Goal: Transaction & Acquisition: Purchase product/service

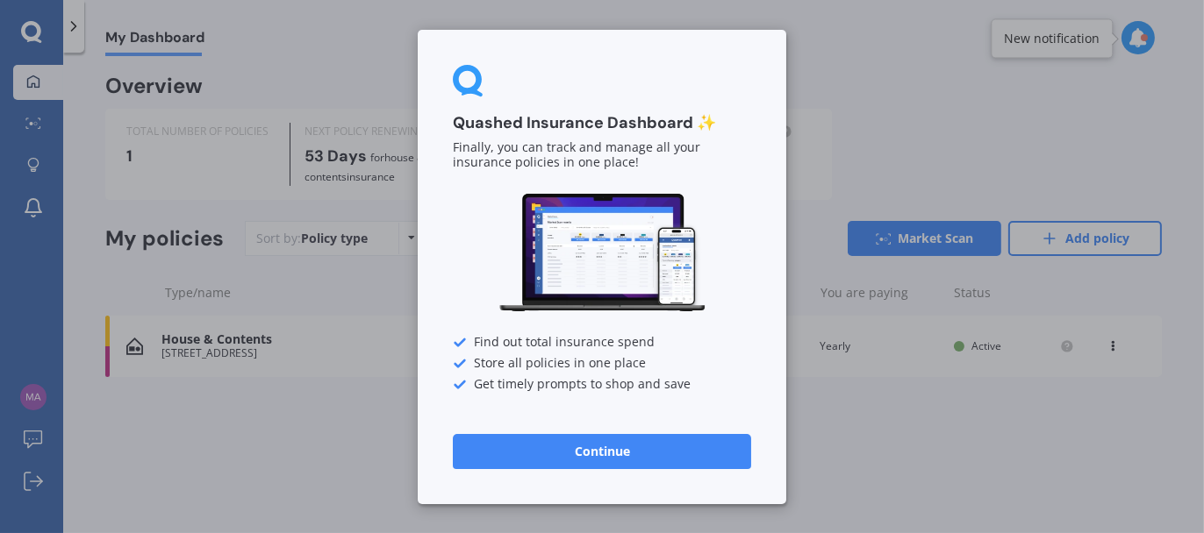
drag, startPoint x: 572, startPoint y: 391, endPoint x: 605, endPoint y: 368, distance: 40.9
click at [572, 433] on button "Continue" at bounding box center [602, 450] width 298 height 35
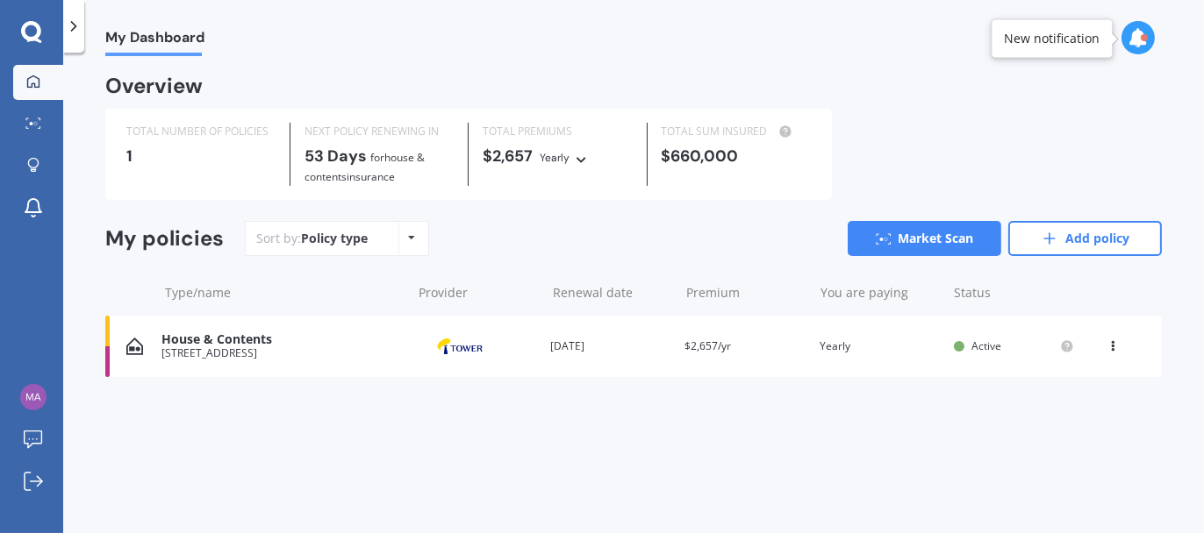
click at [550, 251] on div "Sort by: Policy type Policy type Alphabetical Date added Renewing next Market S…" at bounding box center [703, 238] width 917 height 35
click at [964, 242] on link "Market Scan" at bounding box center [925, 238] width 154 height 35
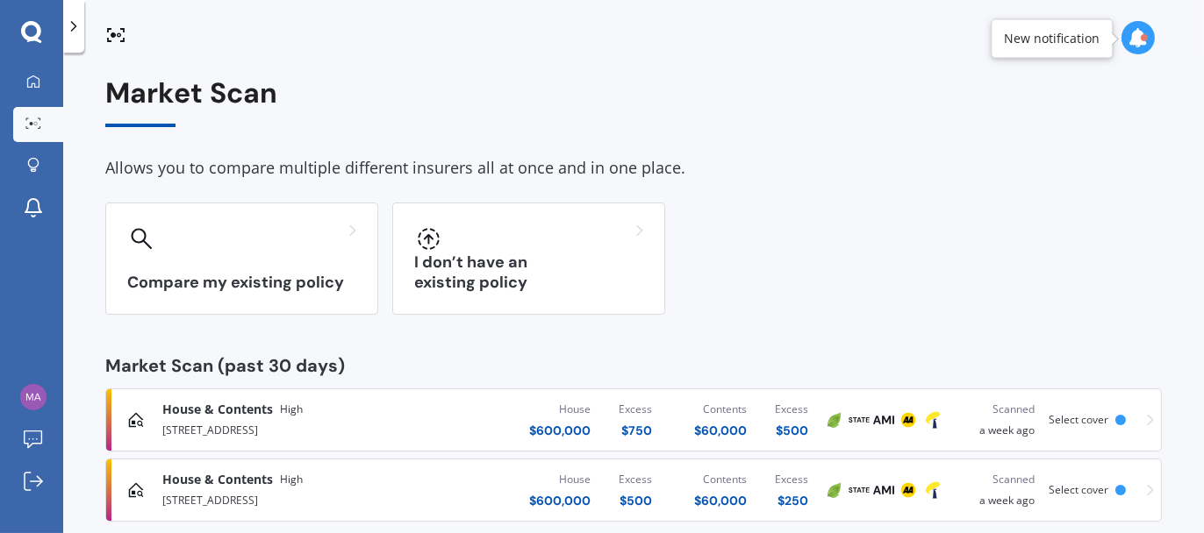
scroll to position [26, 0]
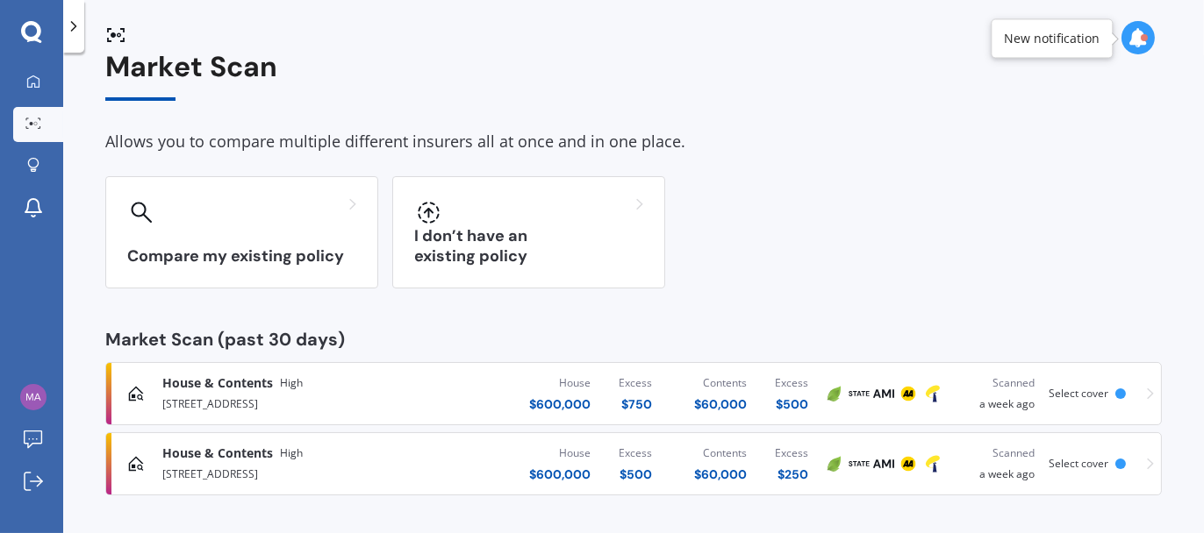
click at [1085, 397] on span "Select cover" at bounding box center [1078, 393] width 60 height 15
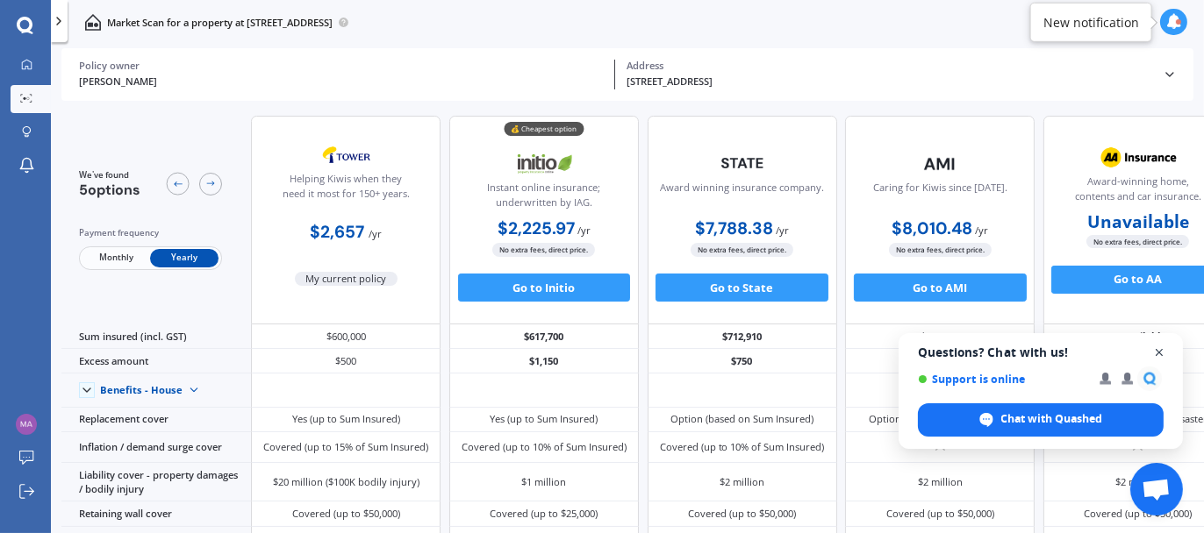
click at [1164, 353] on span "Open chat" at bounding box center [1159, 353] width 22 height 22
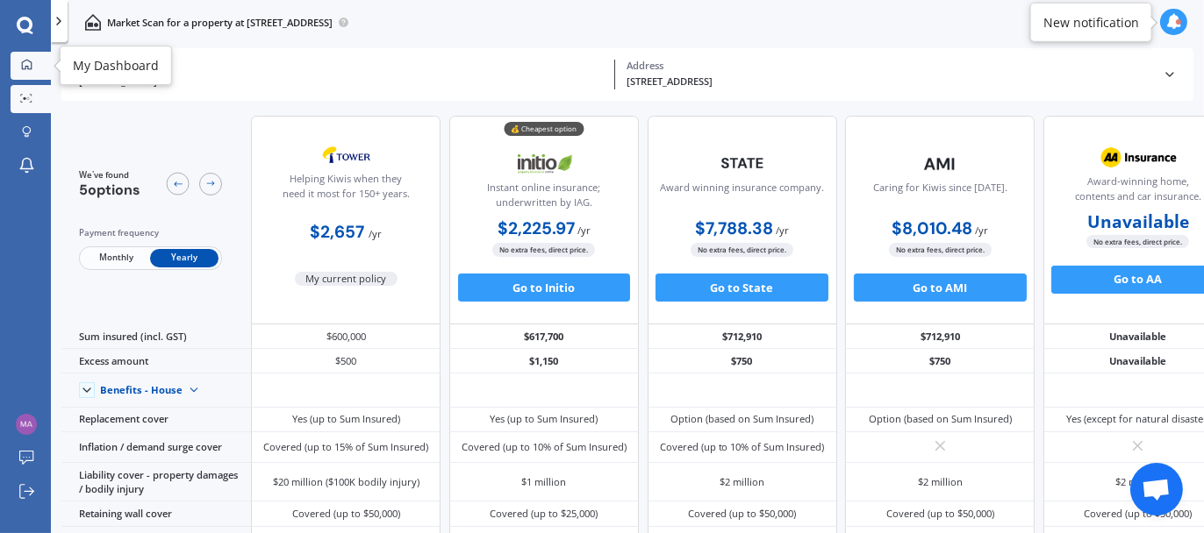
click at [35, 73] on link "My Dashboard" at bounding box center [31, 66] width 40 height 28
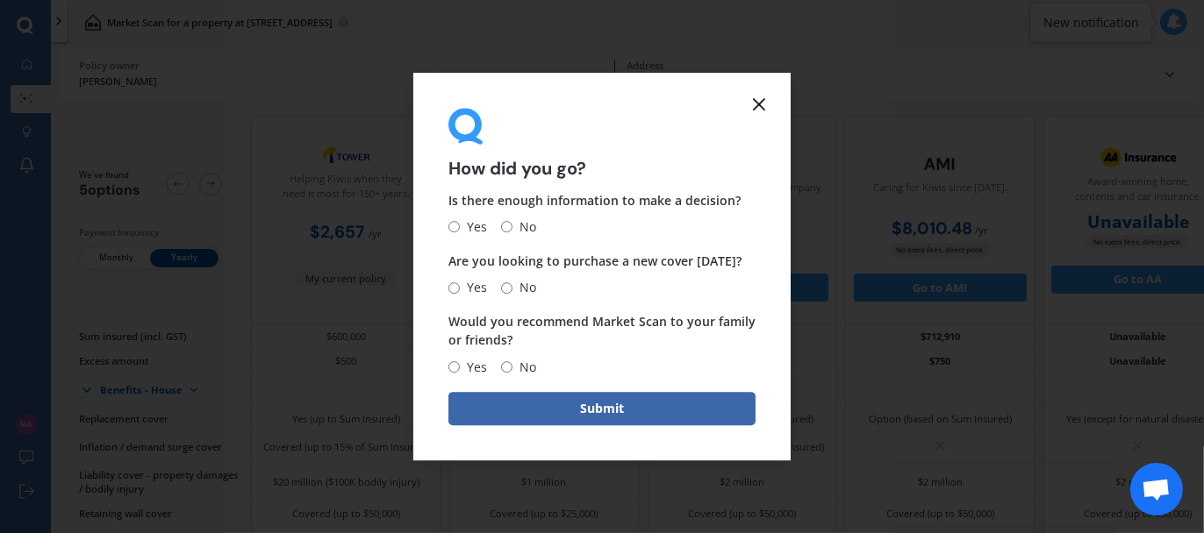
click at [756, 104] on icon at bounding box center [758, 104] width 21 height 21
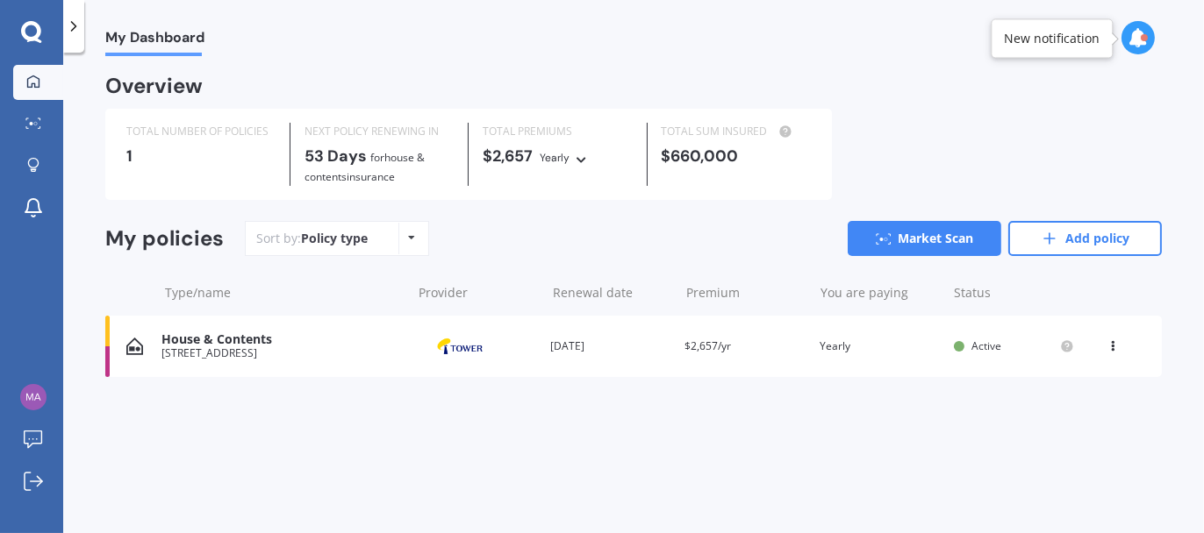
click at [273, 356] on div "[STREET_ADDRESS]" at bounding box center [281, 353] width 240 height 12
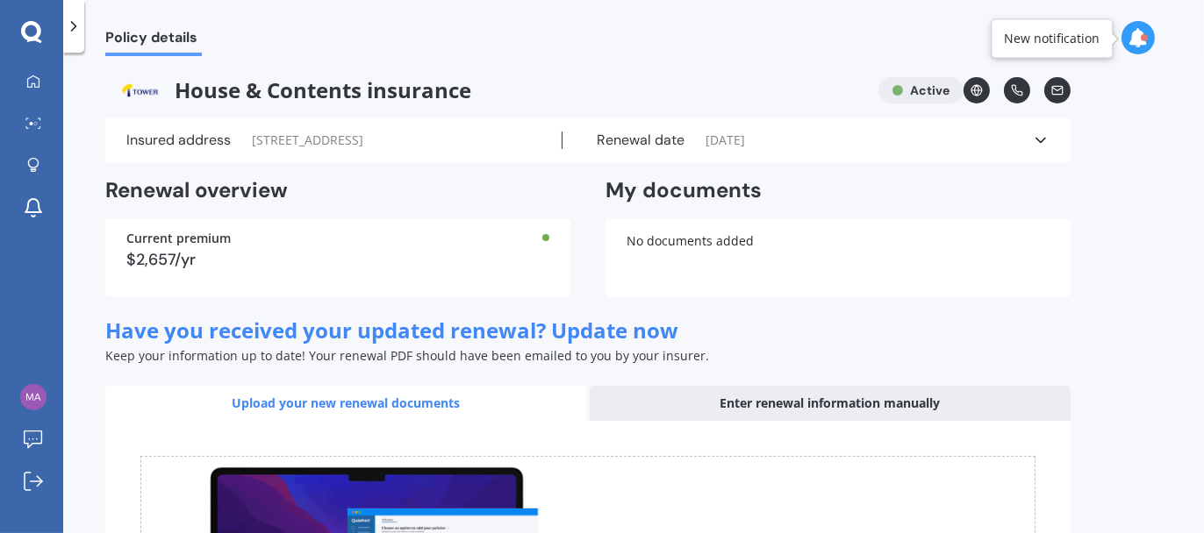
click at [29, 31] on icon at bounding box center [31, 32] width 21 height 23
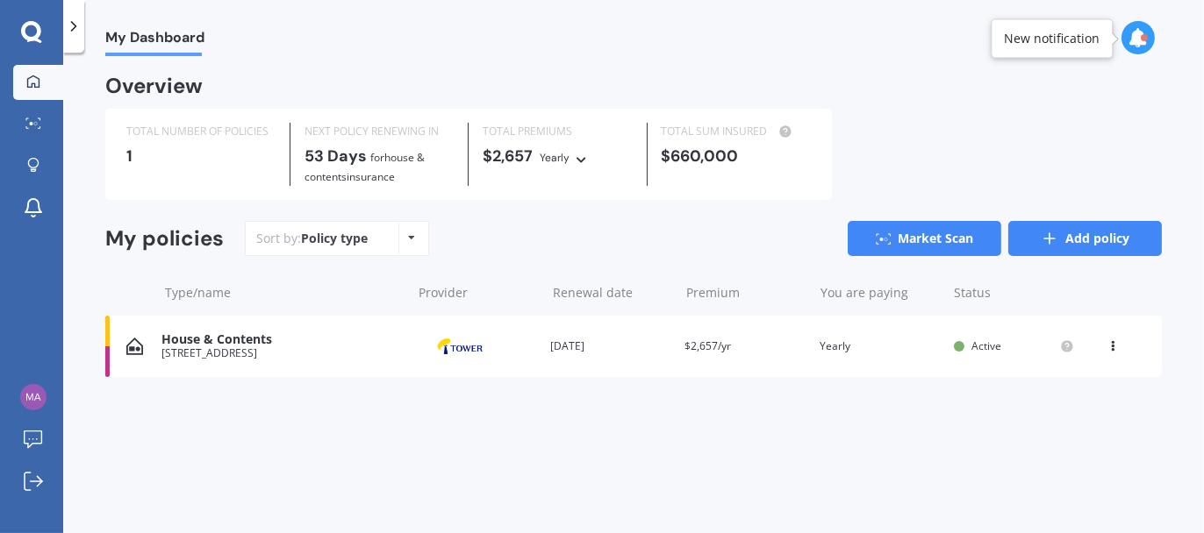
click at [1075, 237] on link "Add policy" at bounding box center [1085, 238] width 154 height 35
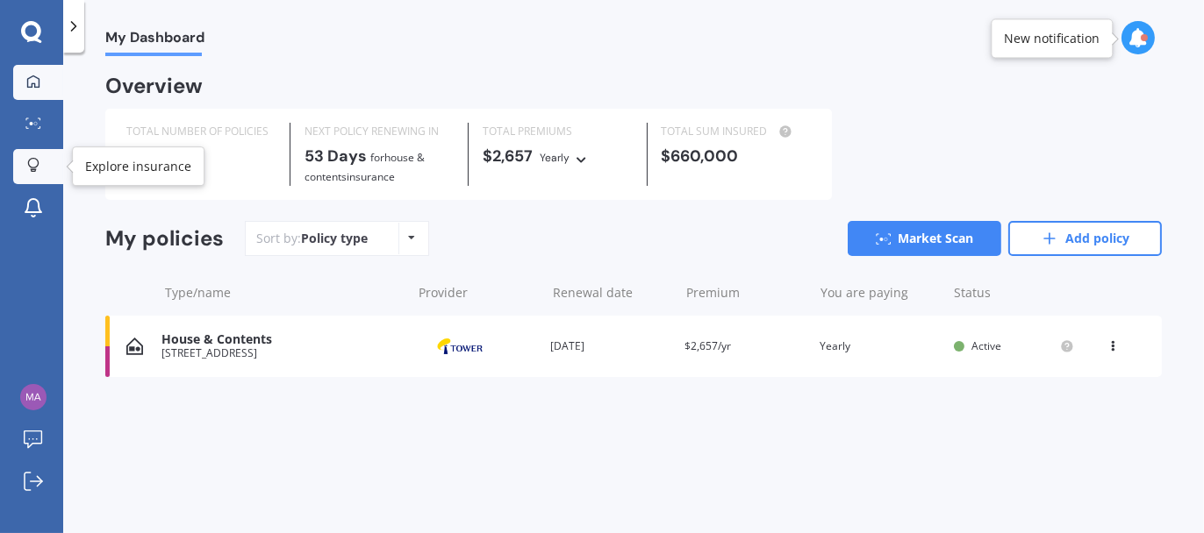
click at [38, 162] on icon at bounding box center [33, 163] width 11 height 11
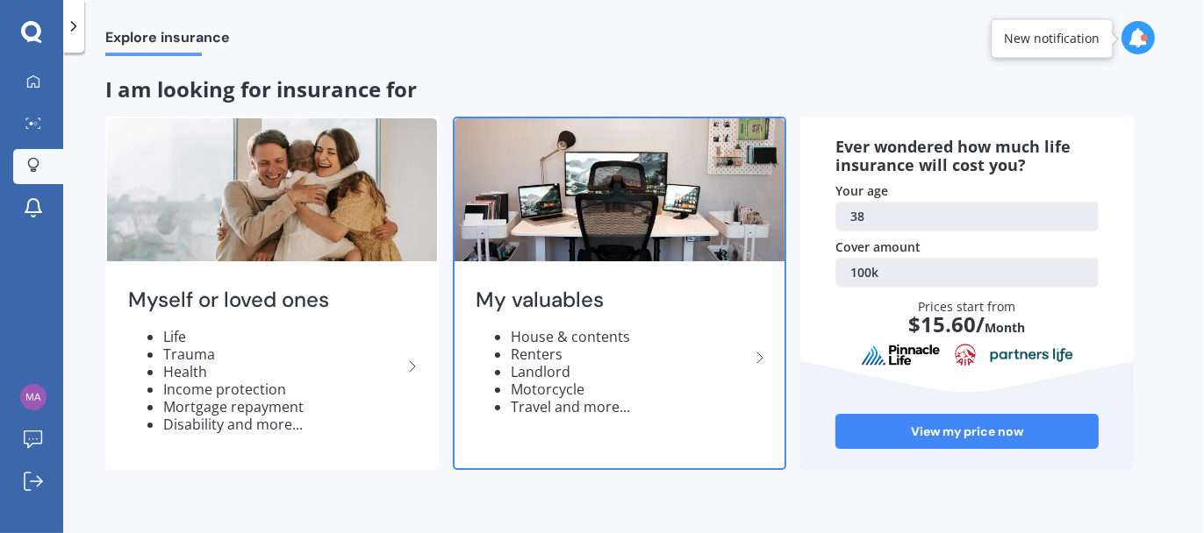
click at [617, 346] on li "House & contents" at bounding box center [630, 337] width 239 height 18
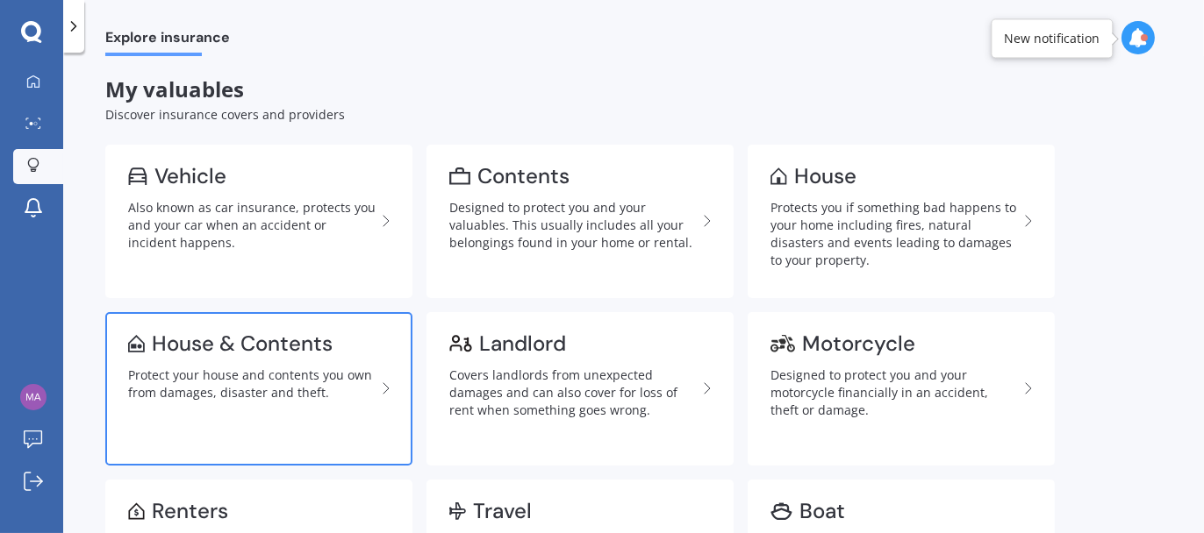
click at [311, 368] on div "Protect your house and contents you own from damages, disaster and theft." at bounding box center [251, 384] width 247 height 35
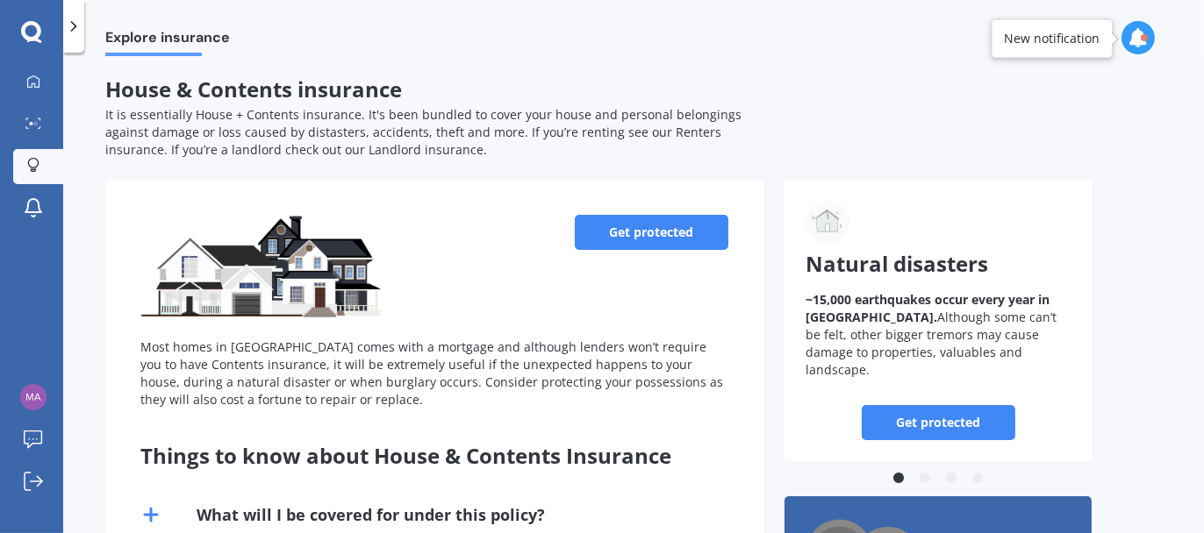
click at [680, 232] on link "Get protected" at bounding box center [652, 232] width 154 height 35
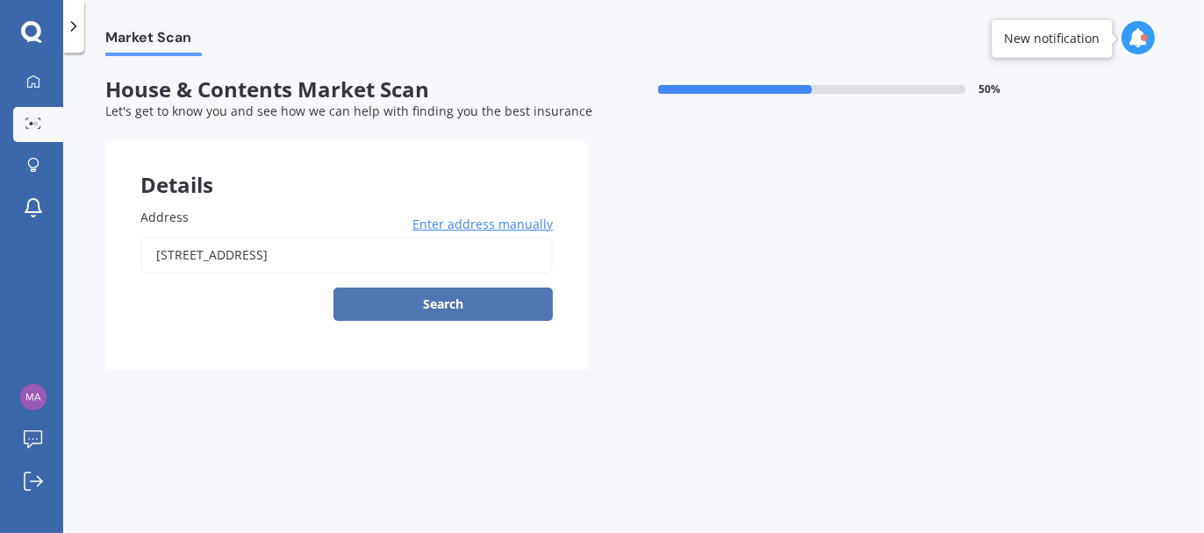
click at [408, 304] on button "Search" at bounding box center [442, 304] width 219 height 33
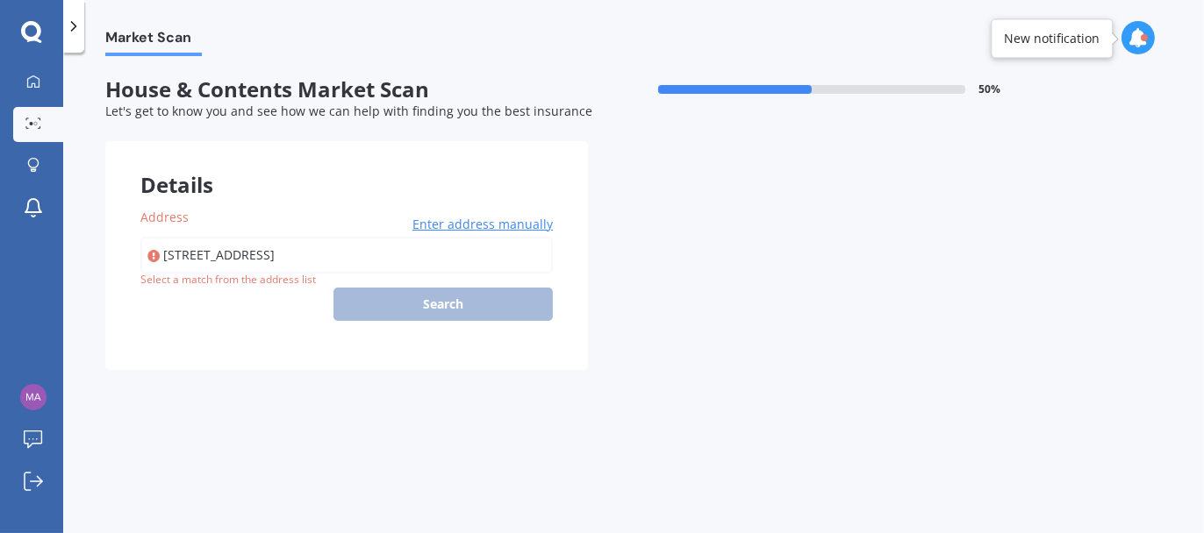
type input "[STREET_ADDRESS]"
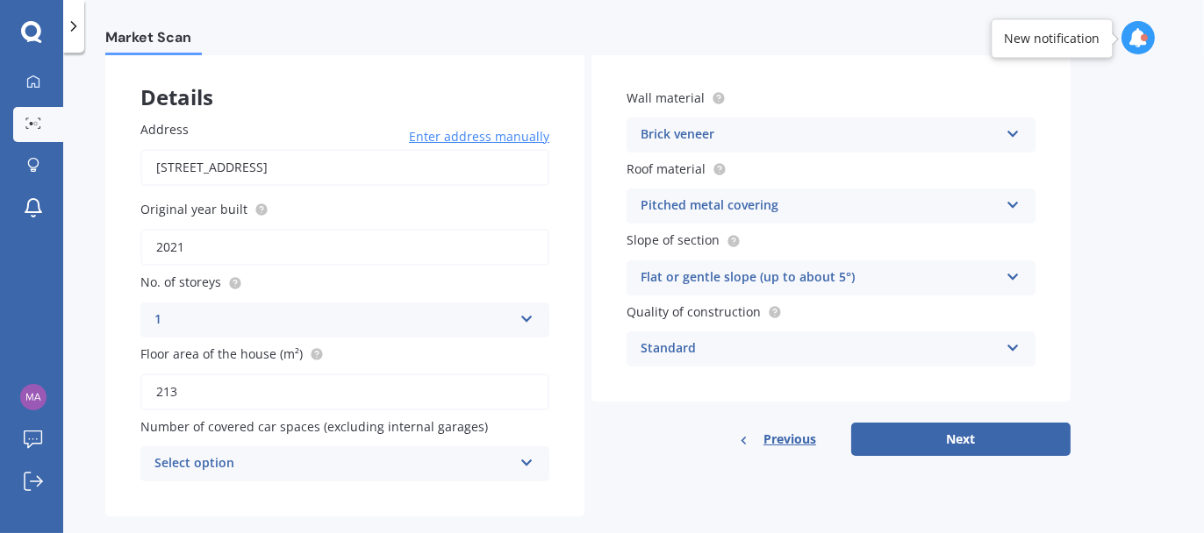
scroll to position [112, 0]
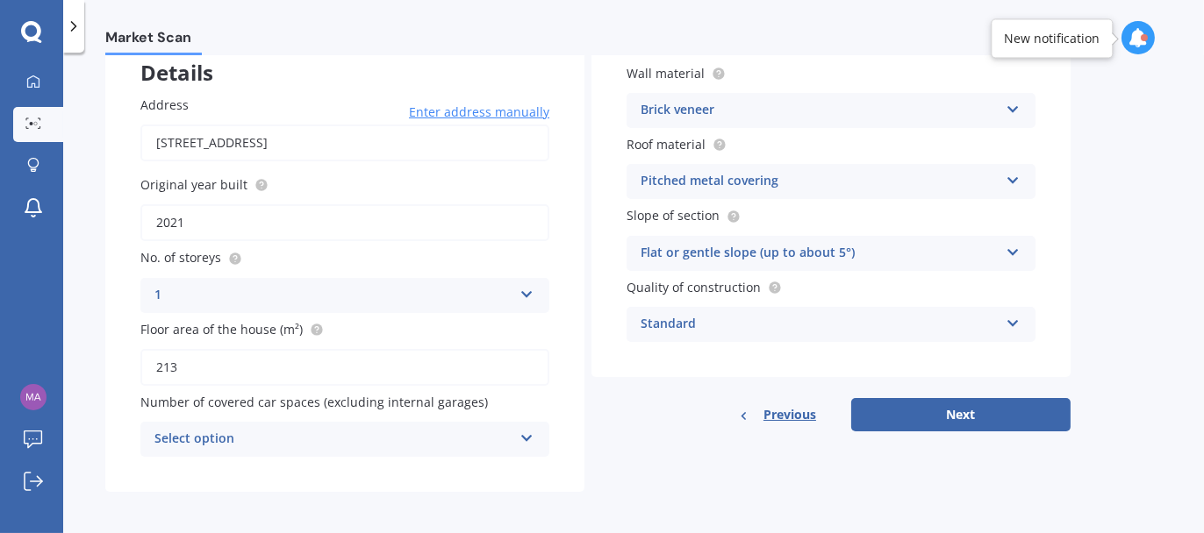
click at [507, 437] on div "Select option" at bounding box center [333, 439] width 358 height 21
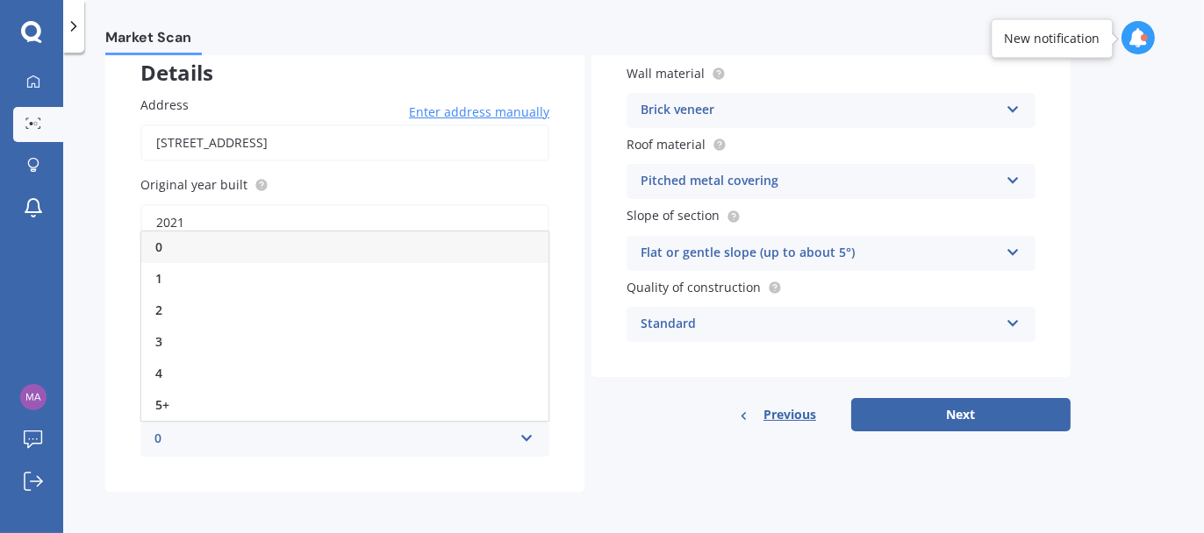
click at [507, 438] on div "0" at bounding box center [333, 439] width 358 height 21
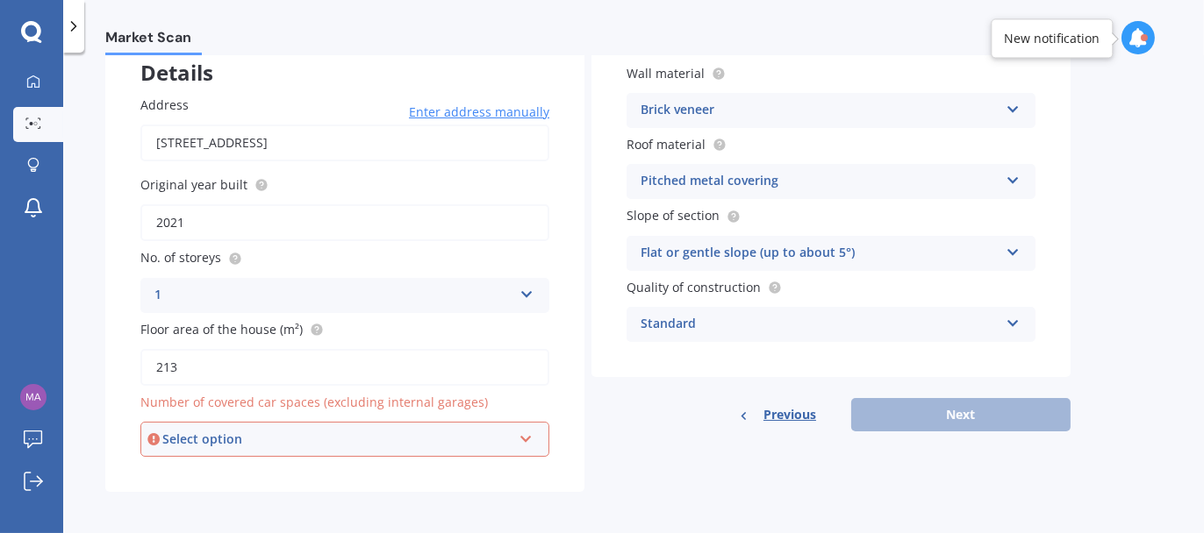
click at [630, 435] on div "Details Address [STREET_ADDRESS] Enter address manually Search Original year bu…" at bounding box center [587, 260] width 965 height 463
click at [510, 435] on div "Select option" at bounding box center [336, 439] width 349 height 19
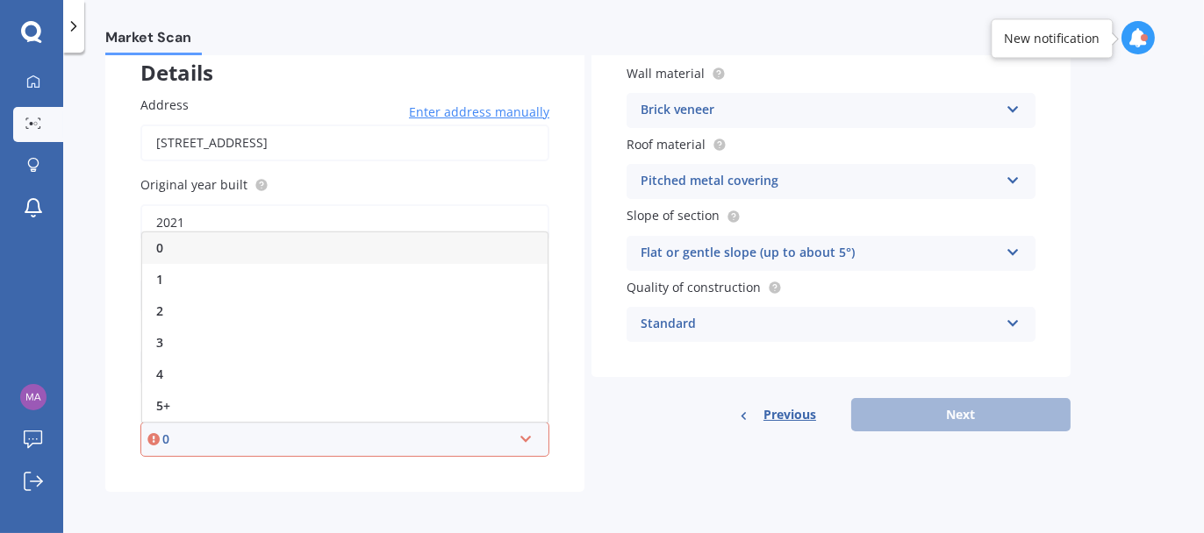
click at [236, 236] on div "0" at bounding box center [344, 249] width 405 height 32
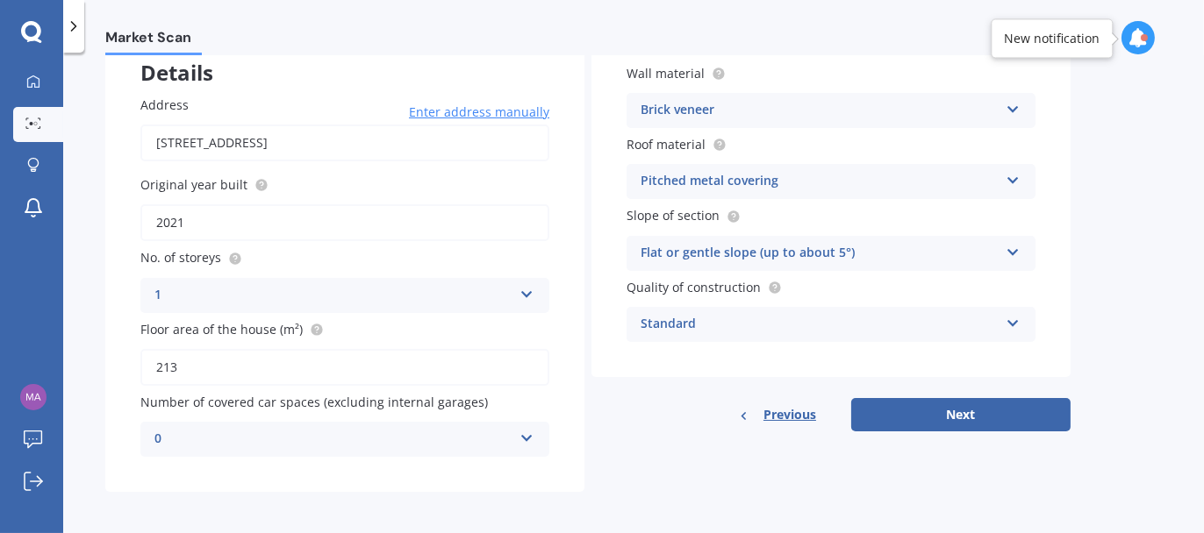
click at [662, 445] on div "Details Address [STREET_ADDRESS] Enter address manually Search Original year bu…" at bounding box center [587, 260] width 965 height 463
click at [1005, 404] on button "Next" at bounding box center [960, 414] width 219 height 33
select select "30"
select select "11"
select select "1986"
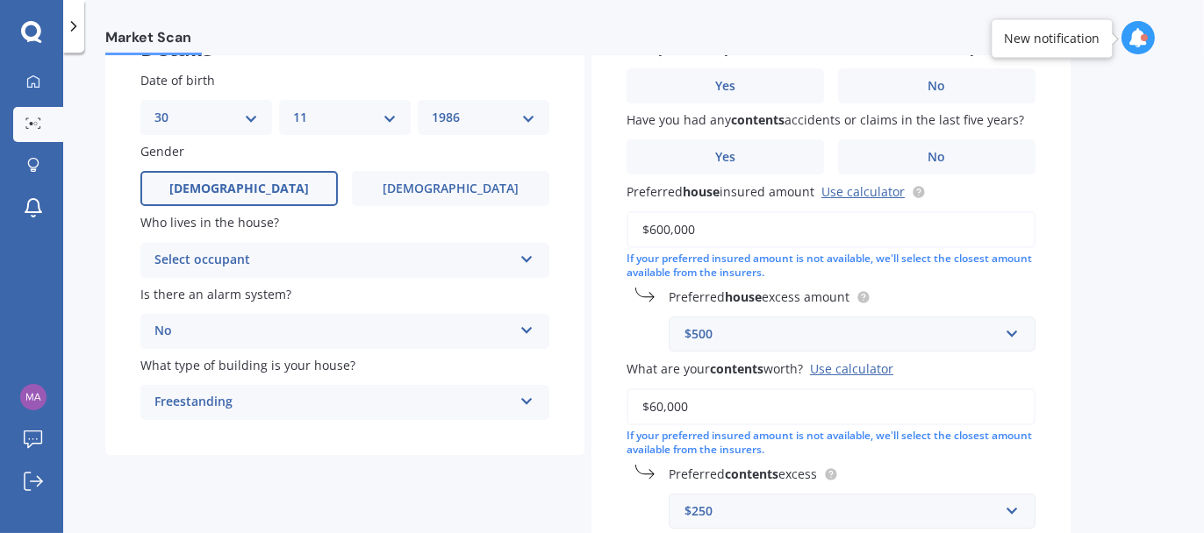
scroll to position [175, 0]
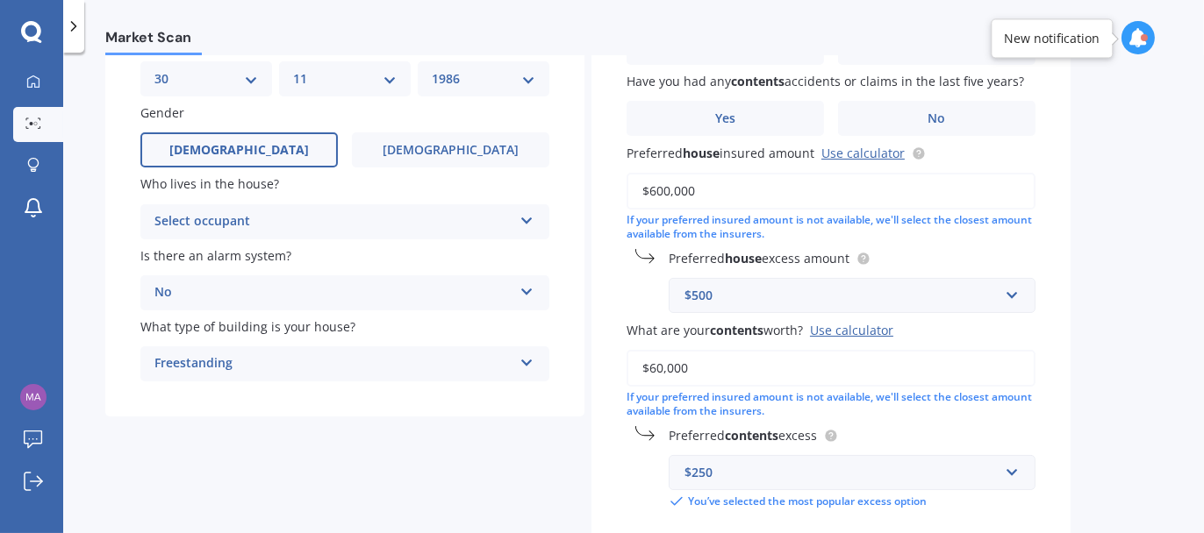
click at [303, 226] on div "Select occupant" at bounding box center [333, 221] width 358 height 21
click at [276, 255] on div "Owner" at bounding box center [344, 256] width 407 height 32
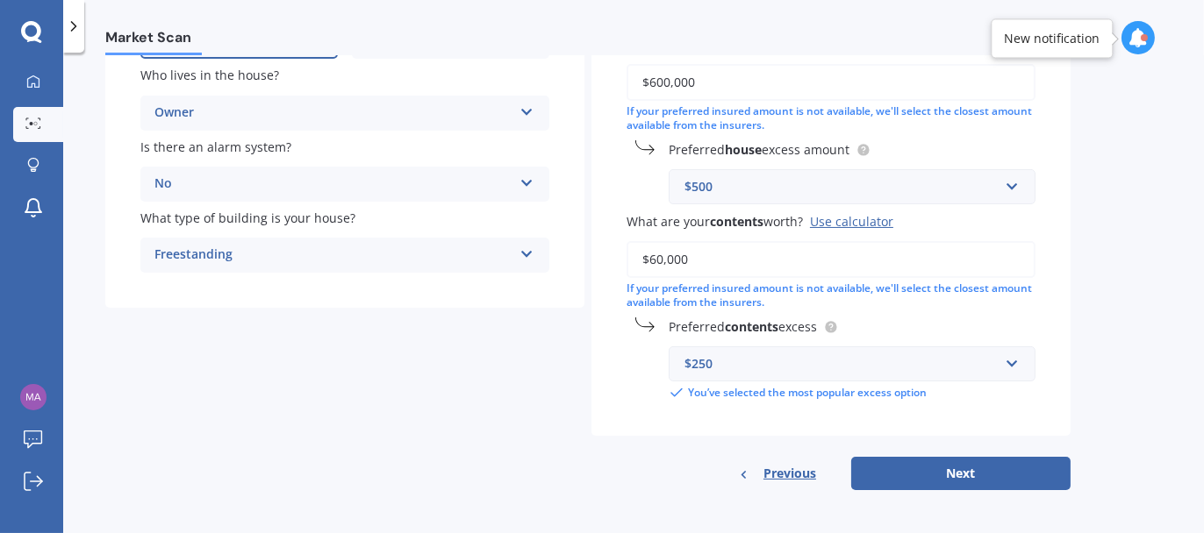
scroll to position [0, 0]
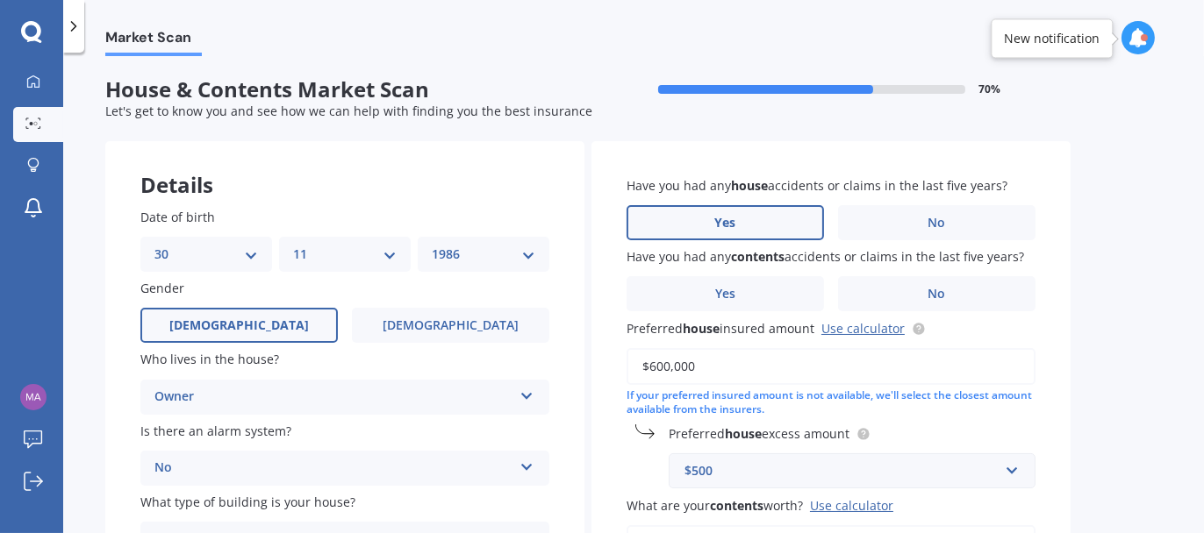
click at [731, 227] on span "Yes" at bounding box center [725, 223] width 21 height 15
click at [0, 0] on input "Yes" at bounding box center [0, 0] width 0 height 0
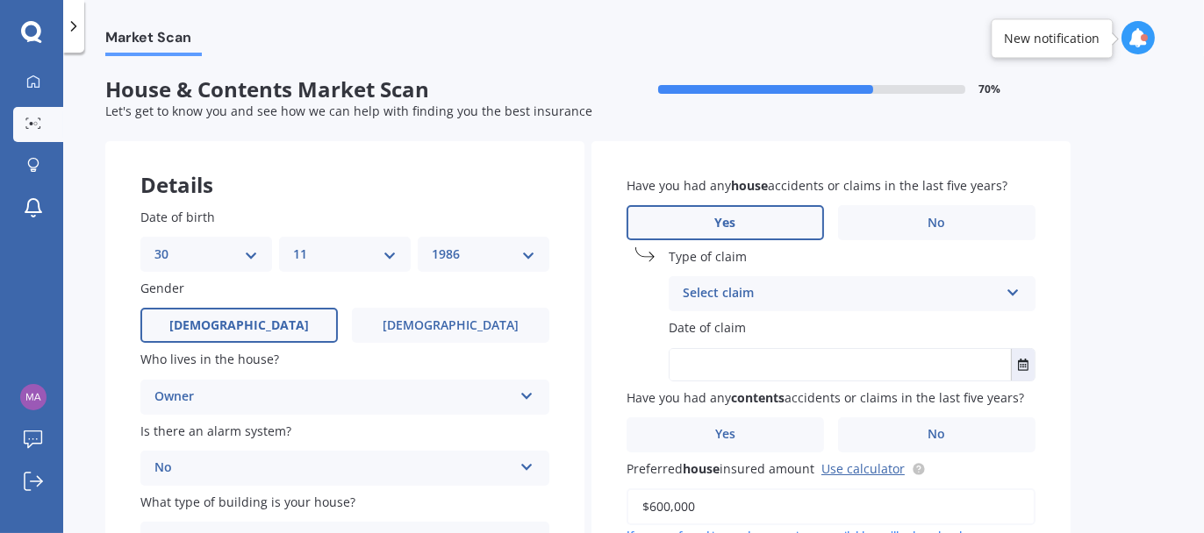
click at [764, 297] on div "Select claim" at bounding box center [841, 293] width 316 height 21
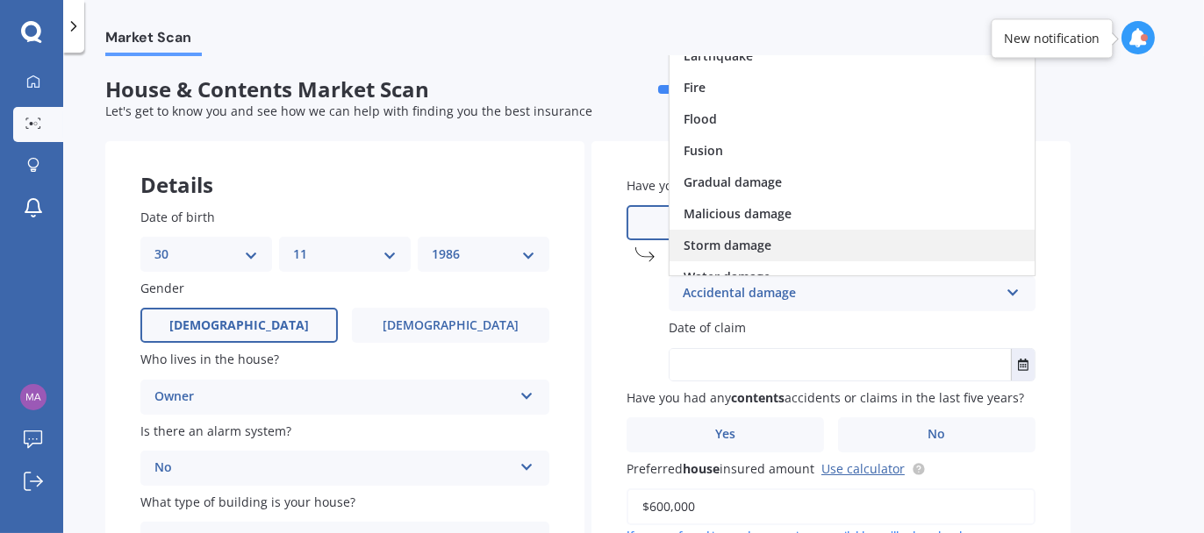
scroll to position [127, 0]
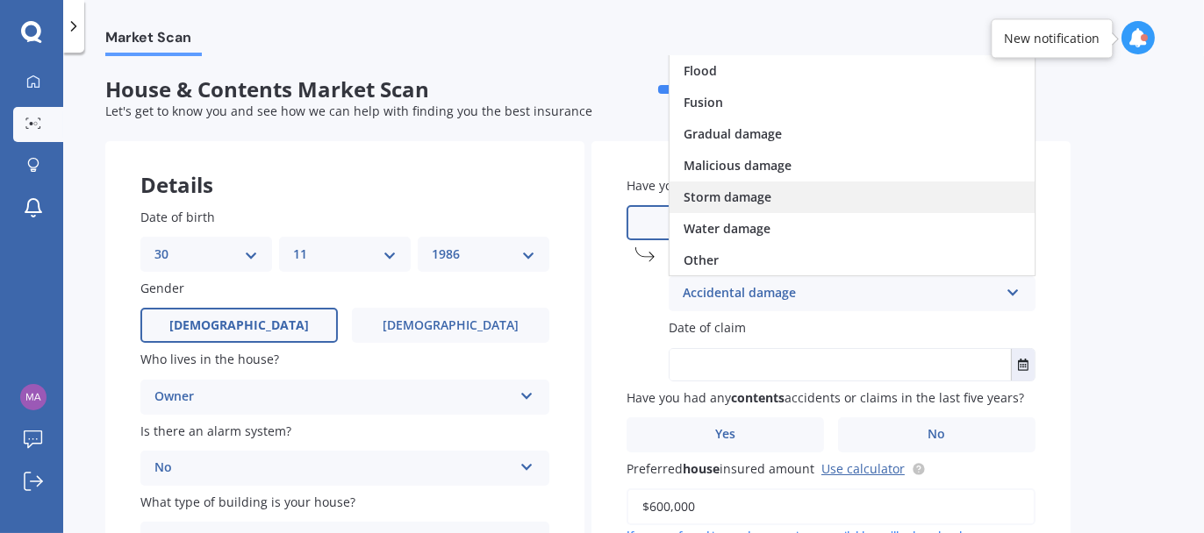
click at [735, 190] on span "Storm damage" at bounding box center [727, 197] width 88 height 17
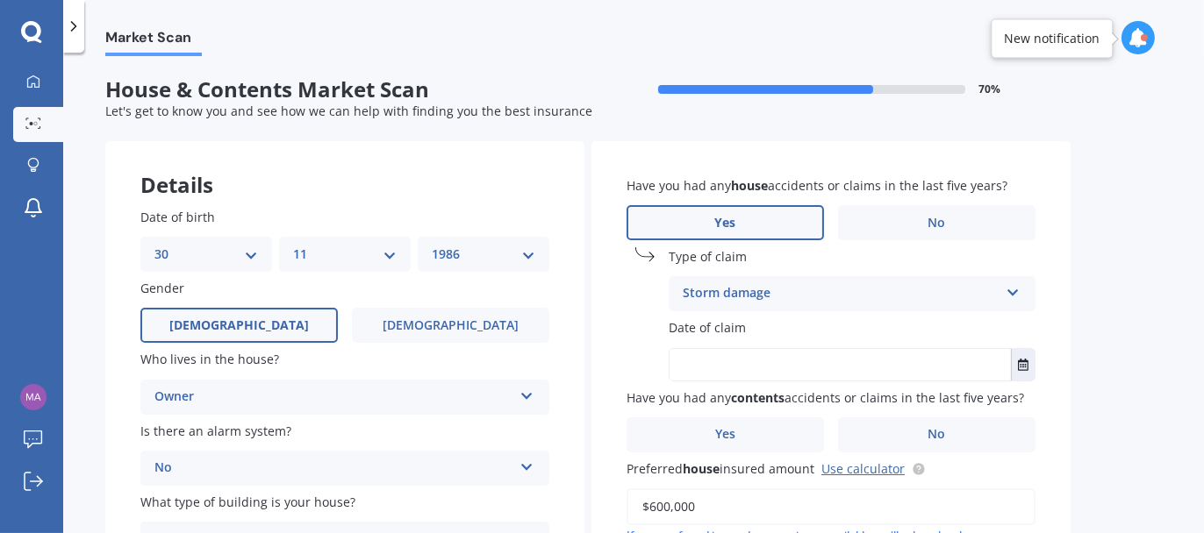
click at [809, 357] on input "text" at bounding box center [839, 365] width 341 height 32
click at [1014, 361] on button "Select date" at bounding box center [1023, 365] width 24 height 32
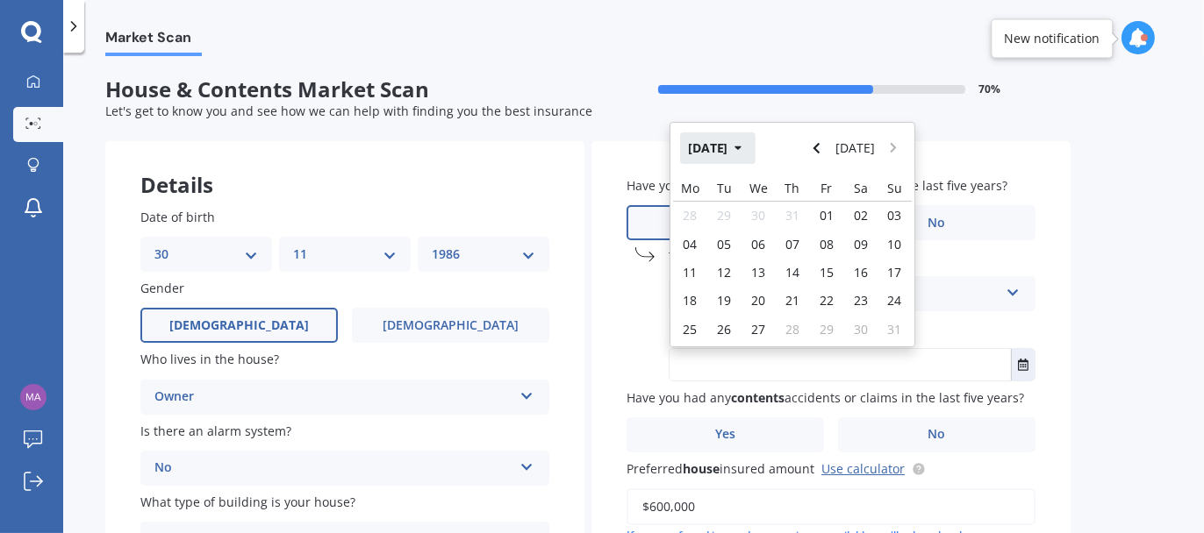
click at [715, 144] on button "[DATE]" at bounding box center [717, 148] width 75 height 32
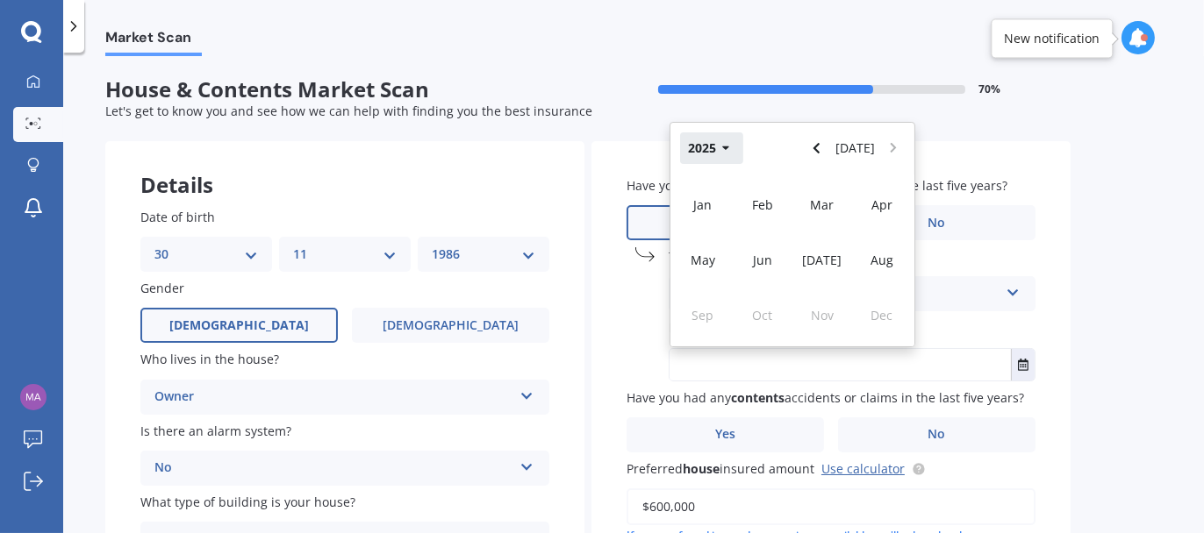
click at [727, 153] on icon "button" at bounding box center [726, 148] width 8 height 12
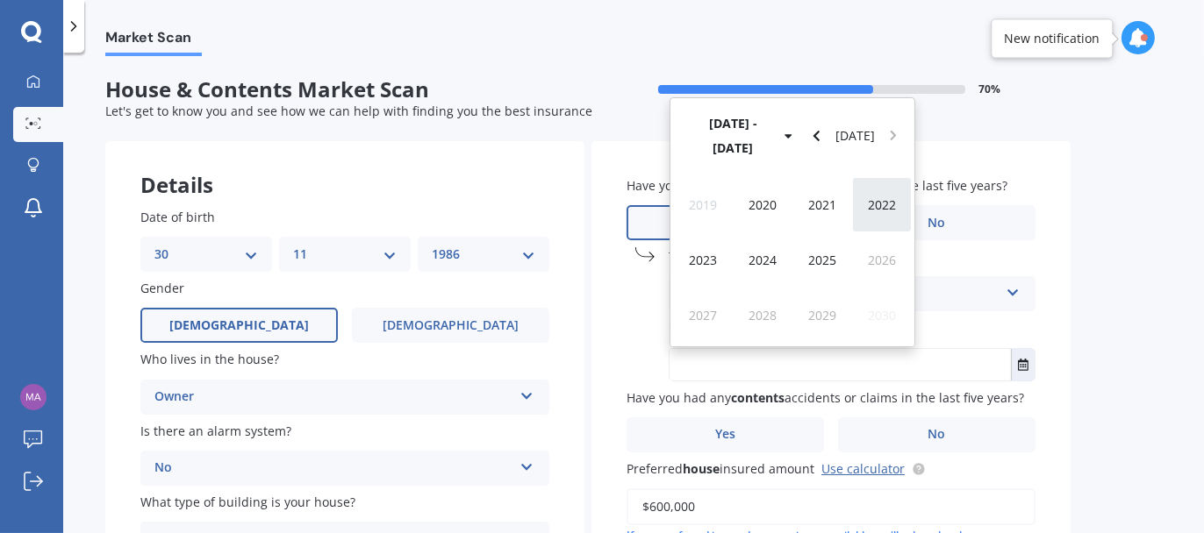
click at [864, 203] on div "2022" at bounding box center [882, 204] width 60 height 55
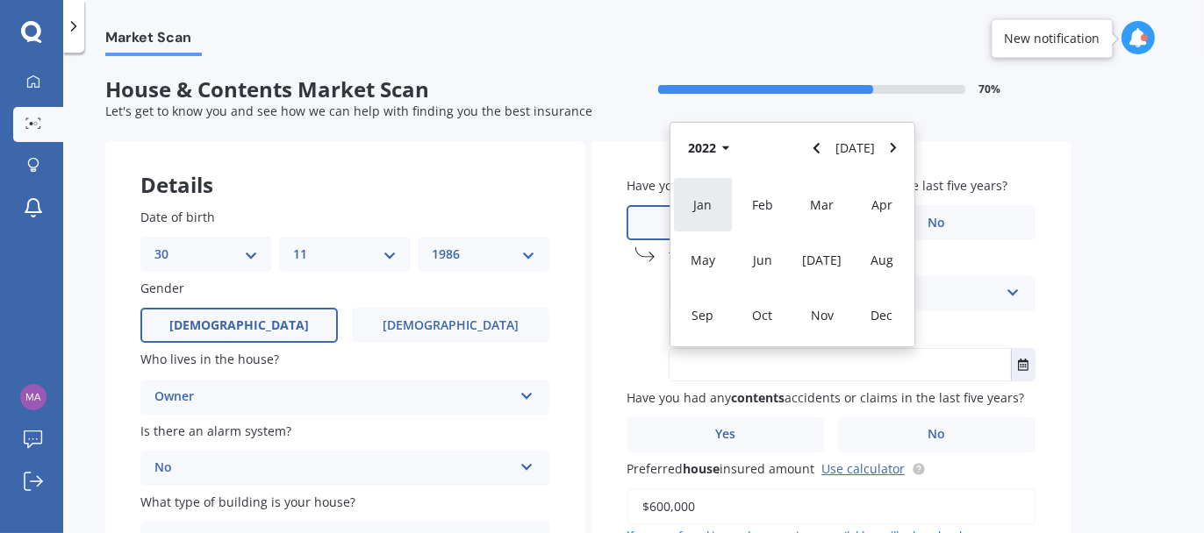
click at [698, 209] on span "Jan" at bounding box center [703, 205] width 18 height 17
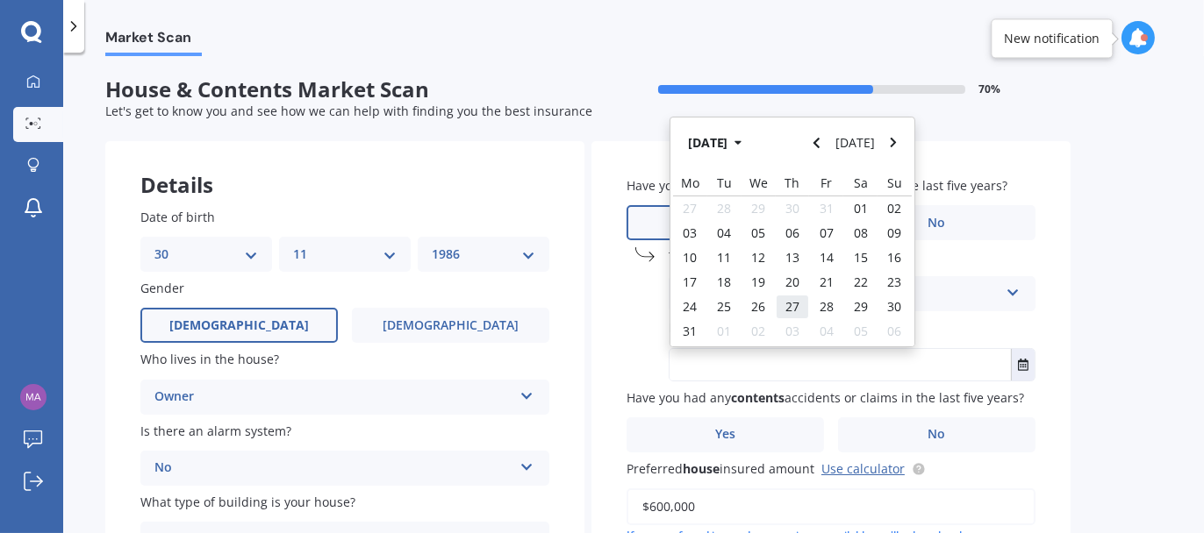
click at [795, 311] on span "27" at bounding box center [792, 306] width 14 height 17
type input "[DATE]"
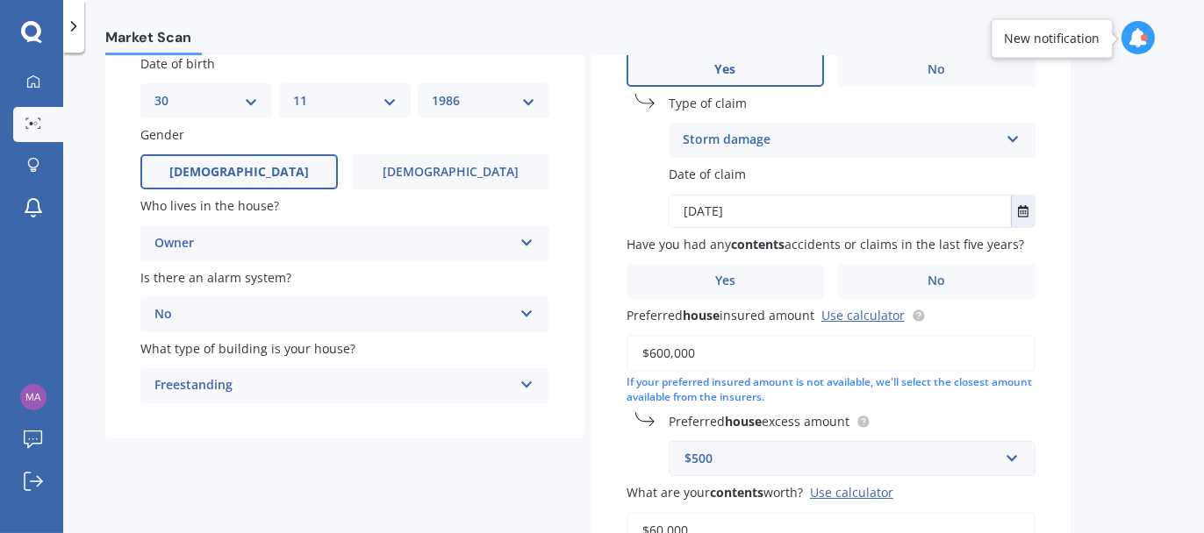
scroll to position [175, 0]
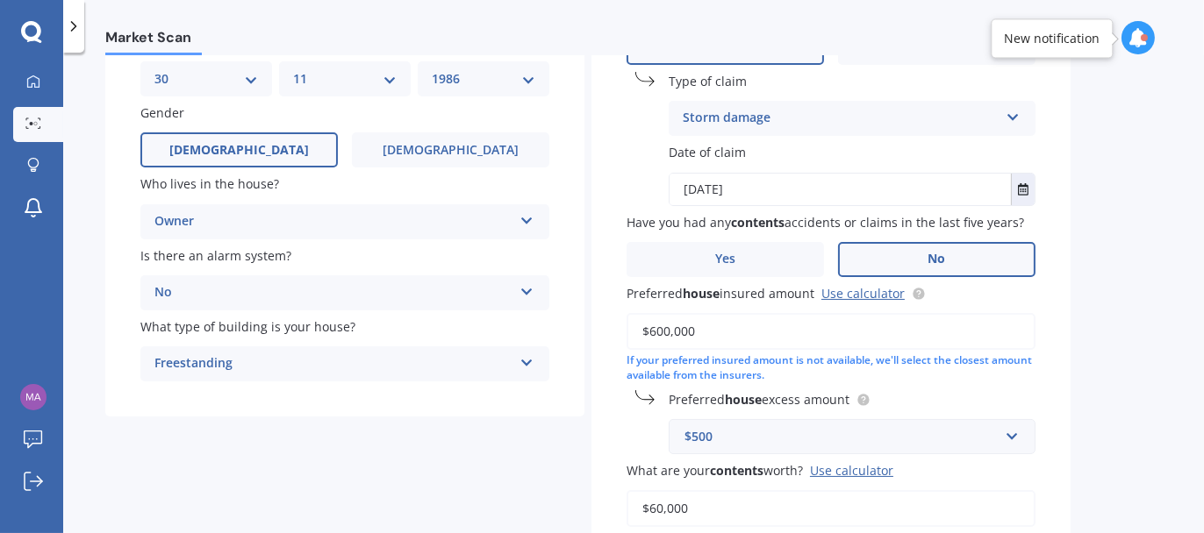
click at [903, 252] on label "No" at bounding box center [936, 259] width 197 height 35
click at [0, 0] on input "No" at bounding box center [0, 0] width 0 height 0
click at [665, 333] on input "$600,000" at bounding box center [830, 331] width 409 height 37
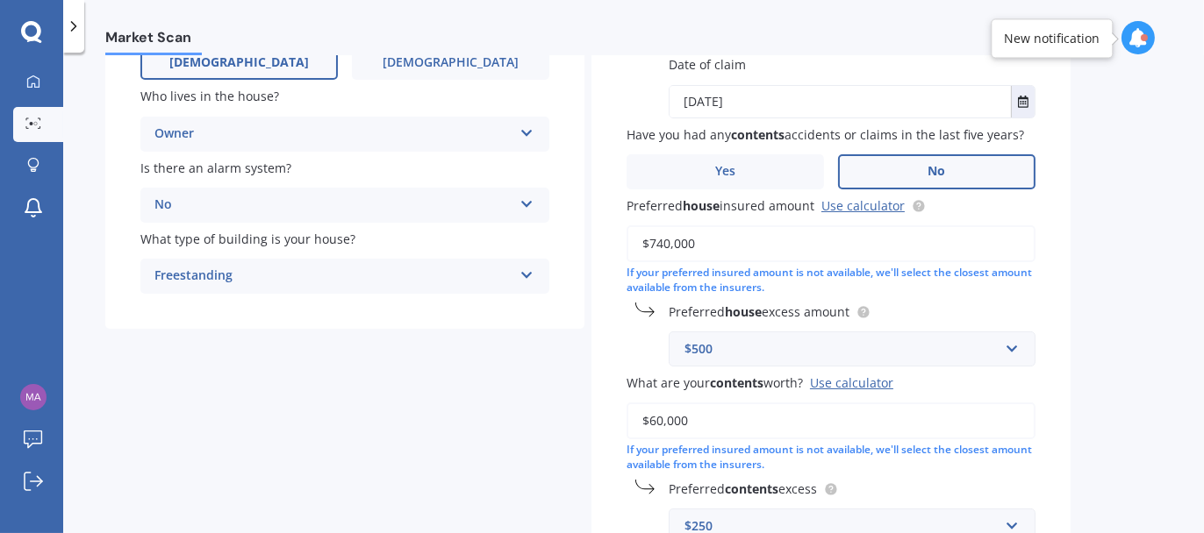
type input "$740,000"
click at [889, 342] on div "$500" at bounding box center [841, 349] width 314 height 19
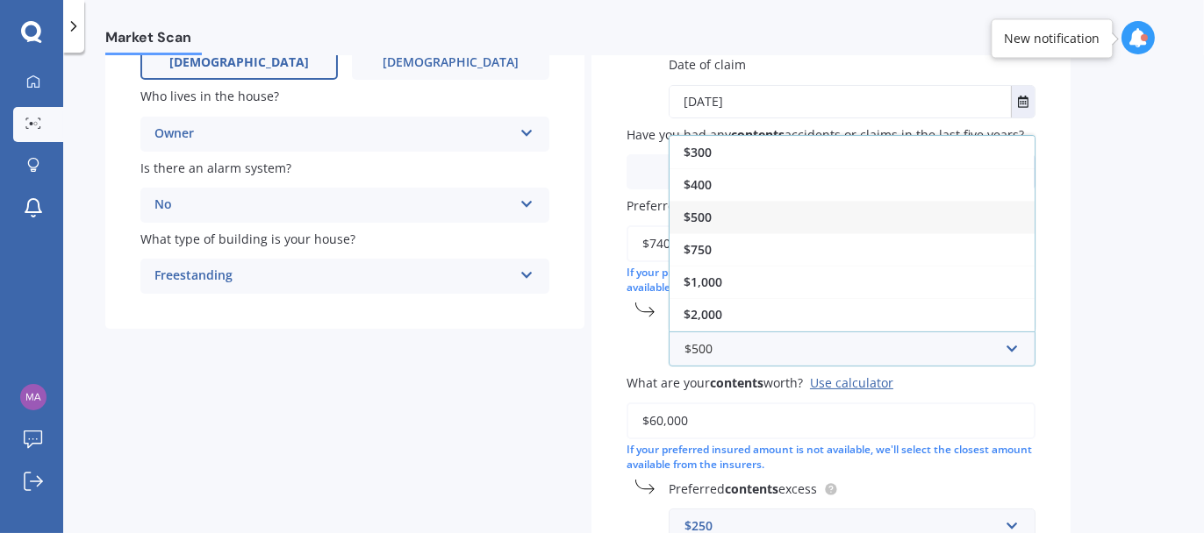
click at [800, 218] on div "$500" at bounding box center [851, 217] width 365 height 32
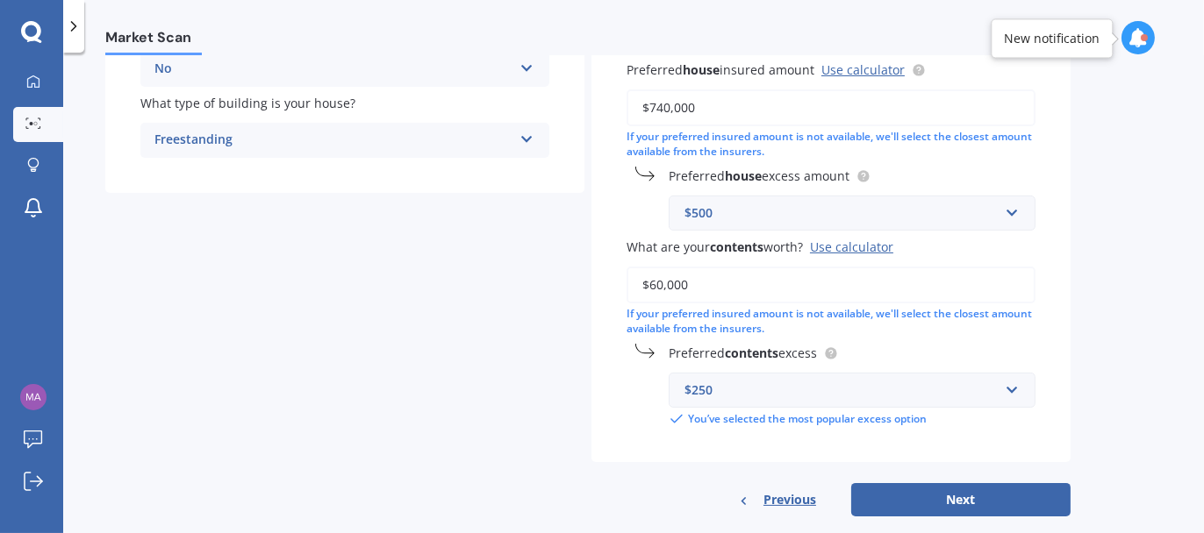
scroll to position [425, 0]
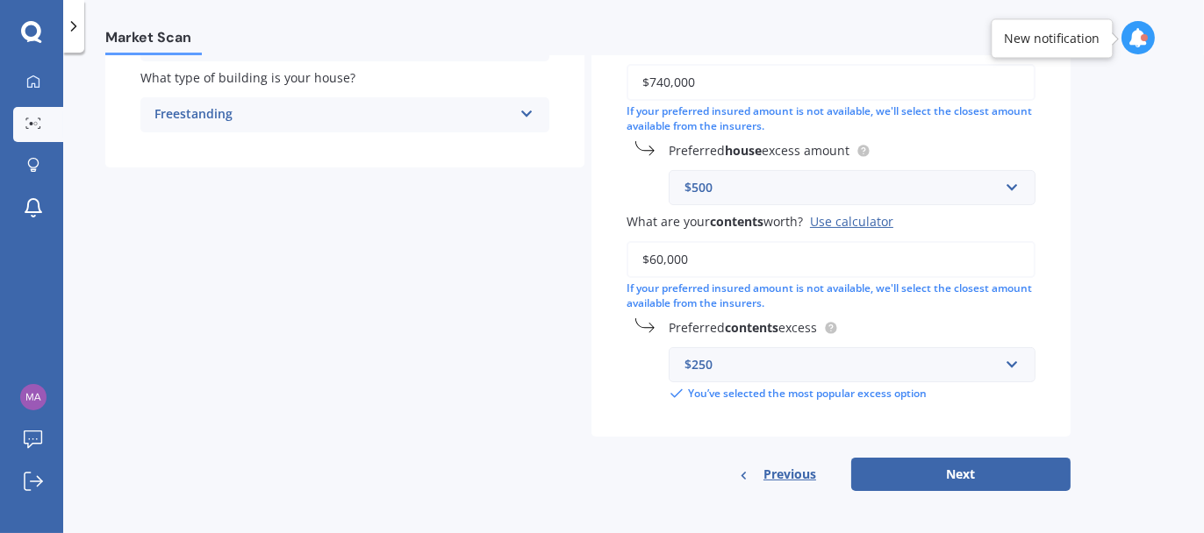
click at [655, 261] on input "$60,000" at bounding box center [830, 259] width 409 height 37
type input "$90,000"
click at [755, 368] on div "$250" at bounding box center [841, 364] width 314 height 19
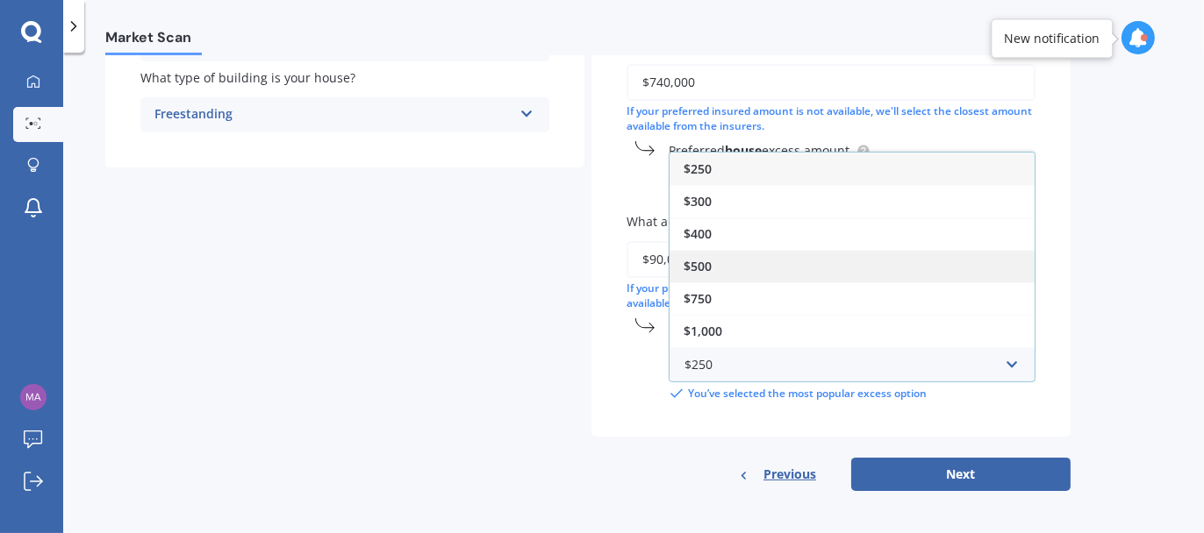
click at [713, 254] on div "$500" at bounding box center [851, 266] width 365 height 32
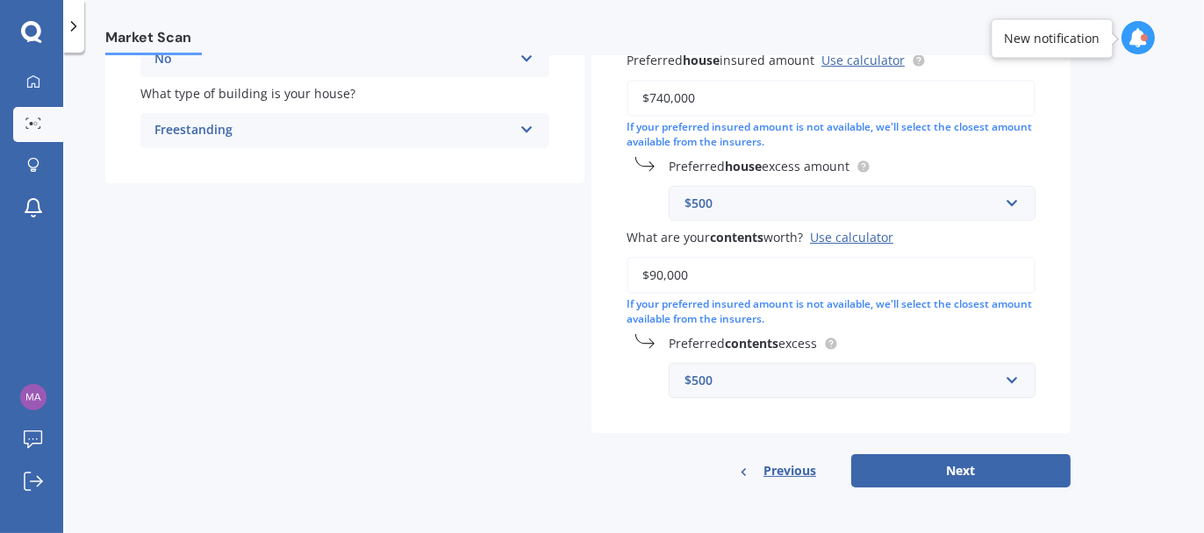
scroll to position [405, 0]
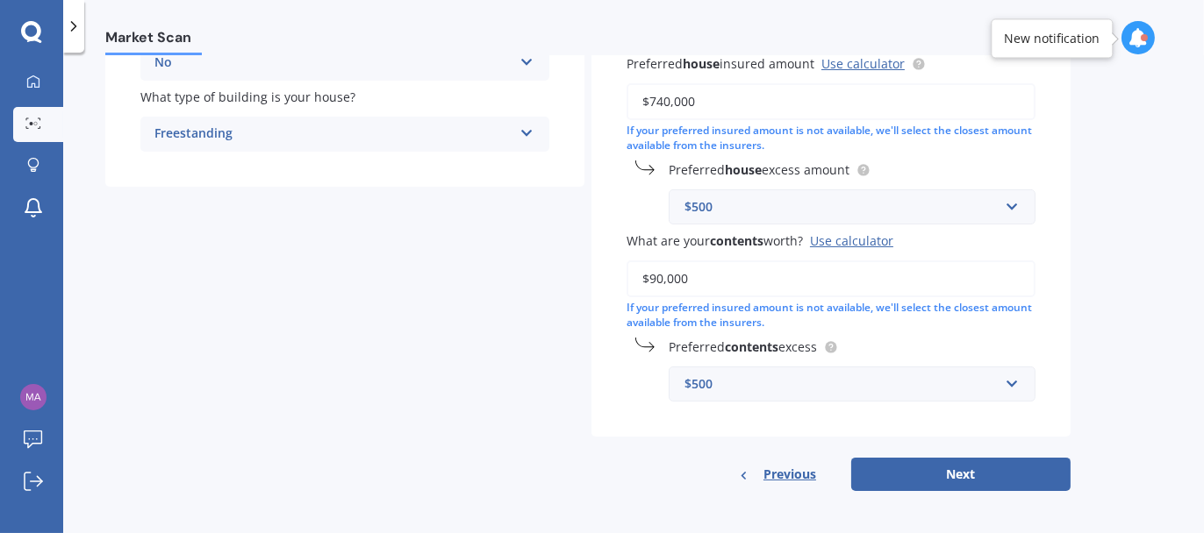
click at [660, 385] on div "Preferred contents excess $500 $250 $300 $400 $500 $750 $1,000 $2,000" at bounding box center [830, 370] width 409 height 64
click at [923, 464] on button "Next" at bounding box center [960, 474] width 219 height 33
select select "30"
select select "11"
select select "1986"
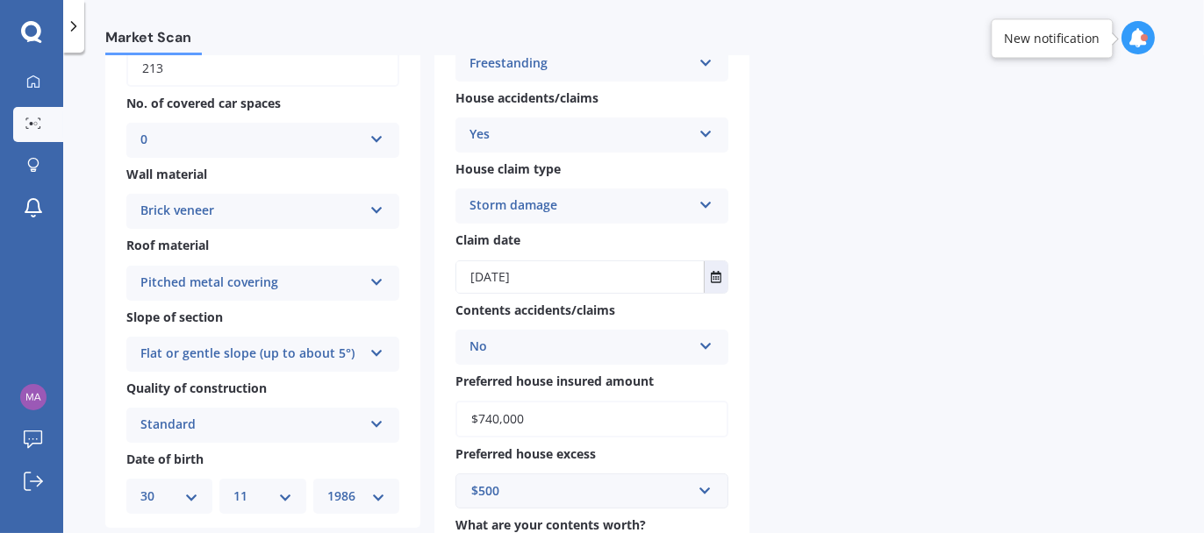
scroll to position [1, 0]
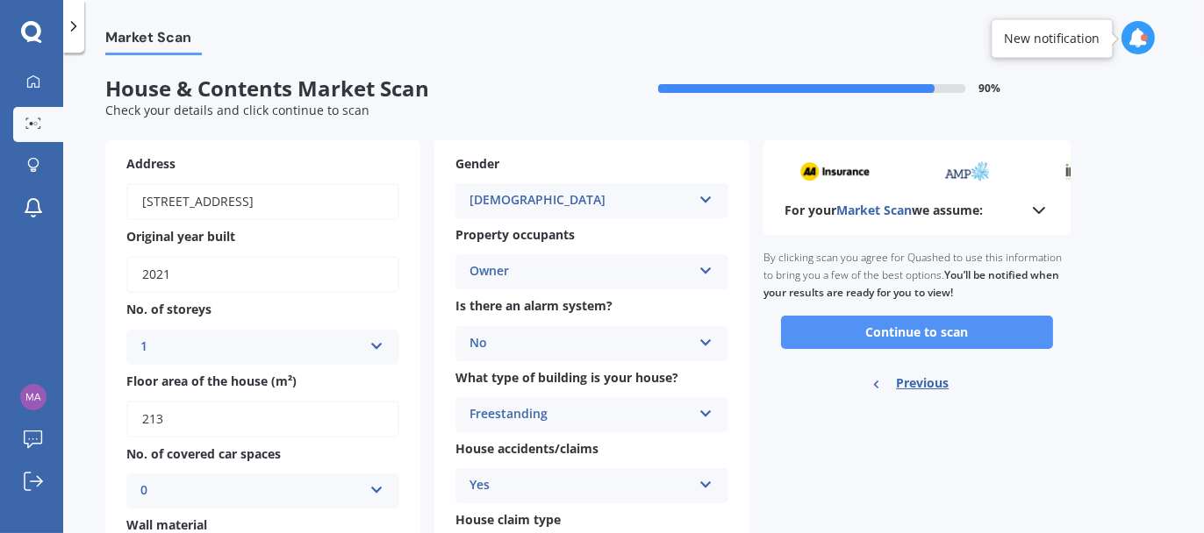
click at [890, 328] on button "Continue to scan" at bounding box center [917, 332] width 272 height 33
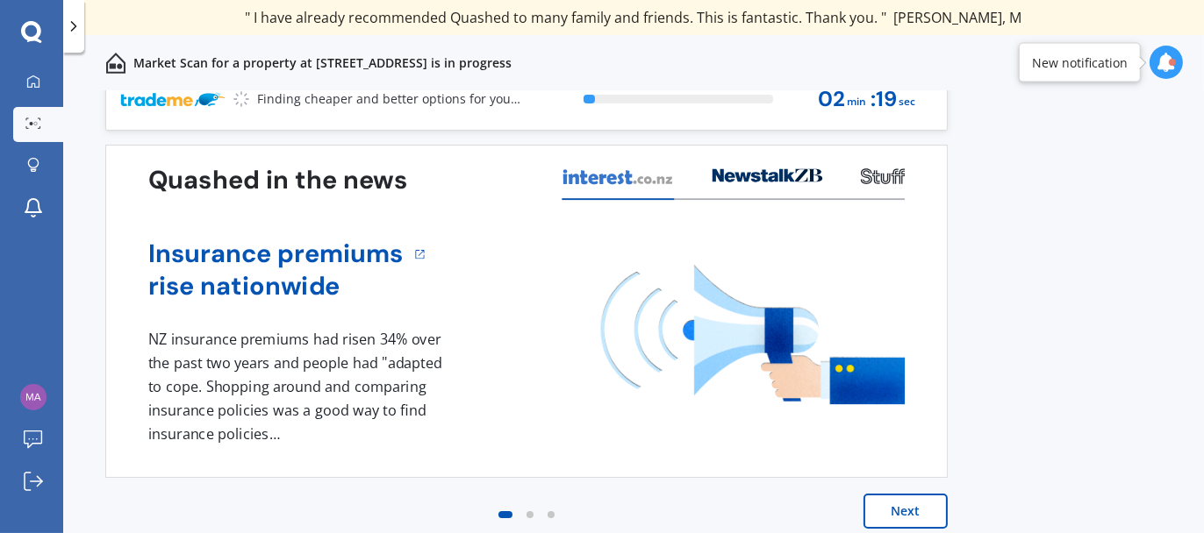
scroll to position [36, 0]
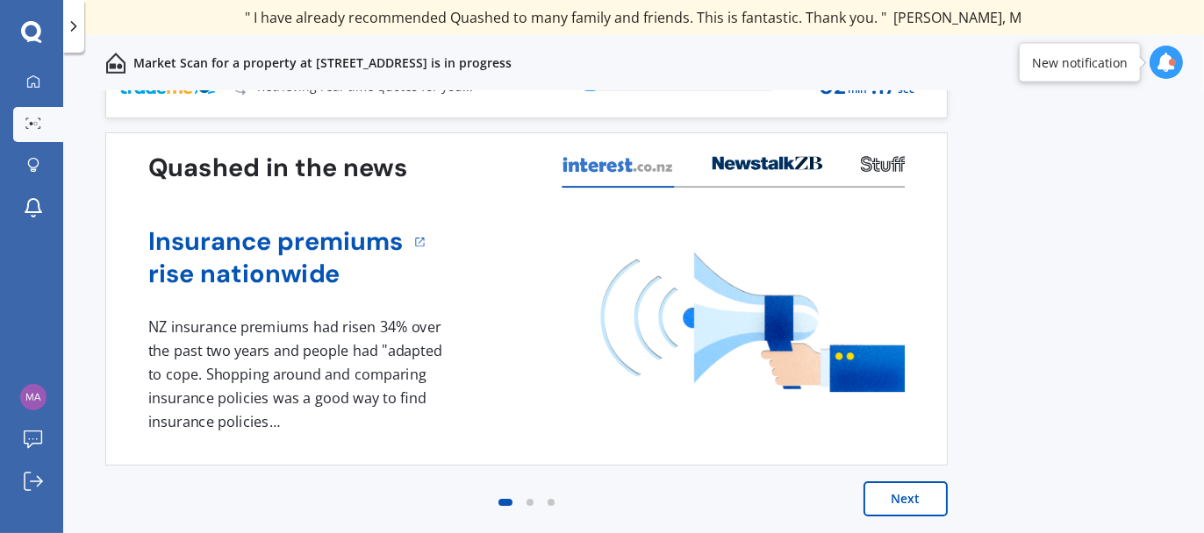
click at [916, 496] on button "Next" at bounding box center [905, 499] width 84 height 35
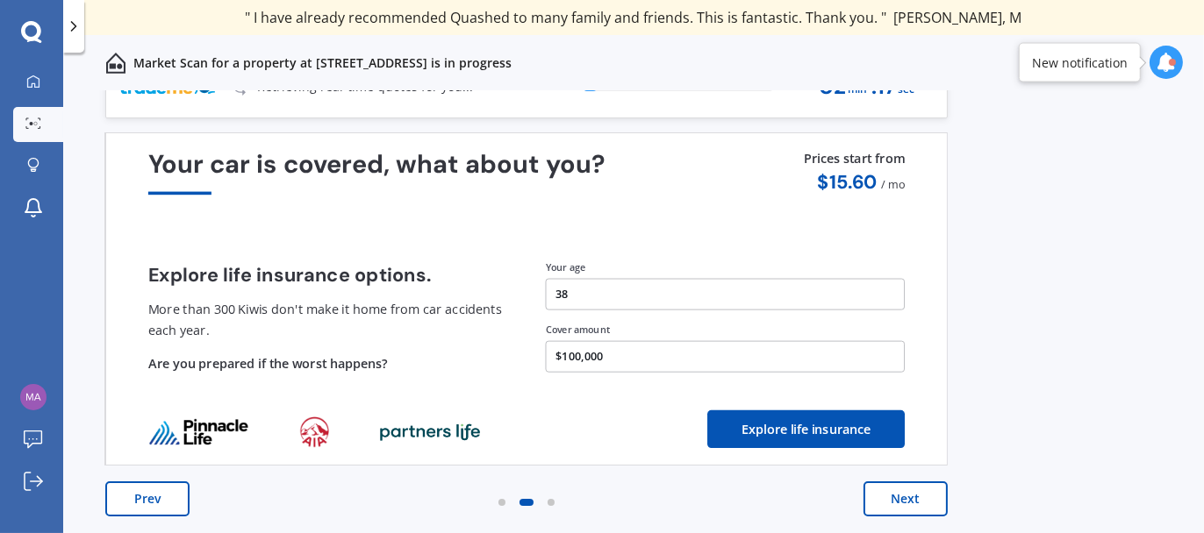
scroll to position [0, 0]
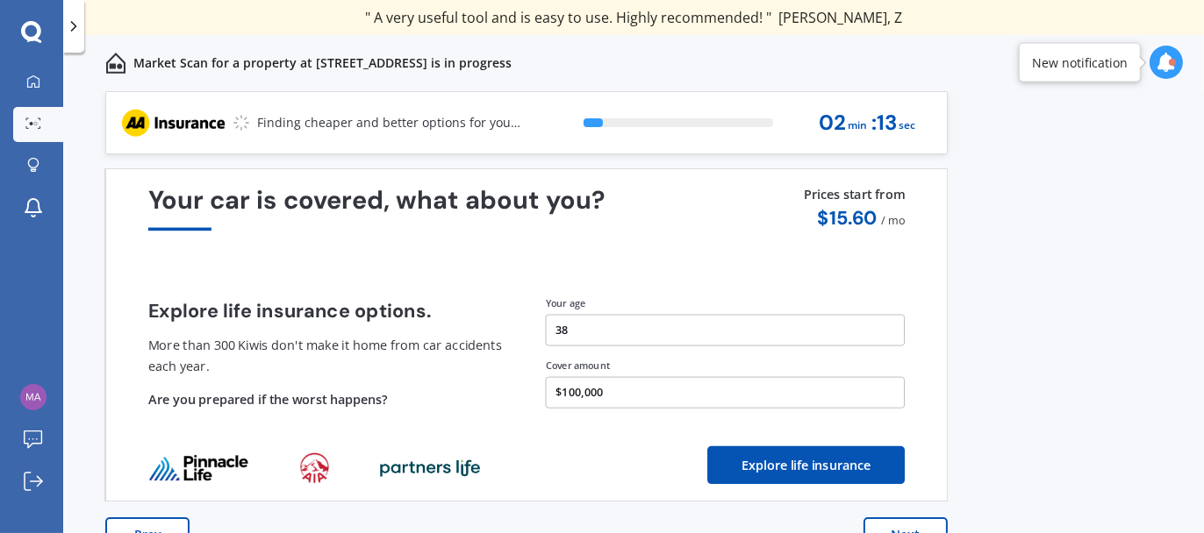
click at [903, 526] on button "Next" at bounding box center [905, 535] width 84 height 35
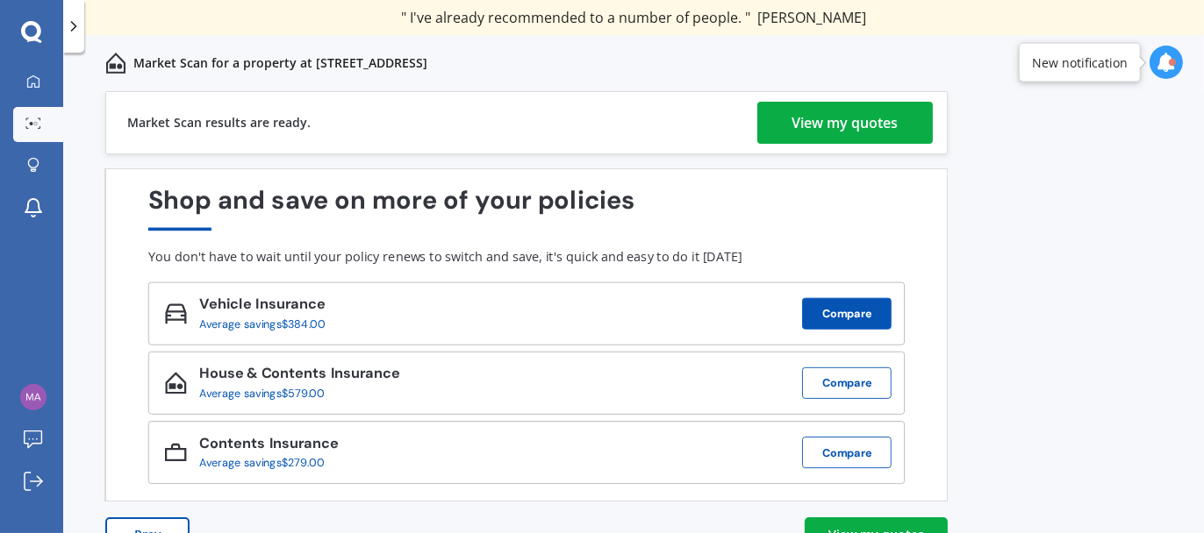
click at [860, 304] on button "Compare" at bounding box center [846, 314] width 89 height 32
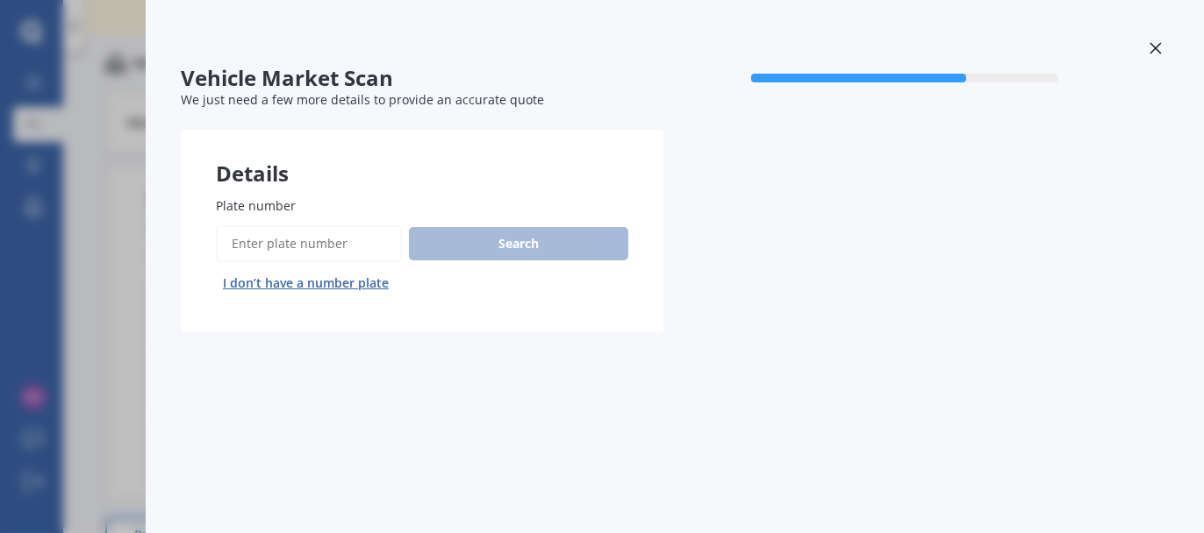
click at [304, 261] on div "Search I don’t have a number plate" at bounding box center [422, 261] width 412 height 72
click at [307, 246] on input "Plate number" at bounding box center [309, 243] width 186 height 37
click at [268, 238] on input "Plate number" at bounding box center [309, 243] width 186 height 37
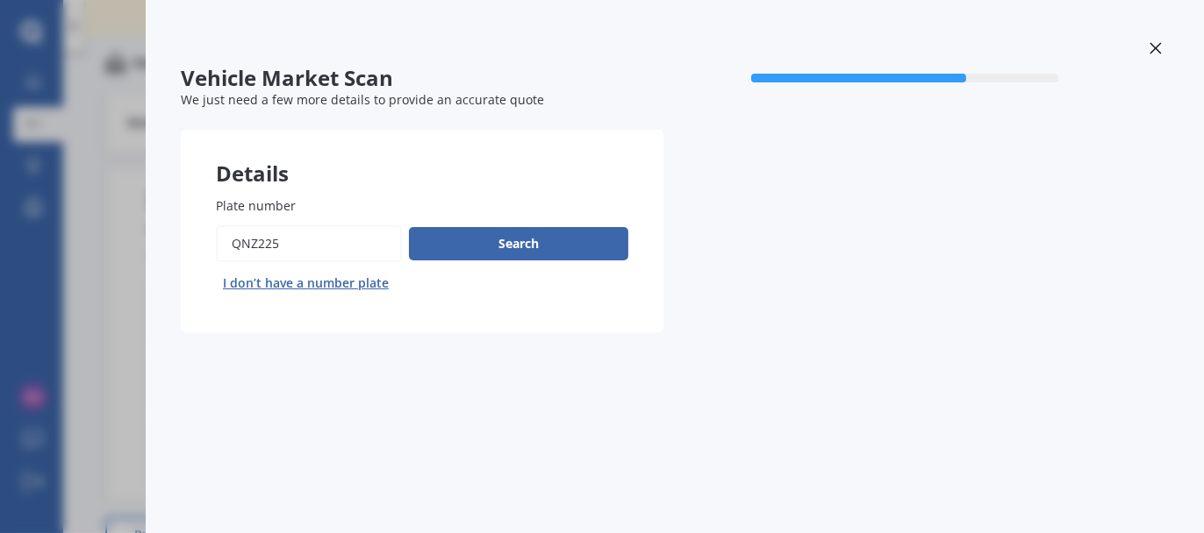
type input "qnz225"
click at [0, 0] on button "Next" at bounding box center [0, 0] width 0 height 0
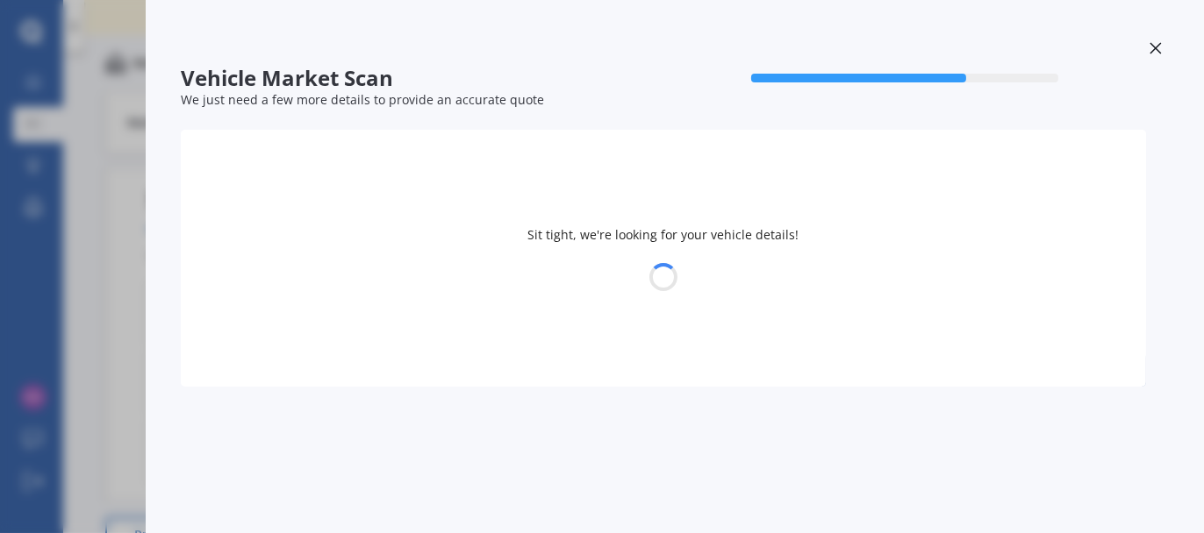
select select "JEEP"
select select "WRANGLER"
select select "30"
select select "11"
select select "1986"
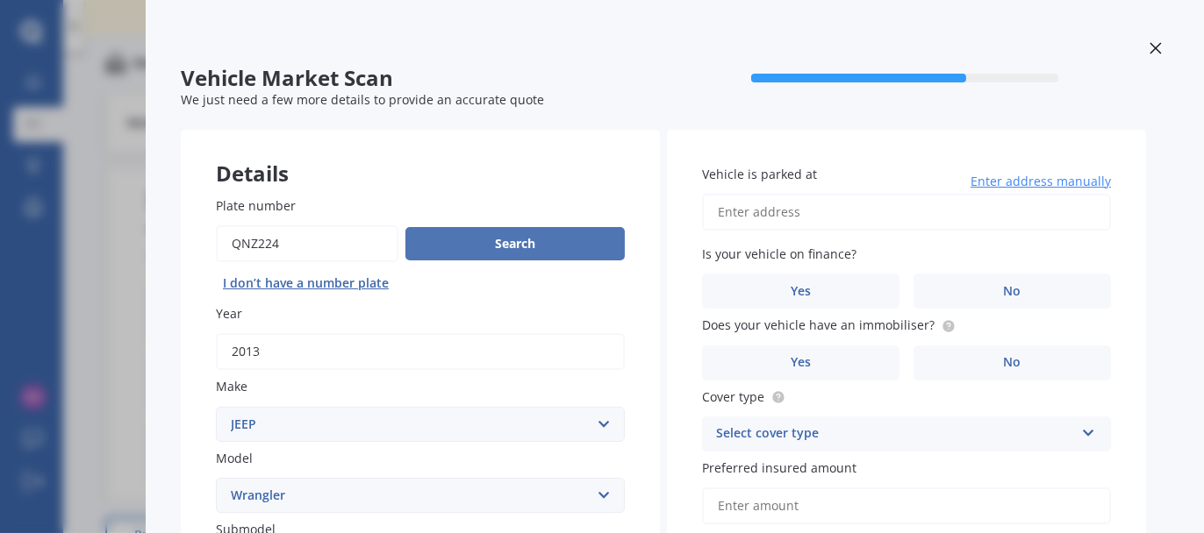
type input "qnz224"
click at [533, 244] on button "Search" at bounding box center [514, 243] width 219 height 33
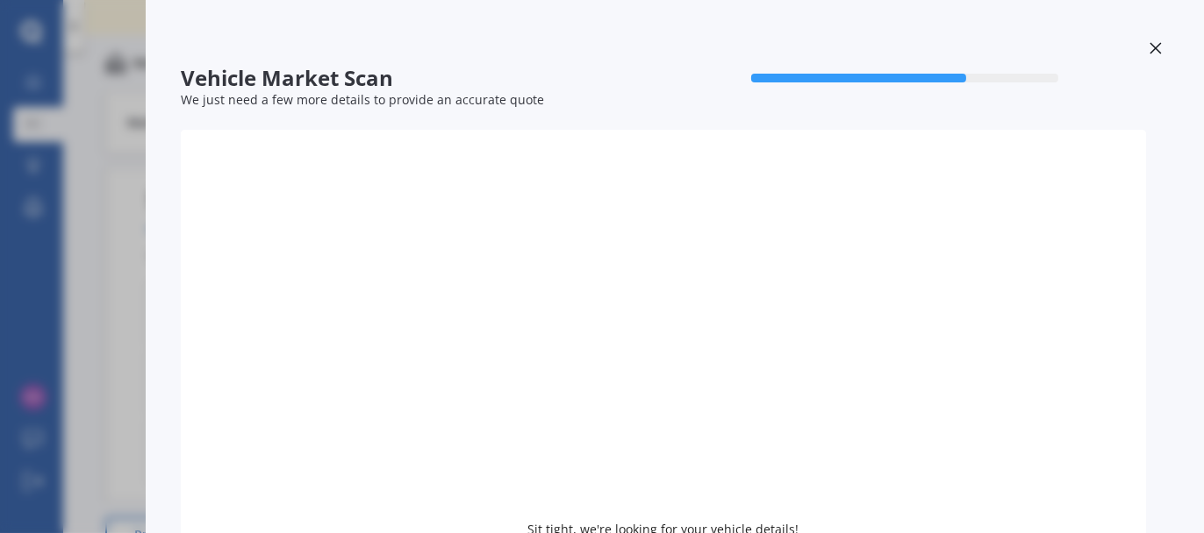
type input "2024"
select select
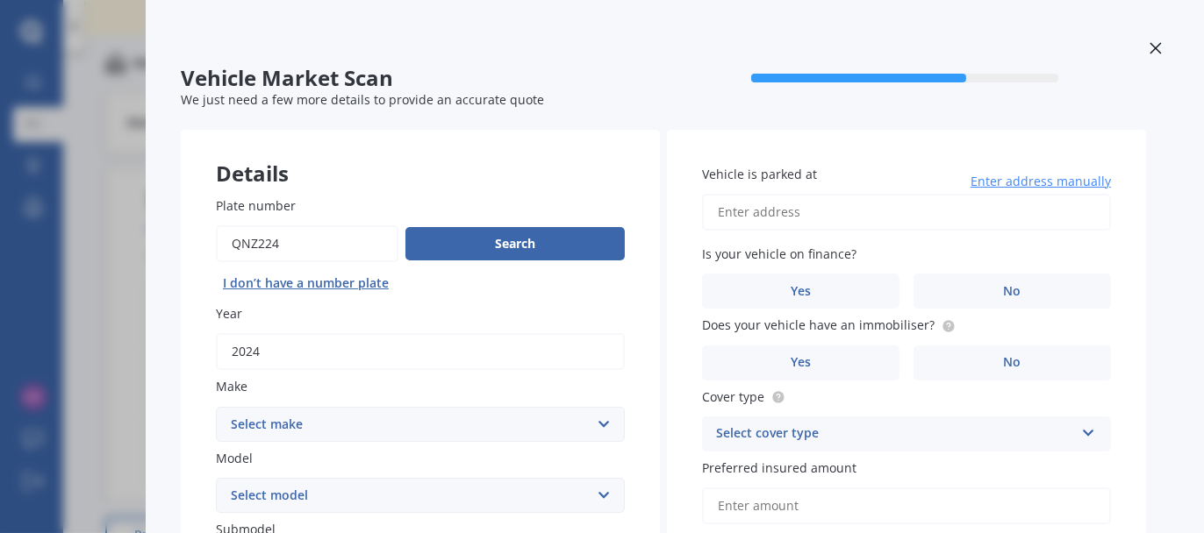
click at [532, 249] on button "Search" at bounding box center [514, 243] width 219 height 33
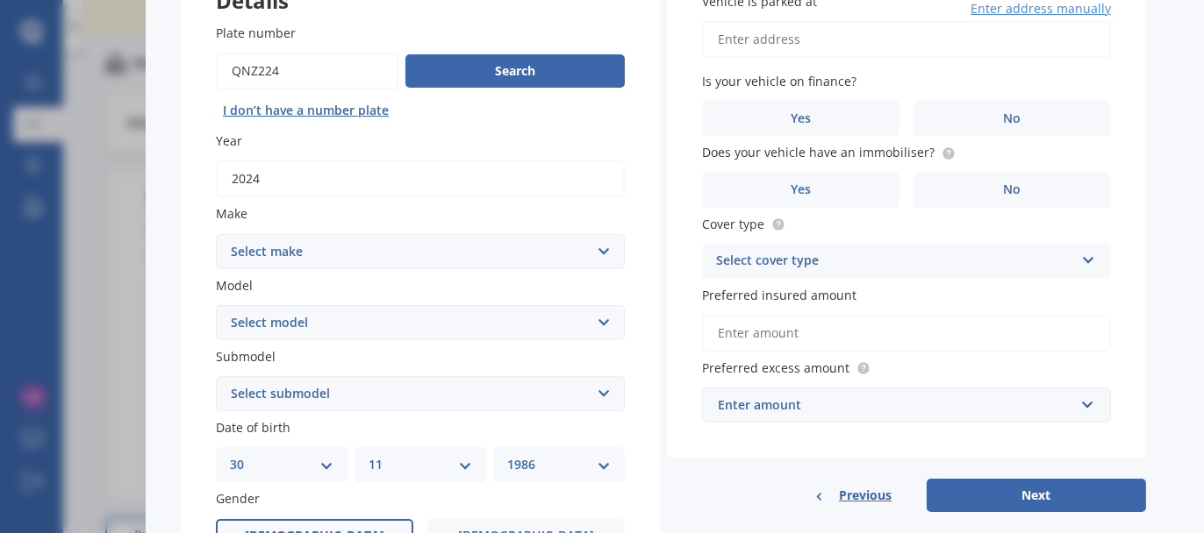
scroll to position [175, 0]
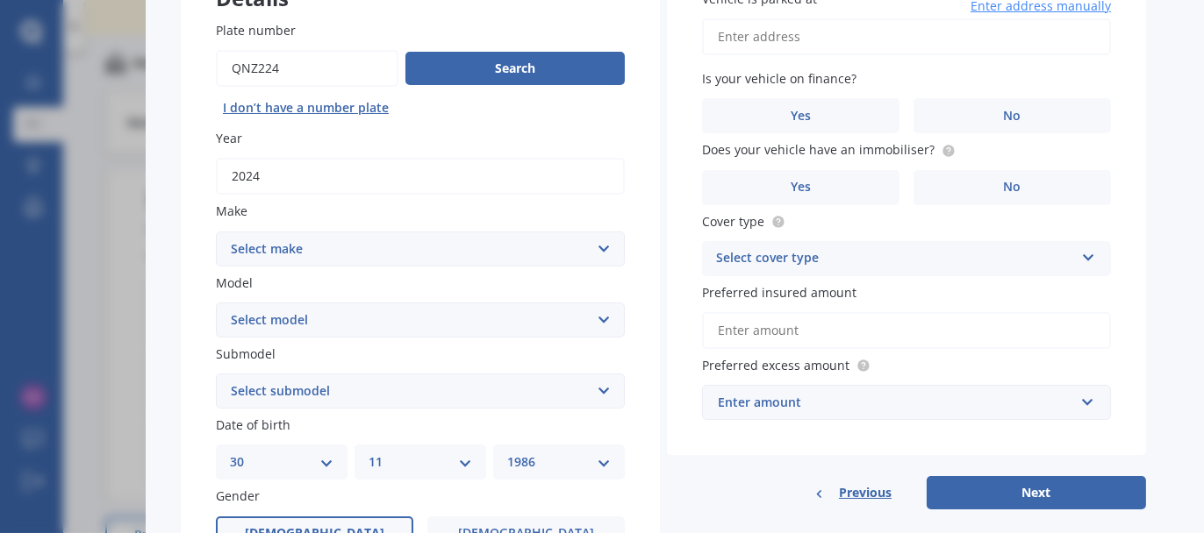
click at [434, 245] on select "Select make AC ALFA ROMEO ASTON [PERSON_NAME] AUDI AUSTIN BEDFORD Bentley BMW B…" at bounding box center [420, 249] width 409 height 35
select select "HAVAL"
click at [216, 232] on select "Select make AC ALFA ROMEO ASTON [PERSON_NAME] AUDI AUSTIN BEDFORD Bentley BMW B…" at bounding box center [420, 249] width 409 height 35
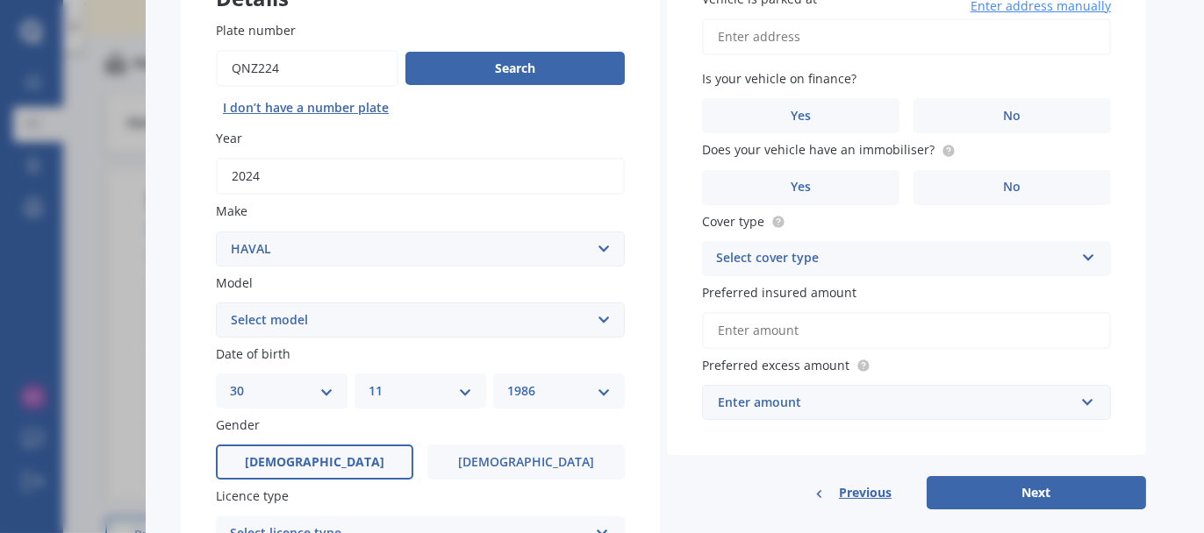
click at [376, 303] on select "Select model Avenger Cherokee Commander Compass Gladiator Grand Cherokee Patrio…" at bounding box center [420, 320] width 409 height 35
select select "JOLION"
click at [216, 303] on select "Select model H2 H6 H9 Jolion" at bounding box center [420, 320] width 409 height 35
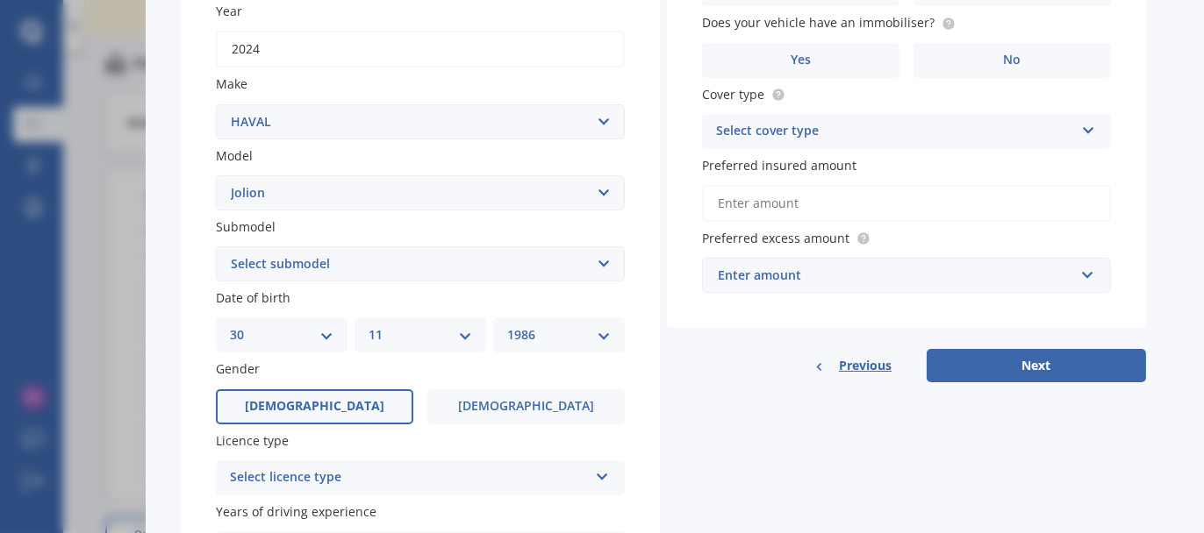
scroll to position [351, 0]
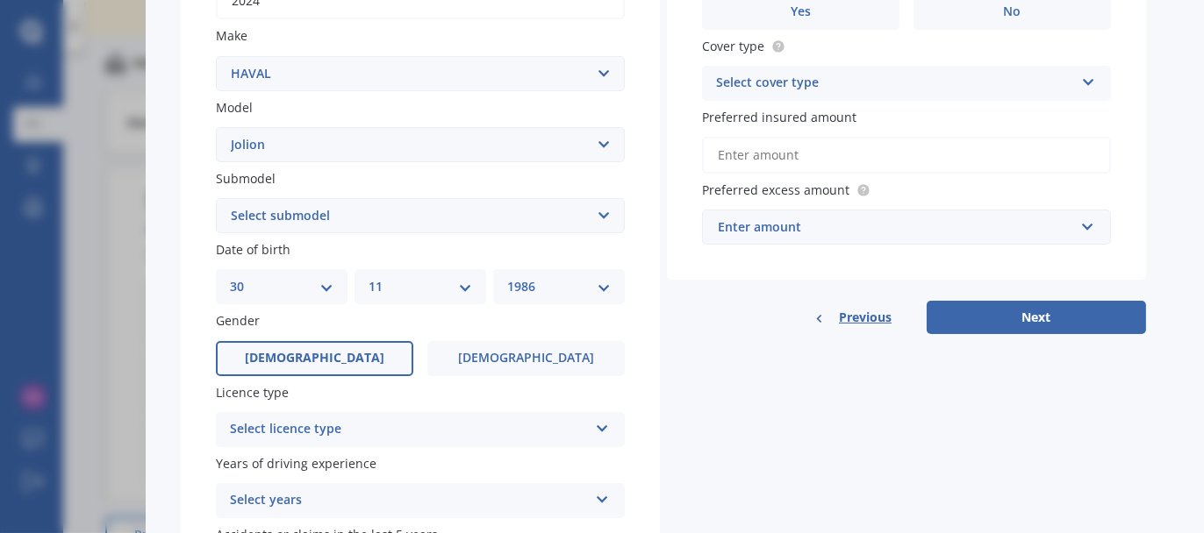
click at [365, 209] on select "Select submodel Lux 1.5 Premium 1.5 Ultra 1.5" at bounding box center [420, 215] width 409 height 35
select select "ULTRA 1.5"
click at [216, 198] on select "Select submodel Lux 1.5 Premium 1.5 Ultra 1.5" at bounding box center [420, 215] width 409 height 35
click at [318, 284] on select "DD 01 02 03 04 05 06 07 08 09 10 11 12 13 14 15 16 17 18 19 20 21 22 23 24 25 2…" at bounding box center [282, 286] width 104 height 19
select select "21"
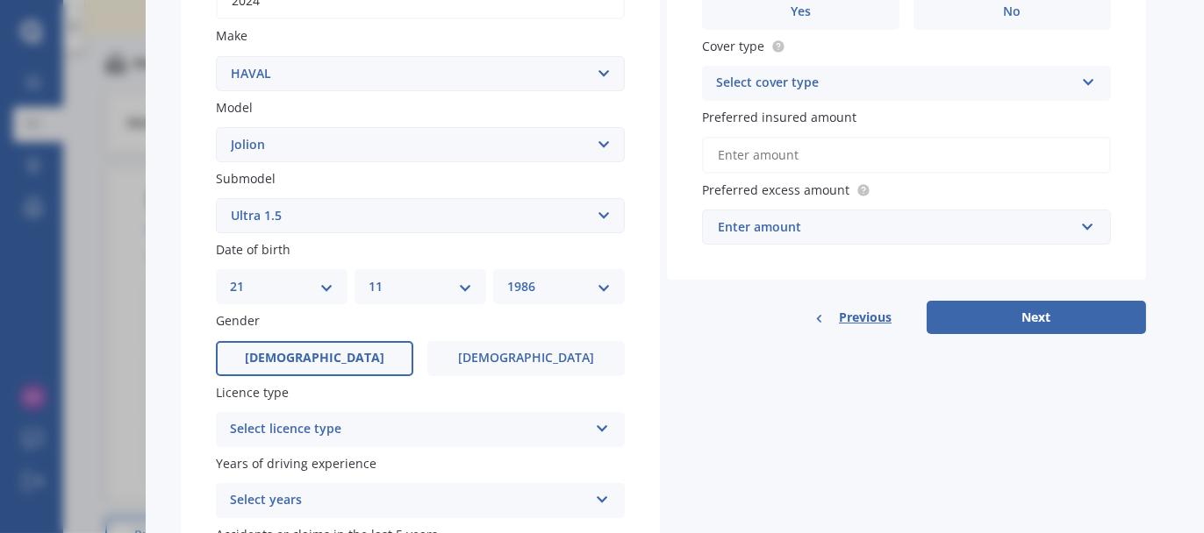
click at [230, 277] on select "DD 01 02 03 04 05 06 07 08 09 10 11 12 13 14 15 16 17 18 19 20 21 22 23 24 25 2…" at bounding box center [282, 286] width 104 height 19
click at [413, 293] on select "MM 01 02 03 04 05 06 07 08 09 10 11 12" at bounding box center [420, 286] width 104 height 19
select select "12"
click at [368, 277] on select "MM 01 02 03 04 05 06 07 08 09 10 11 12" at bounding box center [420, 286] width 104 height 19
click at [555, 284] on select "YYYY 2025 2024 2023 2022 2021 2020 2019 2018 2017 2016 2015 2014 2013 2012 2011…" at bounding box center [559, 286] width 104 height 19
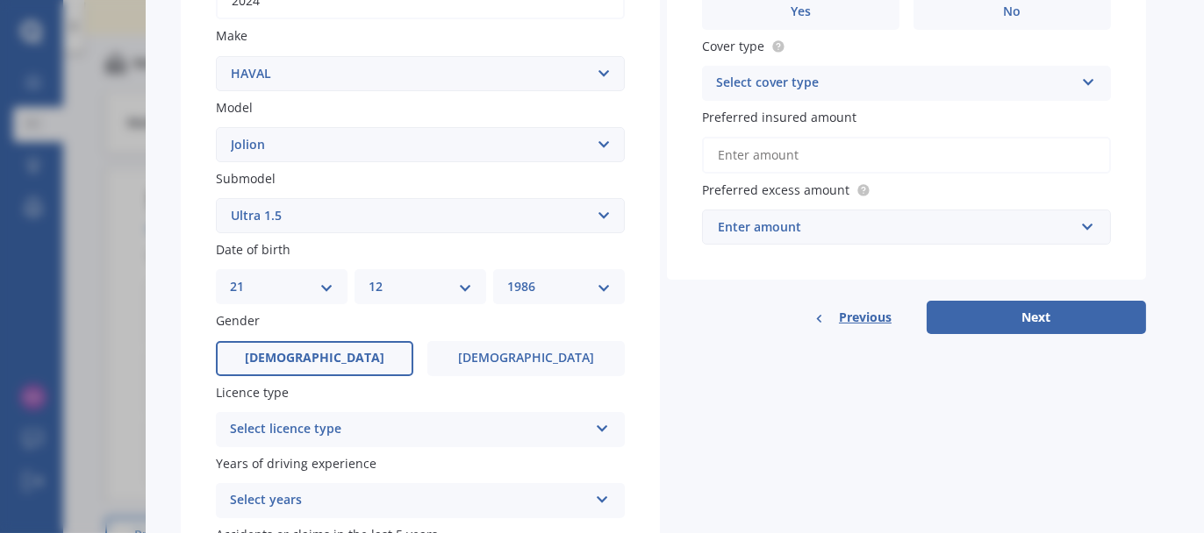
select select "1977"
click at [507, 277] on select "YYYY 2025 2024 2023 2022 2021 2020 2019 2018 2017 2016 2015 2014 2013 2012 2011…" at bounding box center [559, 286] width 104 height 19
click at [590, 343] on label "[DEMOGRAPHIC_DATA]" at bounding box center [525, 358] width 197 height 35
click at [0, 0] on input "[DEMOGRAPHIC_DATA]" at bounding box center [0, 0] width 0 height 0
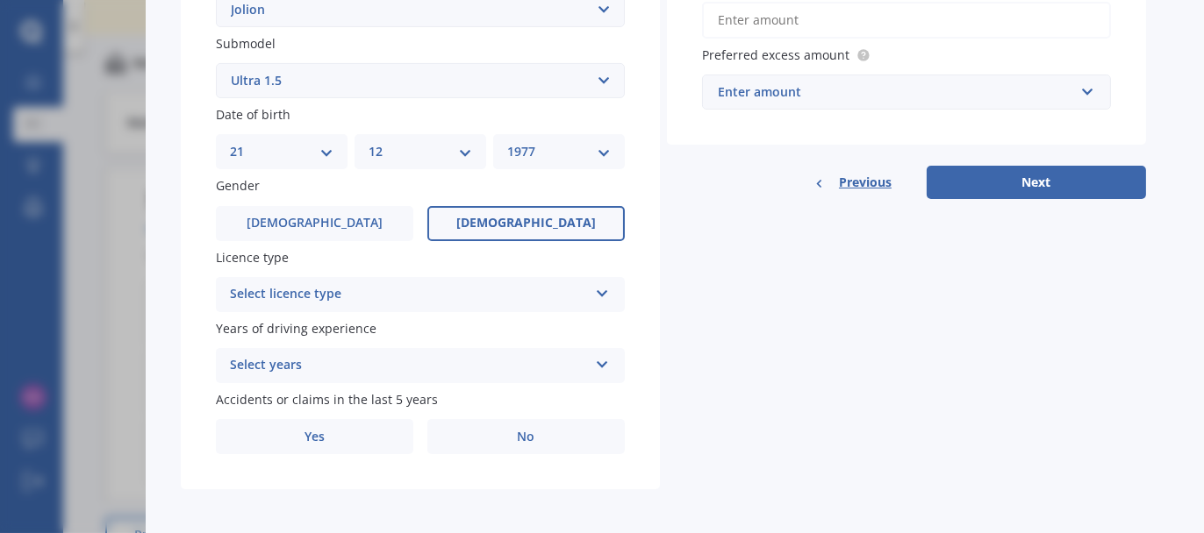
scroll to position [489, 0]
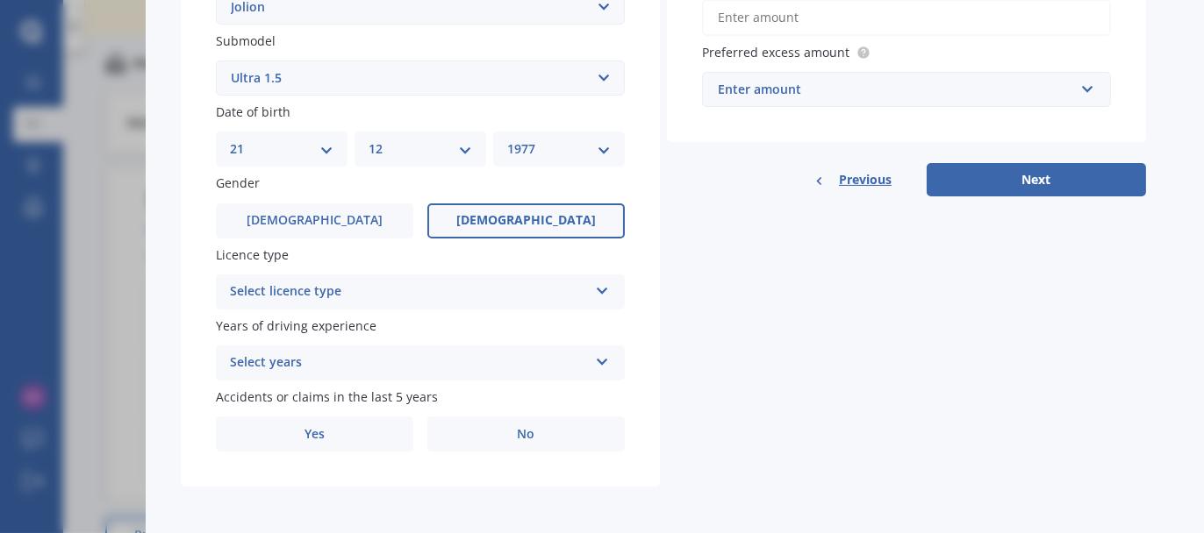
click at [350, 287] on div "Select licence type" at bounding box center [409, 292] width 358 height 21
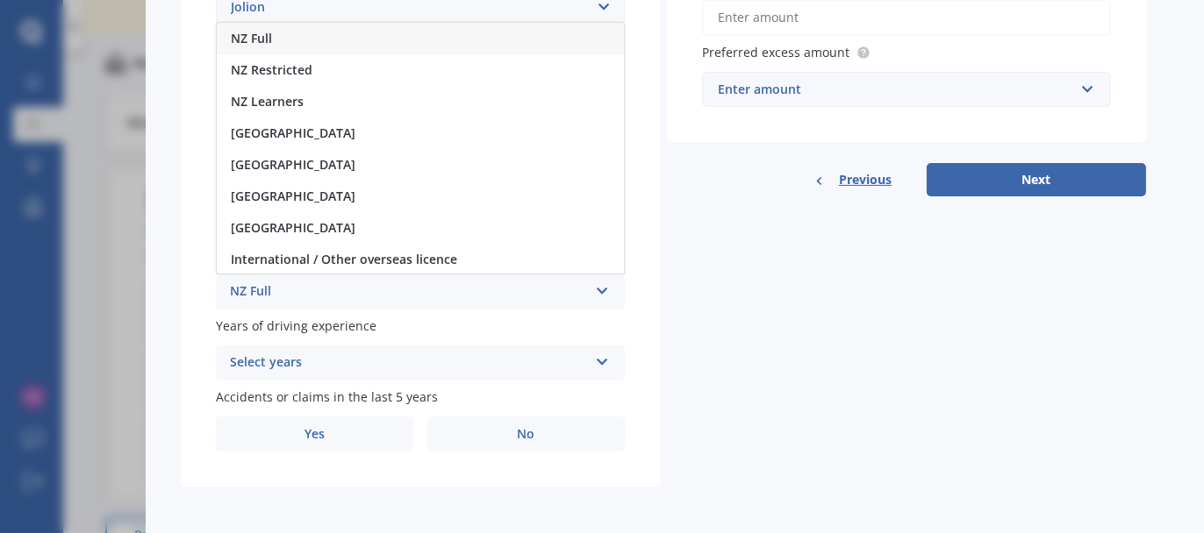
click at [311, 25] on div "NZ Full" at bounding box center [420, 39] width 407 height 32
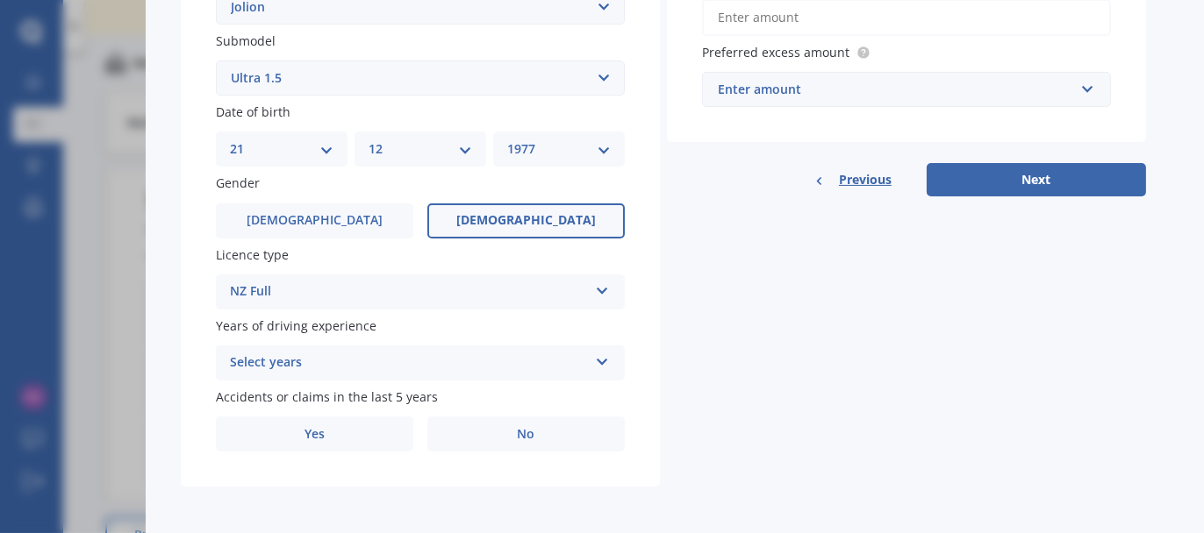
click at [387, 360] on div "Select years" at bounding box center [409, 363] width 358 height 21
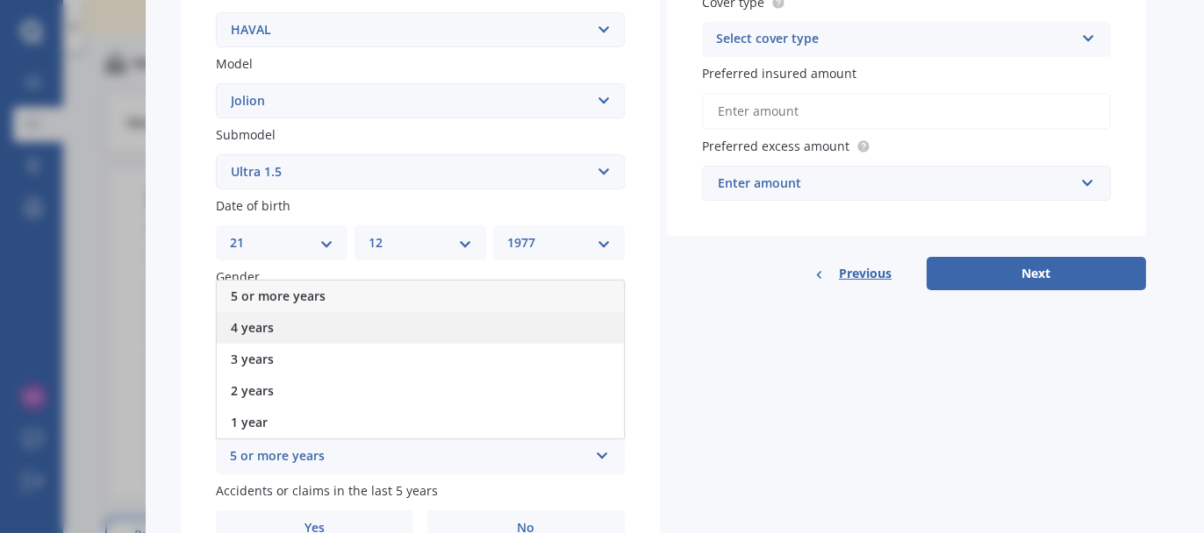
scroll to position [401, 0]
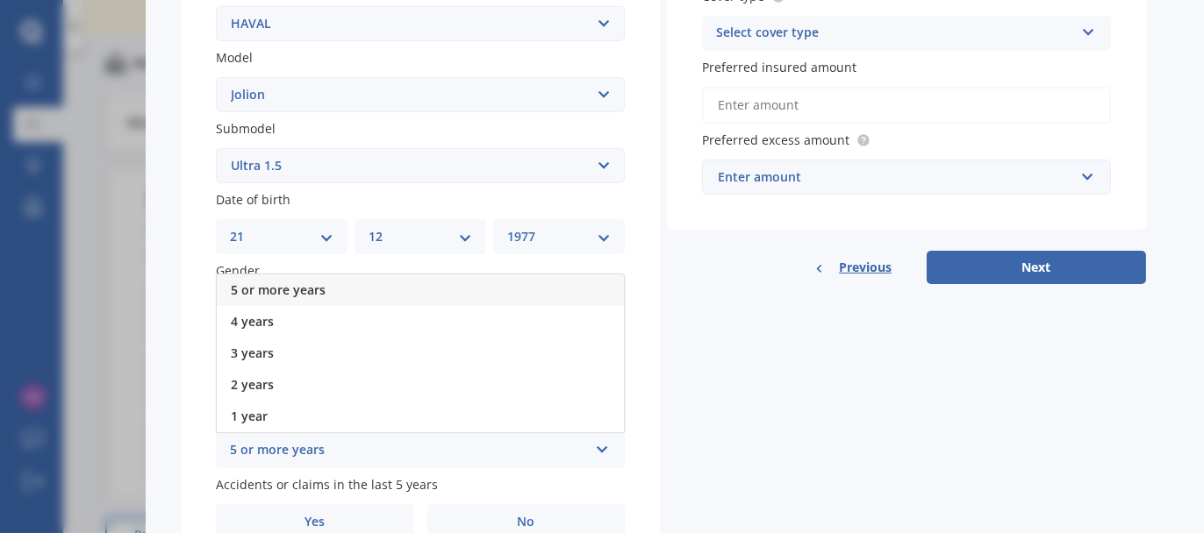
click at [348, 291] on div "5 or more years" at bounding box center [420, 291] width 407 height 32
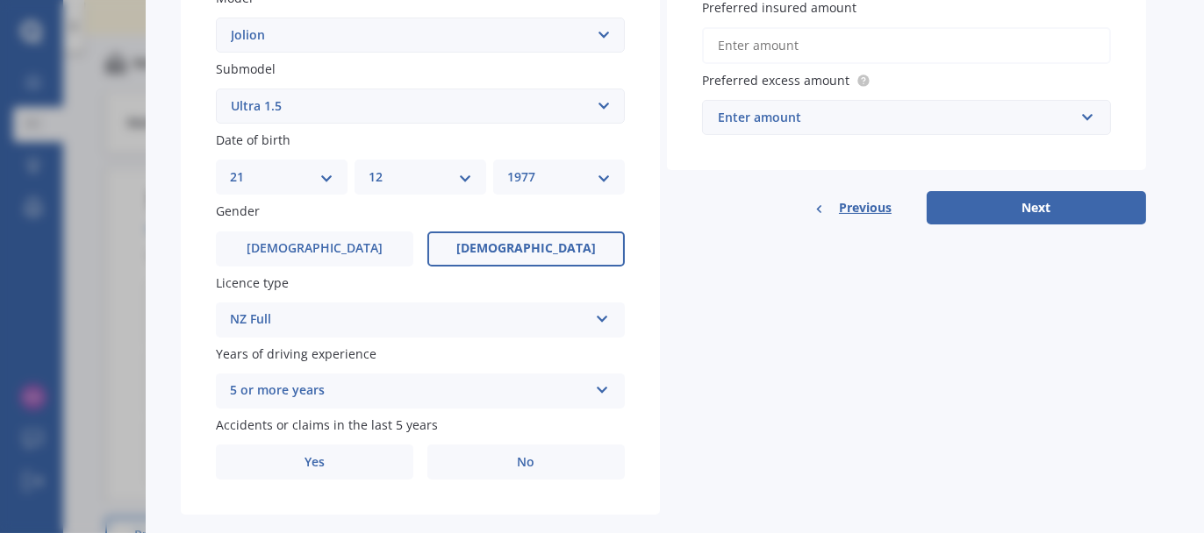
scroll to position [489, 0]
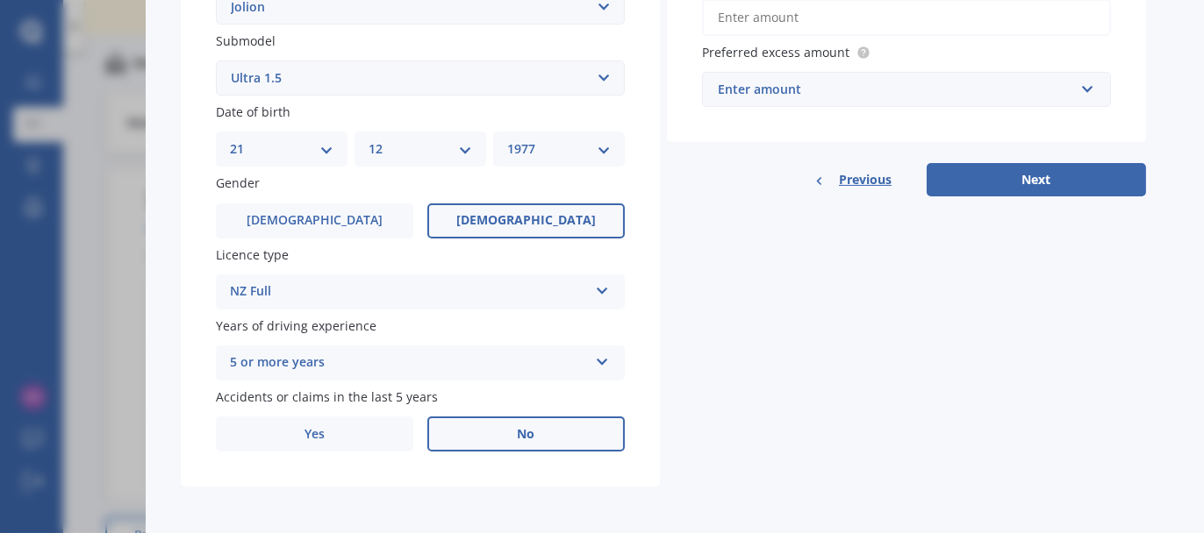
click at [542, 434] on label "No" at bounding box center [525, 434] width 197 height 35
click at [0, 0] on input "No" at bounding box center [0, 0] width 0 height 0
click at [542, 433] on label "No" at bounding box center [525, 434] width 197 height 35
click at [0, 0] on input "No" at bounding box center [0, 0] width 0 height 0
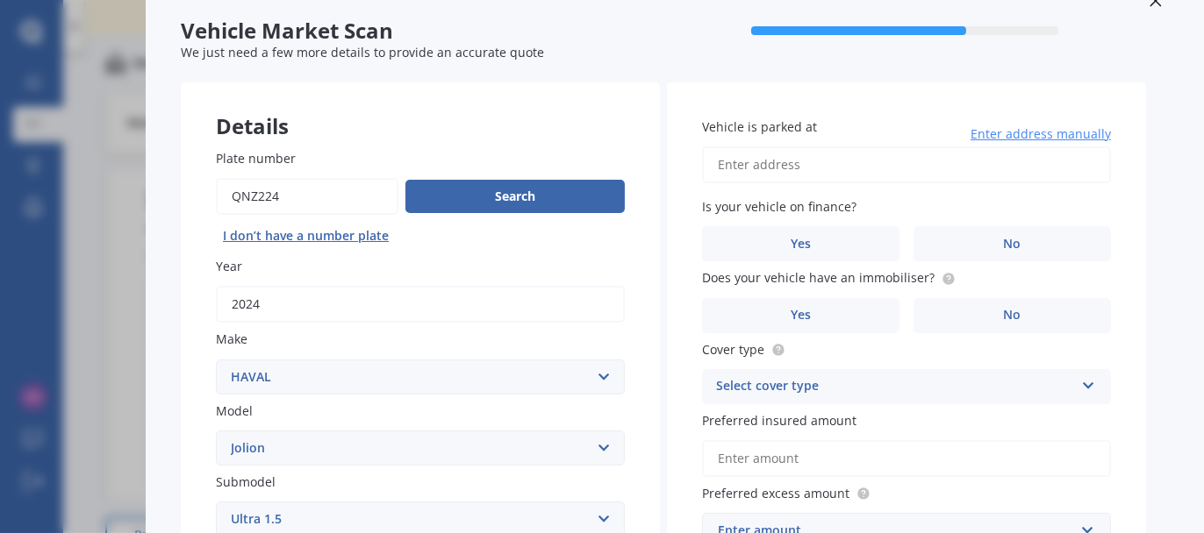
scroll to position [0, 0]
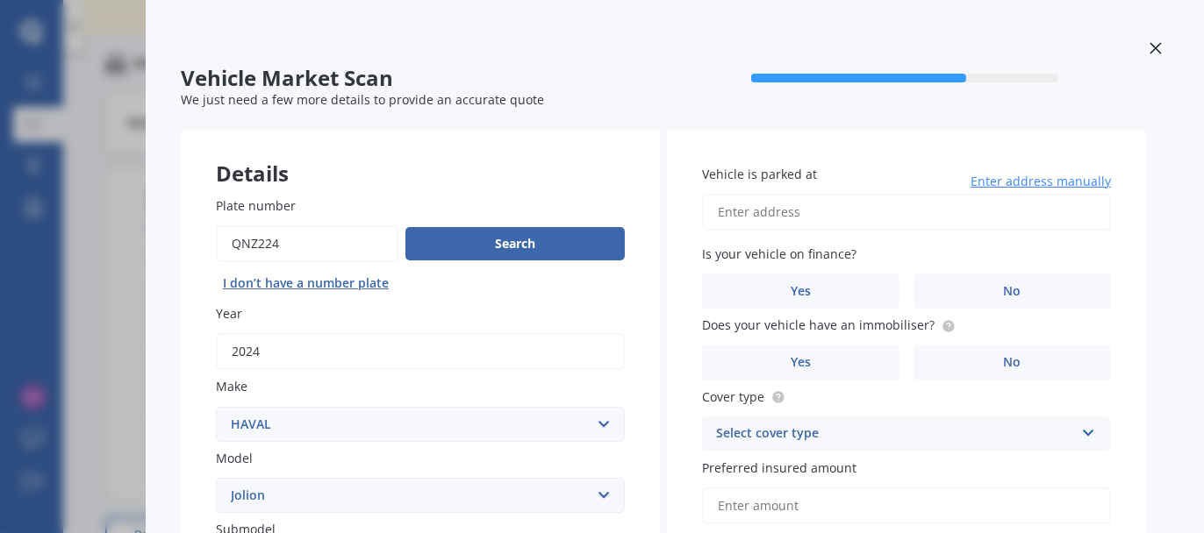
click at [882, 214] on input "Vehicle is parked at" at bounding box center [906, 212] width 409 height 37
type input "[STREET_ADDRESS]"
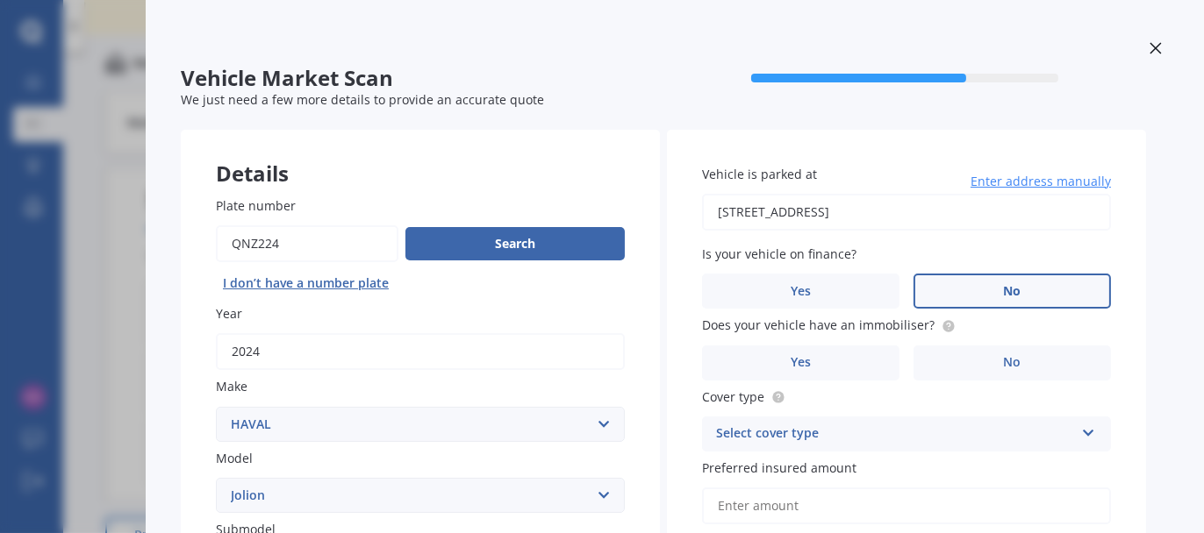
click at [961, 283] on label "No" at bounding box center [1011, 291] width 197 height 35
click at [0, 0] on input "No" at bounding box center [0, 0] width 0 height 0
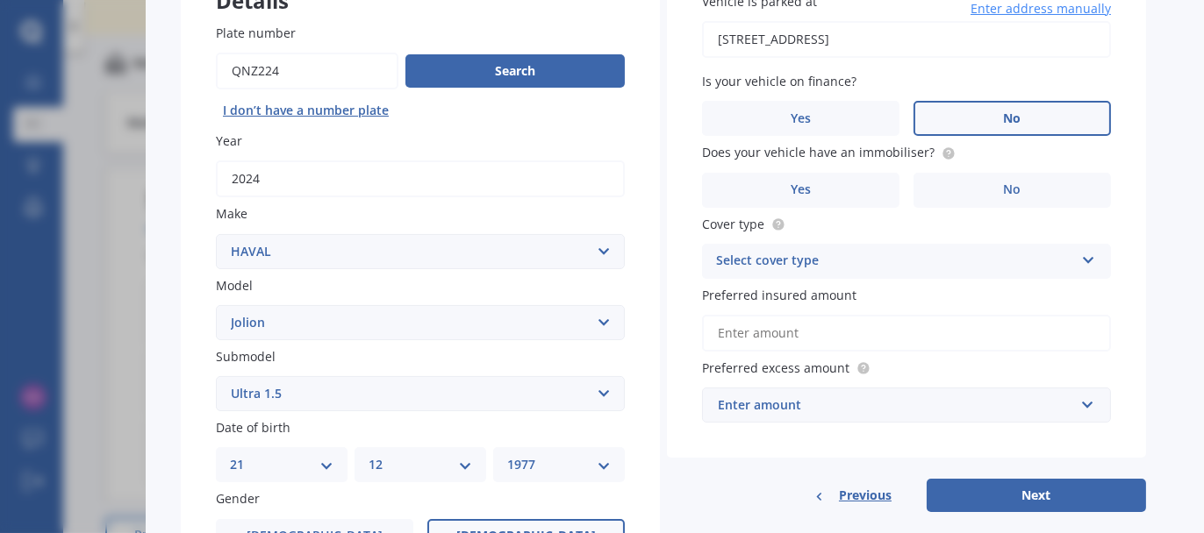
scroll to position [175, 0]
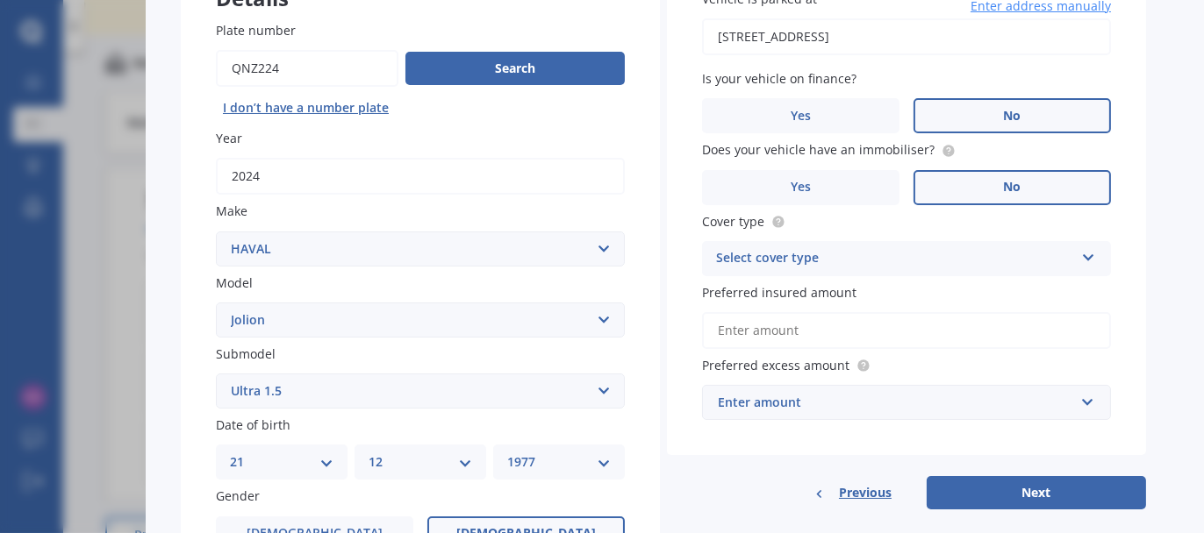
click at [958, 191] on label "No" at bounding box center [1011, 187] width 197 height 35
click at [0, 0] on input "No" at bounding box center [0, 0] width 0 height 0
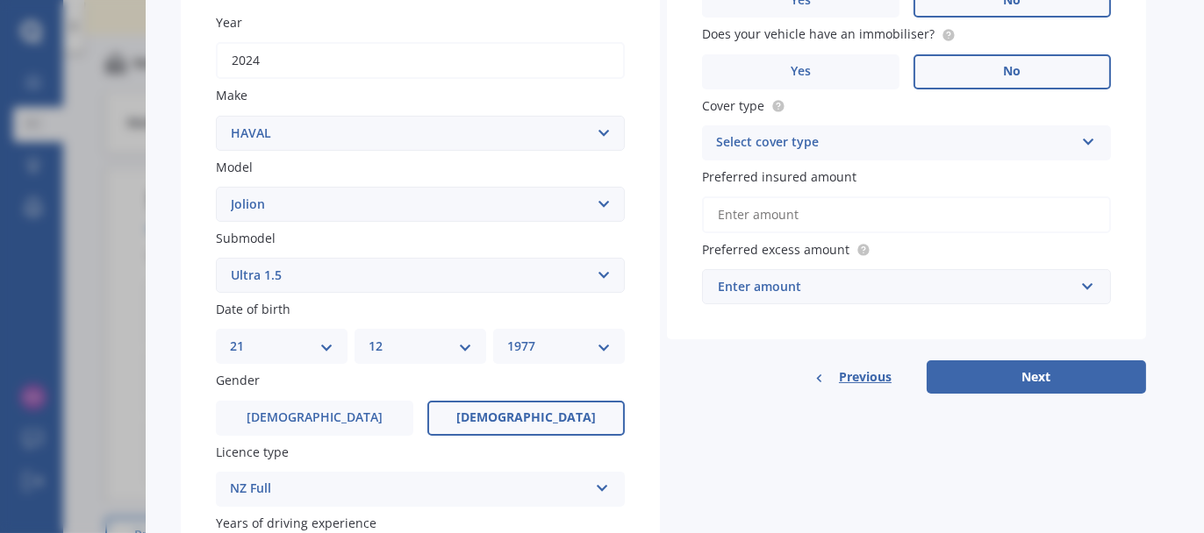
scroll to position [263, 0]
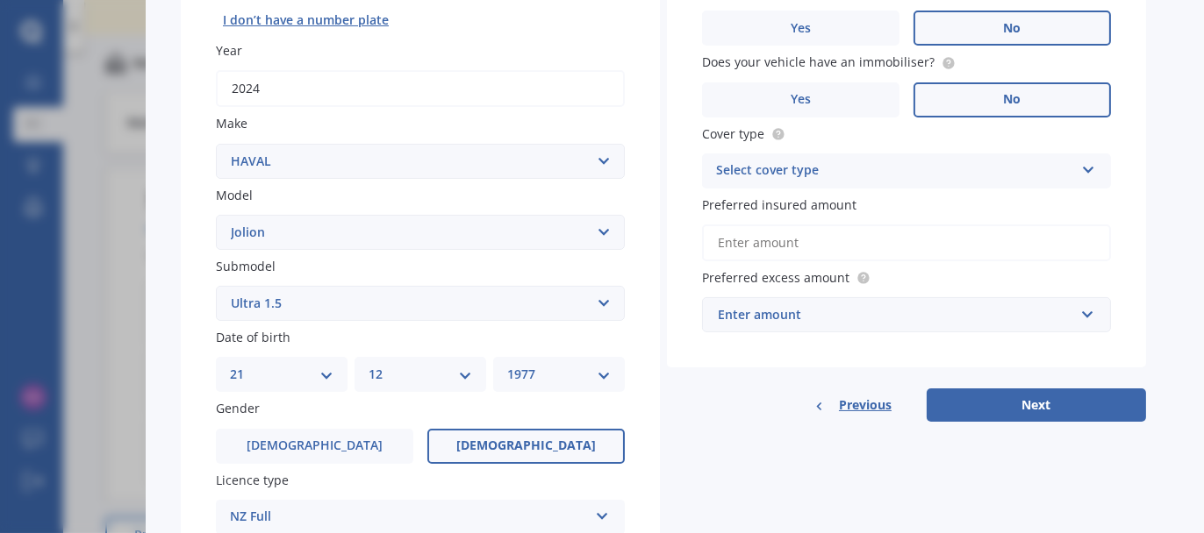
click at [948, 184] on div "Select cover type Comprehensive Third Party, Fire & Theft Third Party" at bounding box center [906, 171] width 409 height 35
click at [911, 211] on div "Comprehensive" at bounding box center [906, 206] width 407 height 32
click at [910, 238] on input "Preferred insured amount" at bounding box center [906, 243] width 409 height 37
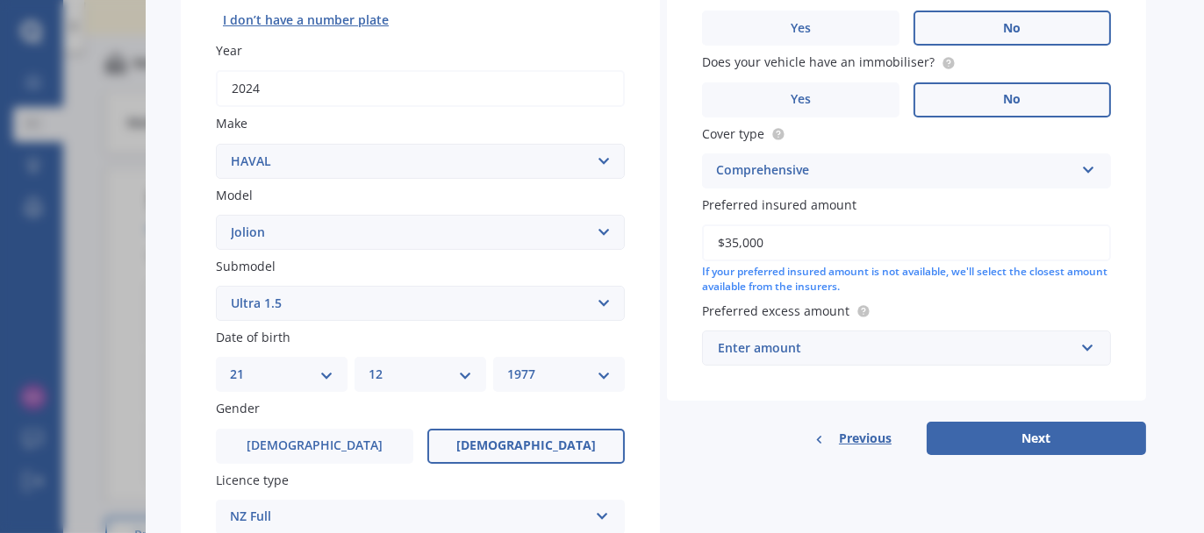
type input "$35,000"
click at [930, 353] on div "Enter amount" at bounding box center [896, 348] width 356 height 19
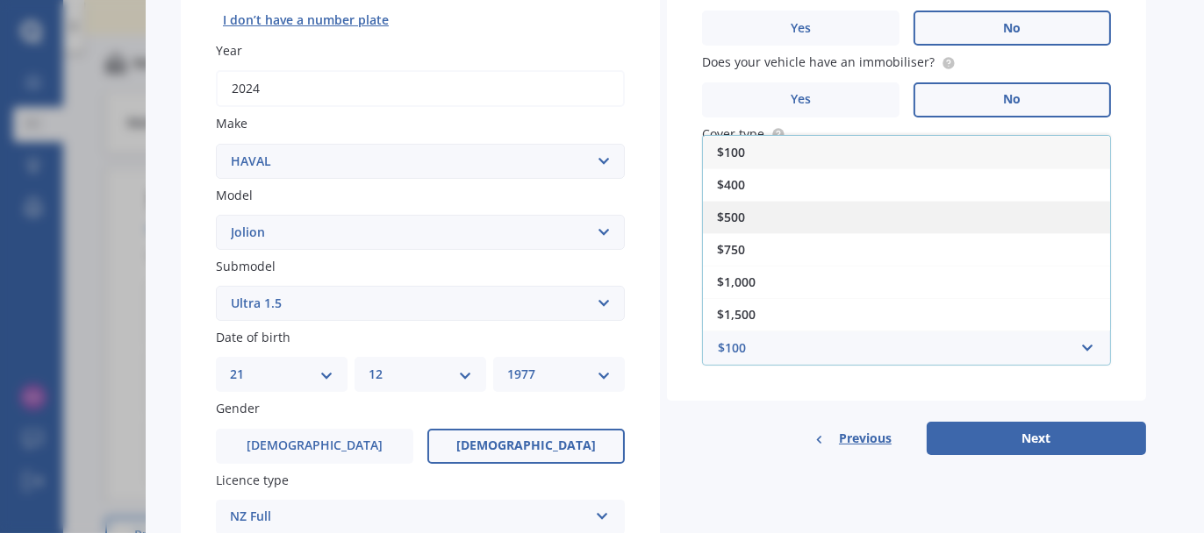
click at [750, 205] on div "$500" at bounding box center [906, 217] width 407 height 32
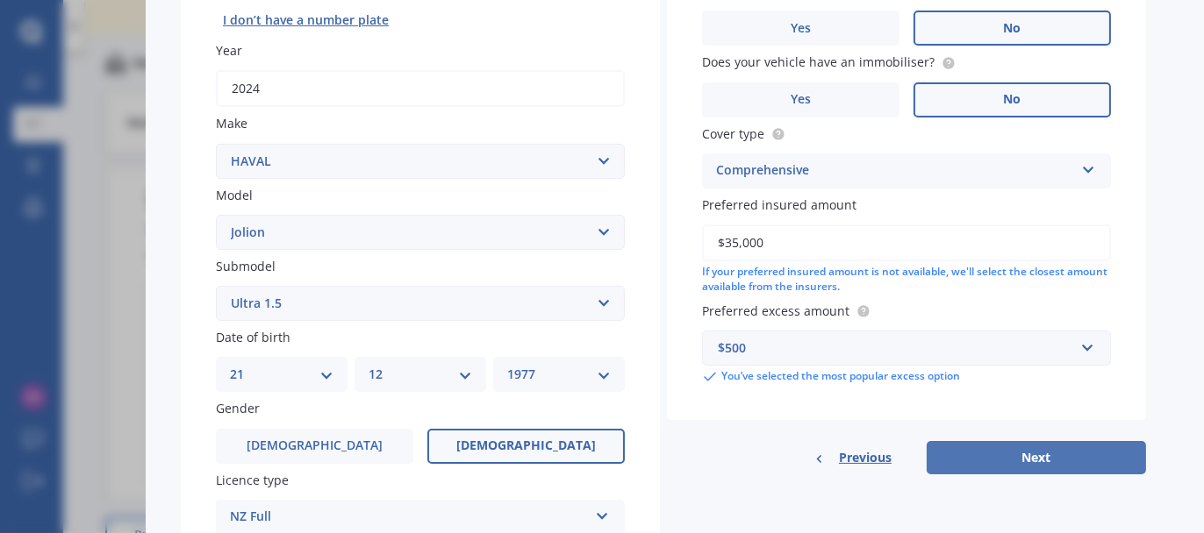
click at [961, 449] on button "Next" at bounding box center [1036, 457] width 219 height 33
select select "21"
select select "12"
select select "1977"
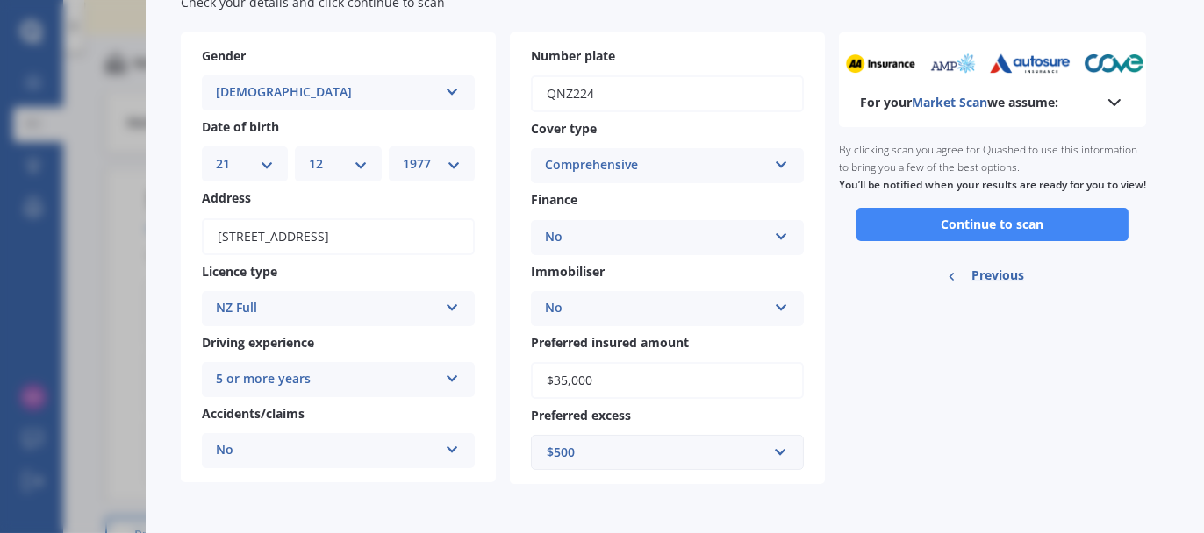
scroll to position [95, 0]
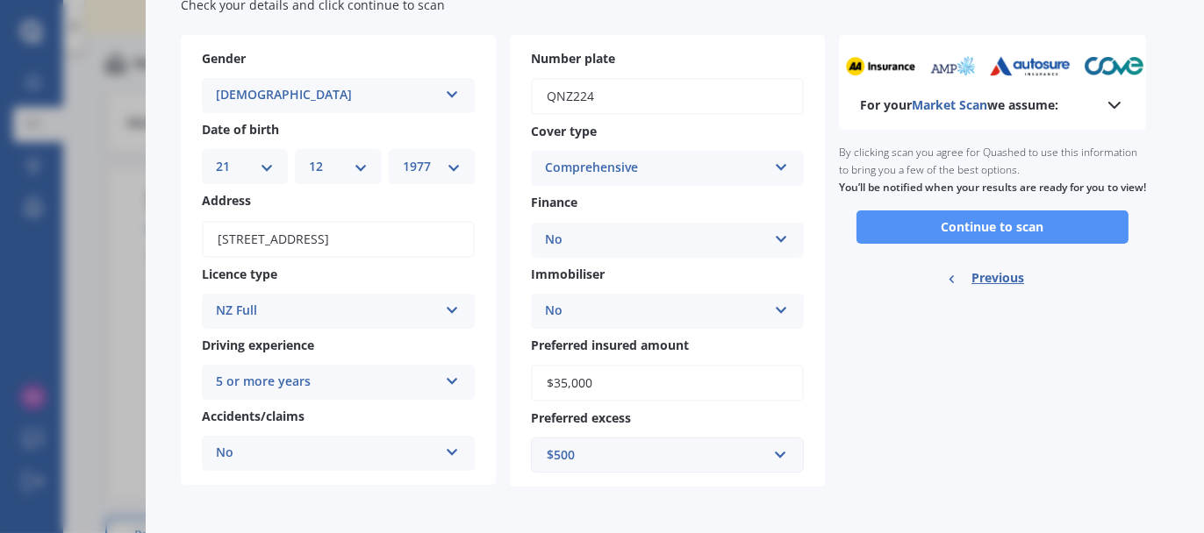
click at [1013, 238] on button "Continue to scan" at bounding box center [992, 227] width 272 height 33
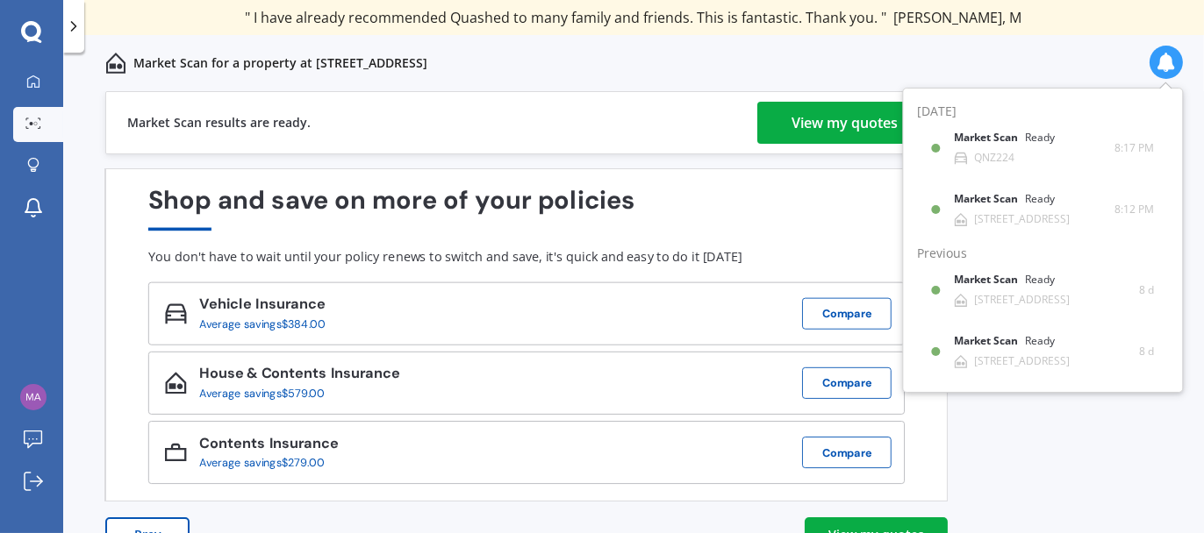
scroll to position [36, 0]
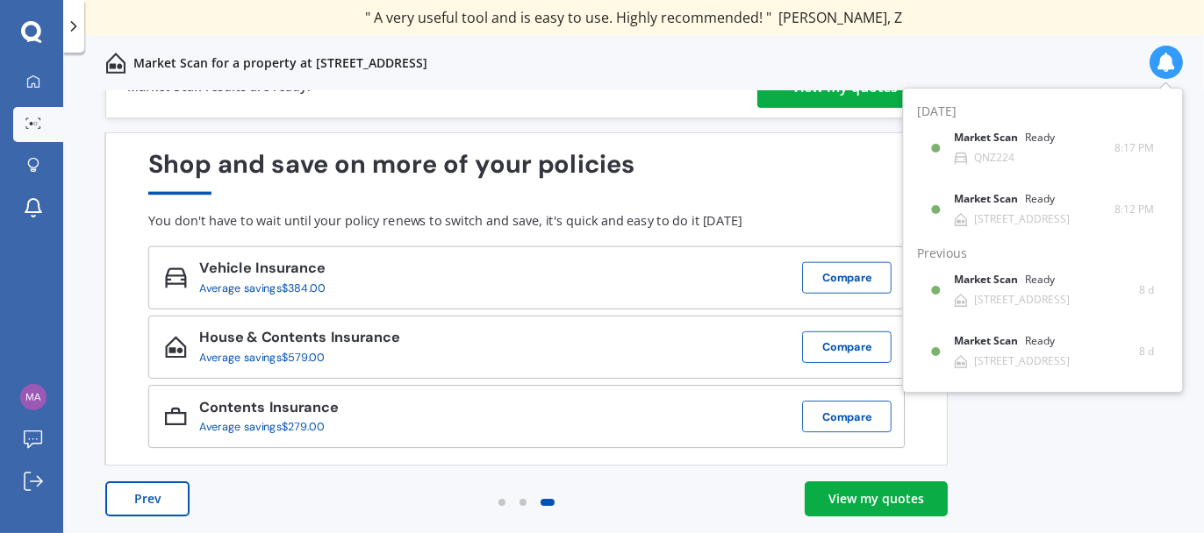
click at [885, 501] on div "View my quotes" at bounding box center [876, 499] width 96 height 18
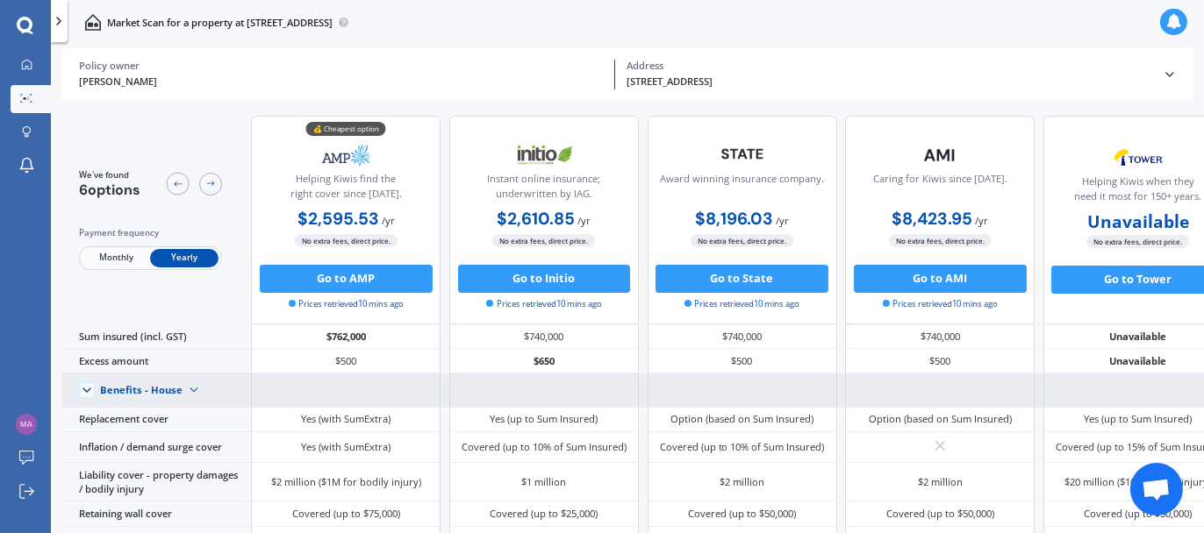
click at [200, 390] on img at bounding box center [193, 390] width 23 height 23
click at [184, 441] on span "Benefits - Contents" at bounding box center [155, 439] width 87 height 13
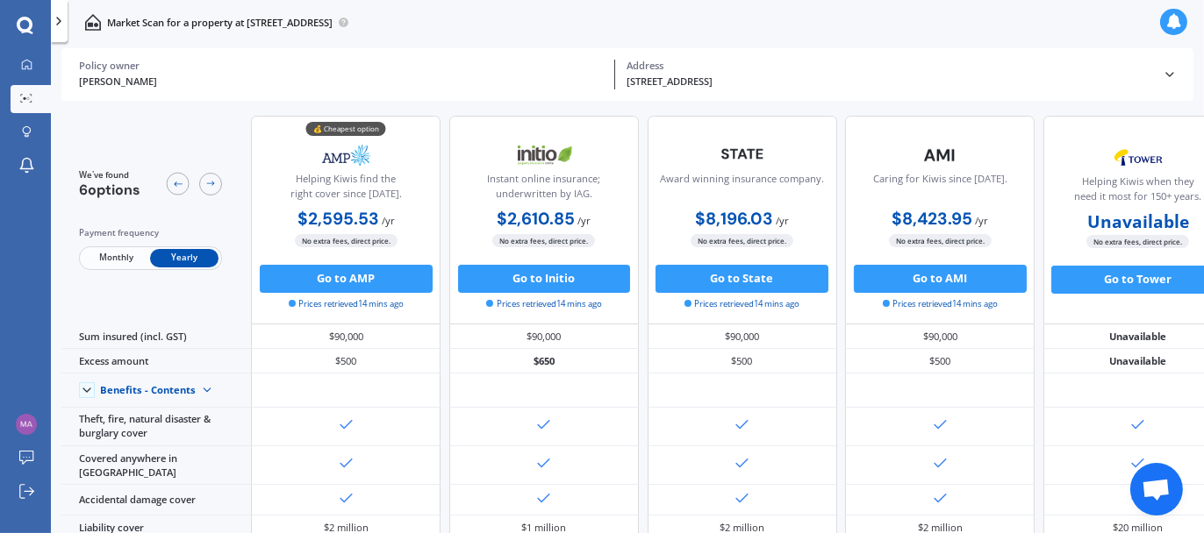
click at [120, 254] on span "Monthly" at bounding box center [116, 258] width 68 height 18
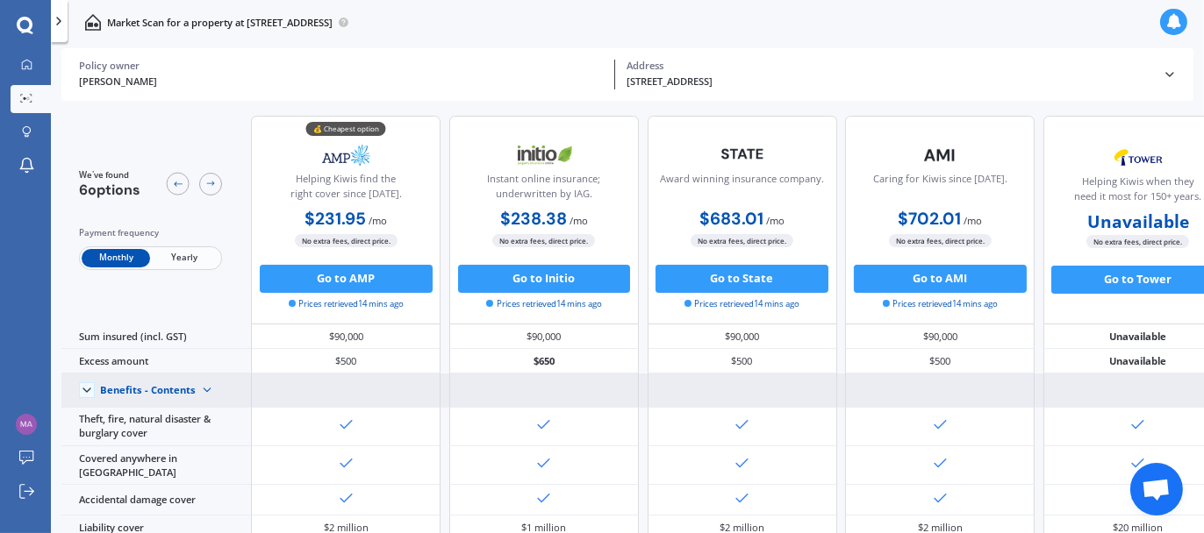
click at [204, 398] on img at bounding box center [207, 390] width 23 height 23
click at [193, 413] on div "Benefits - House" at bounding box center [160, 415] width 118 height 25
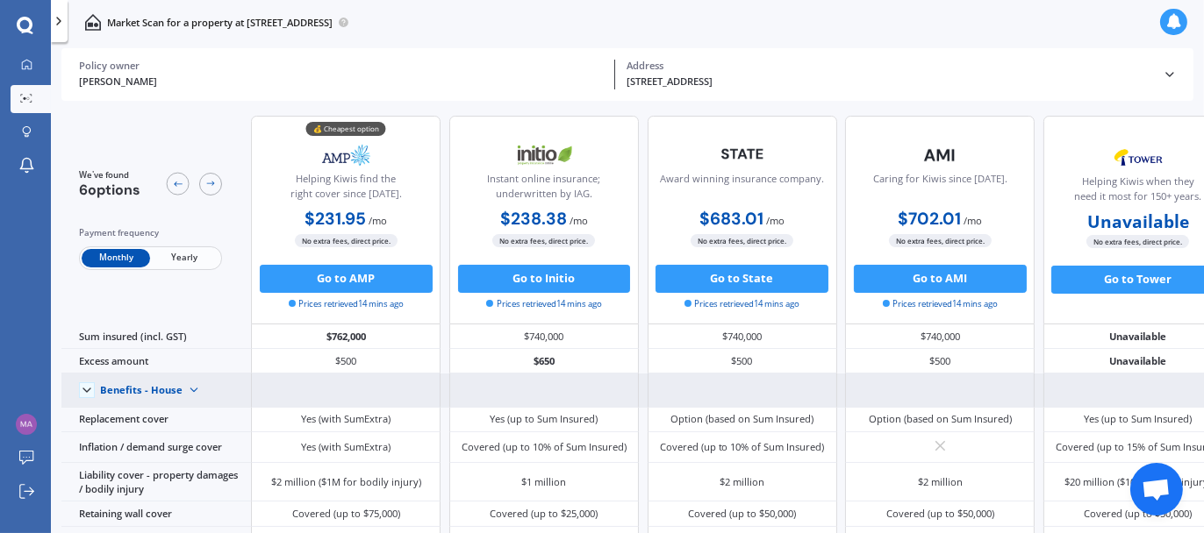
click at [171, 385] on div "Benefits - House" at bounding box center [141, 390] width 82 height 12
click at [168, 444] on span "Benefits - Contents" at bounding box center [155, 439] width 87 height 13
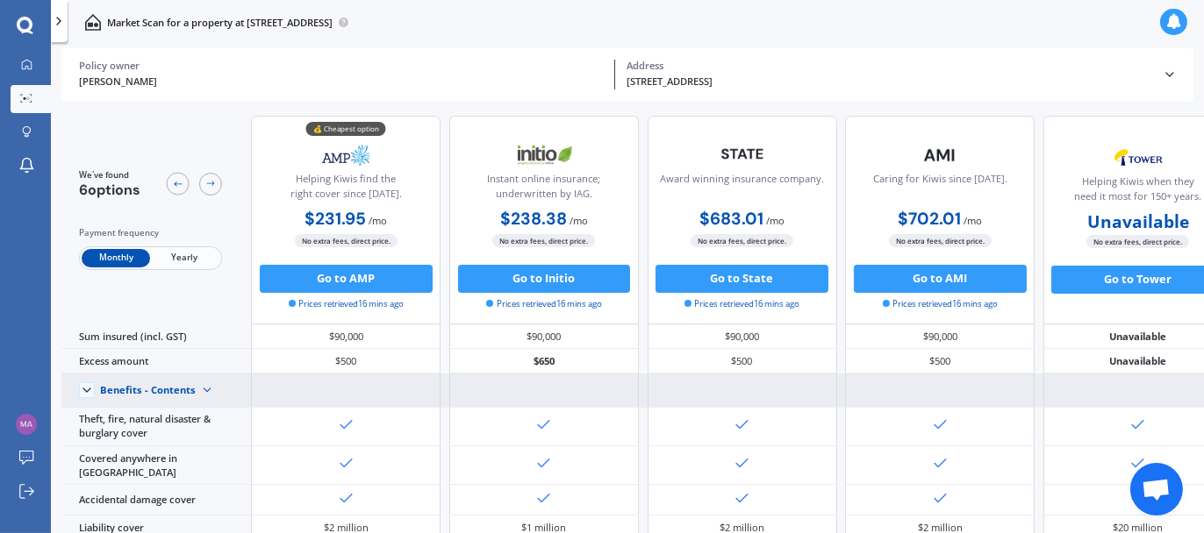
click at [173, 384] on div "Benefits - Contents" at bounding box center [148, 390] width 96 height 12
click at [171, 409] on span "Benefits - House" at bounding box center [149, 415] width 75 height 13
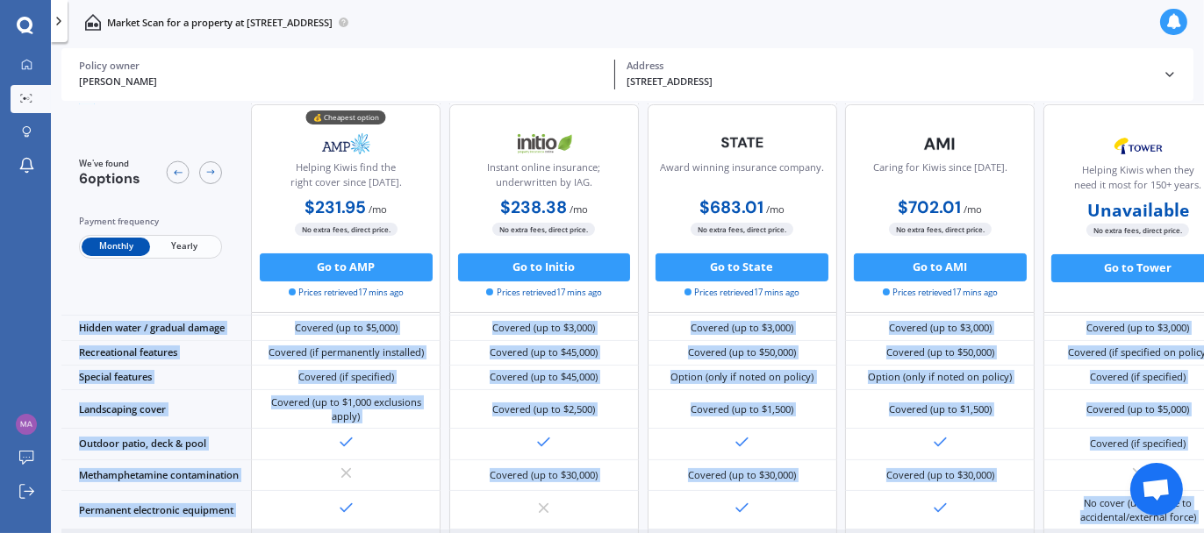
drag, startPoint x: 902, startPoint y: 526, endPoint x: 1009, endPoint y: 519, distance: 107.3
click at [1012, 519] on div "Sum insured (incl. GST) $762,000 $740,000 $740,000 $740,000 Unavailable Unavail…" at bounding box center [745, 416] width 1369 height 766
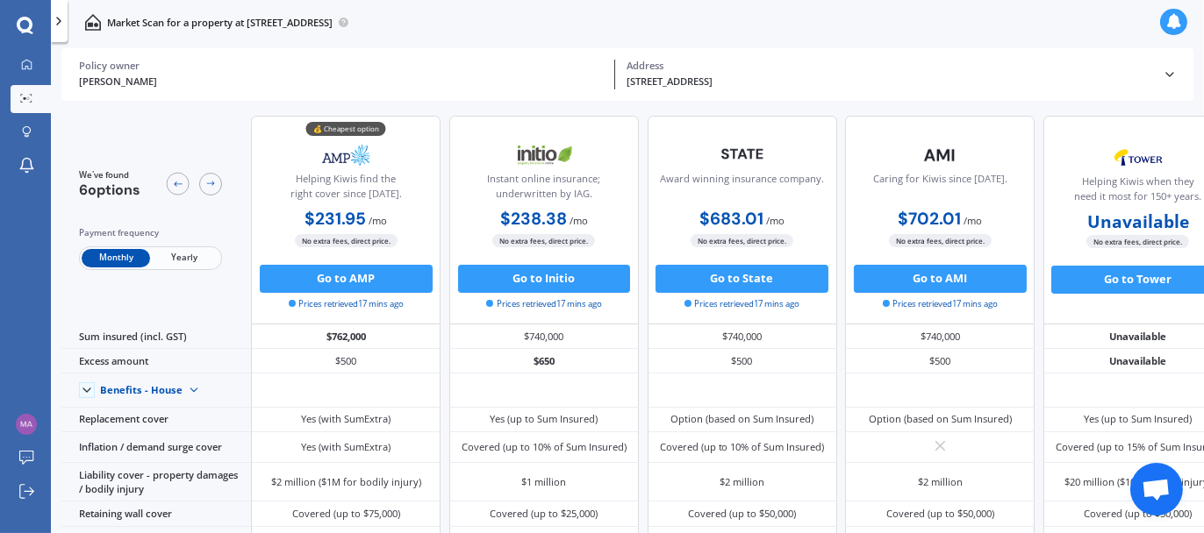
click at [60, 25] on icon at bounding box center [59, 21] width 14 height 14
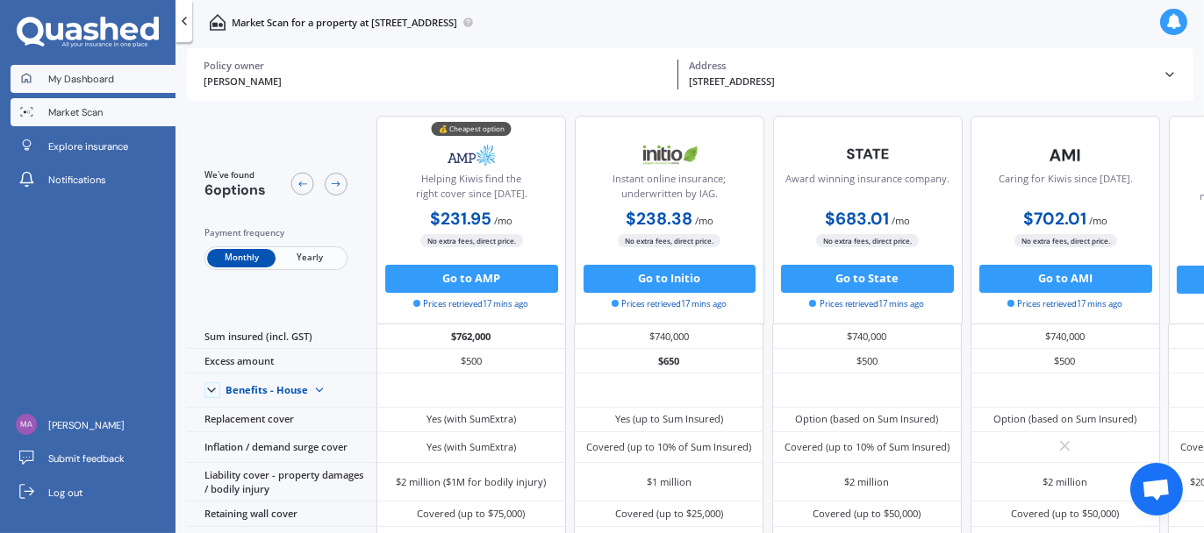
click at [79, 71] on link "My Dashboard" at bounding box center [93, 79] width 165 height 28
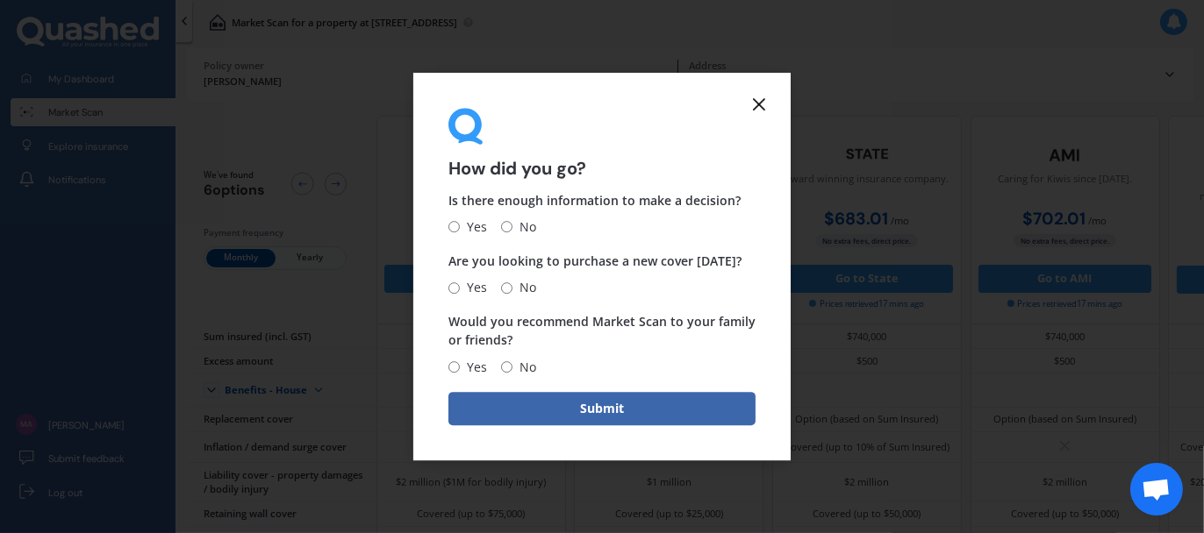
click at [758, 109] on icon at bounding box center [758, 104] width 21 height 21
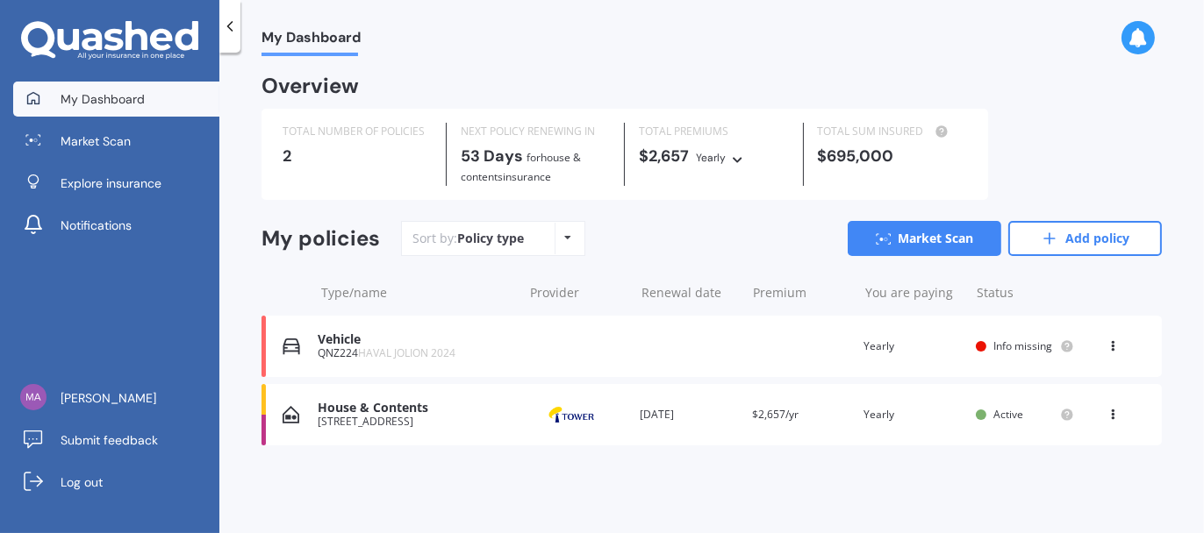
click at [358, 346] on div "Vehicle" at bounding box center [416, 340] width 196 height 15
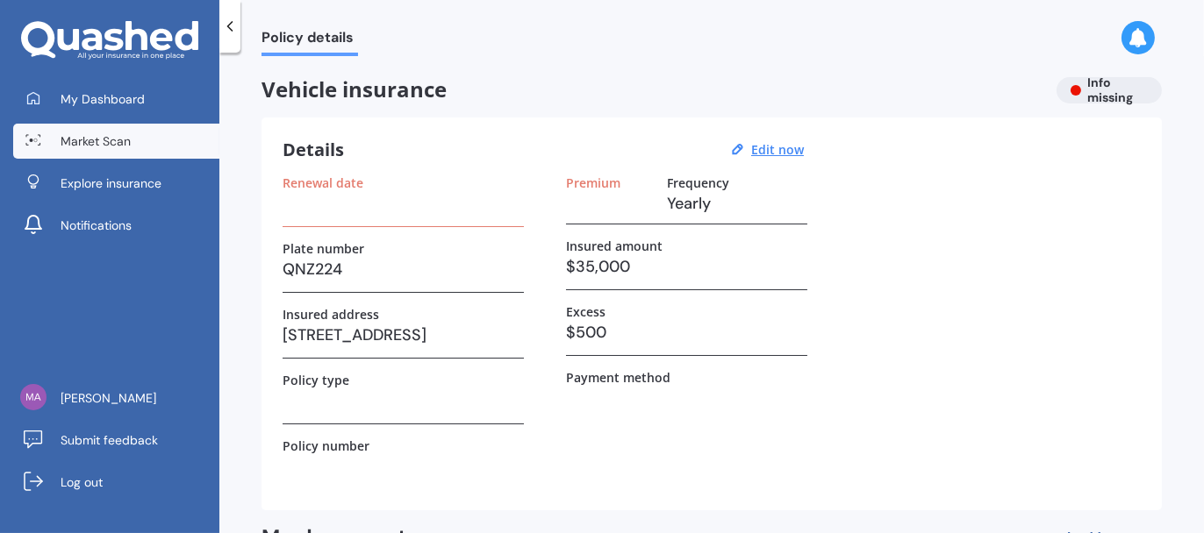
click at [91, 137] on span "Market Scan" at bounding box center [96, 141] width 70 height 18
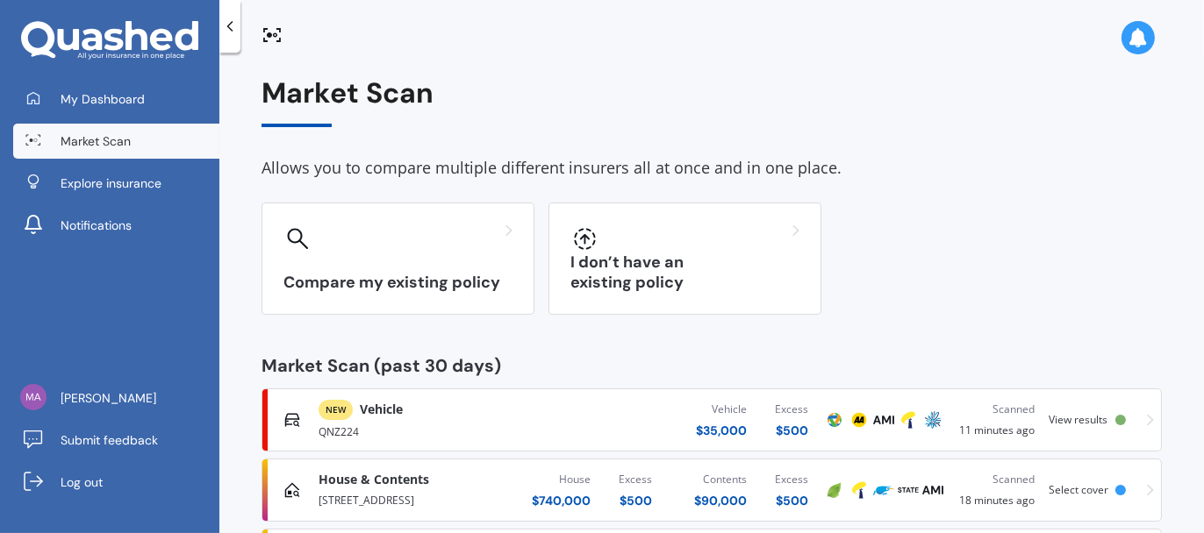
scroll to position [167, 0]
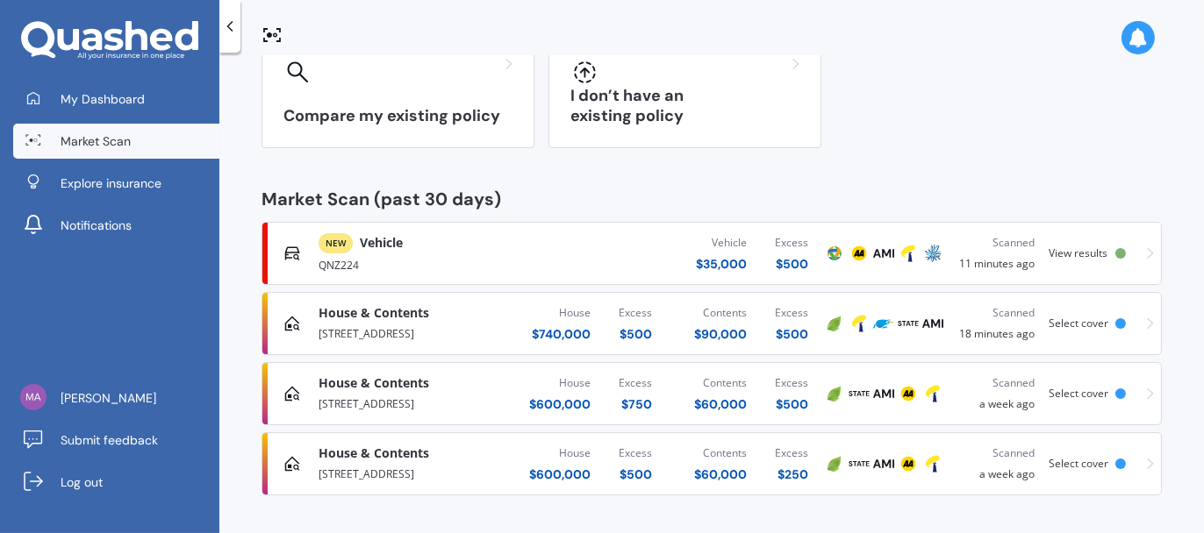
click at [610, 240] on div "Vehicle $ 35,000 Excess $ 500" at bounding box center [687, 253] width 269 height 53
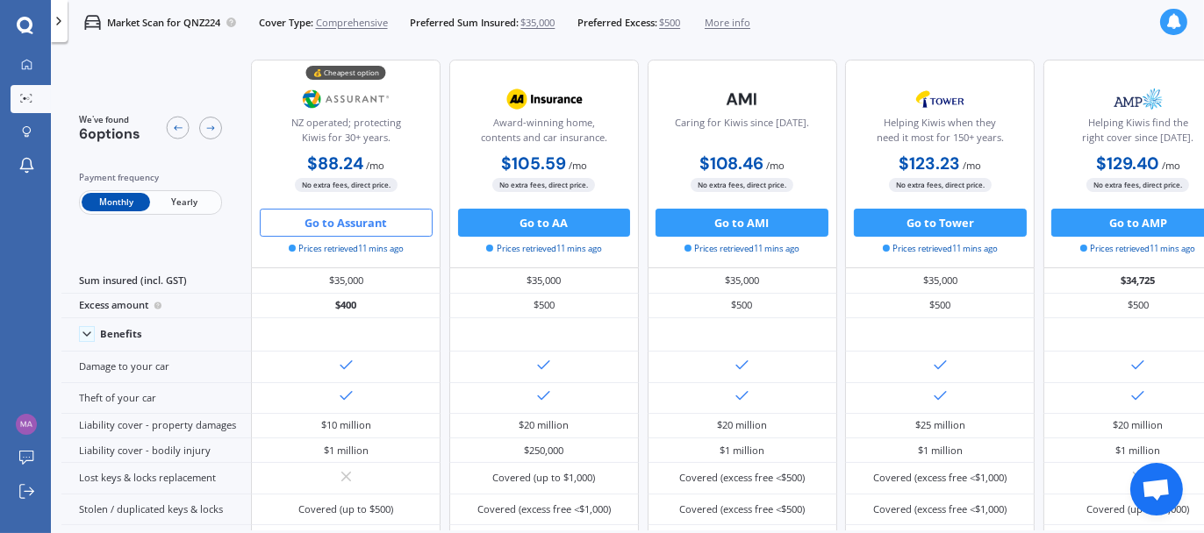
click at [357, 220] on button "Go to Assurant" at bounding box center [346, 223] width 173 height 28
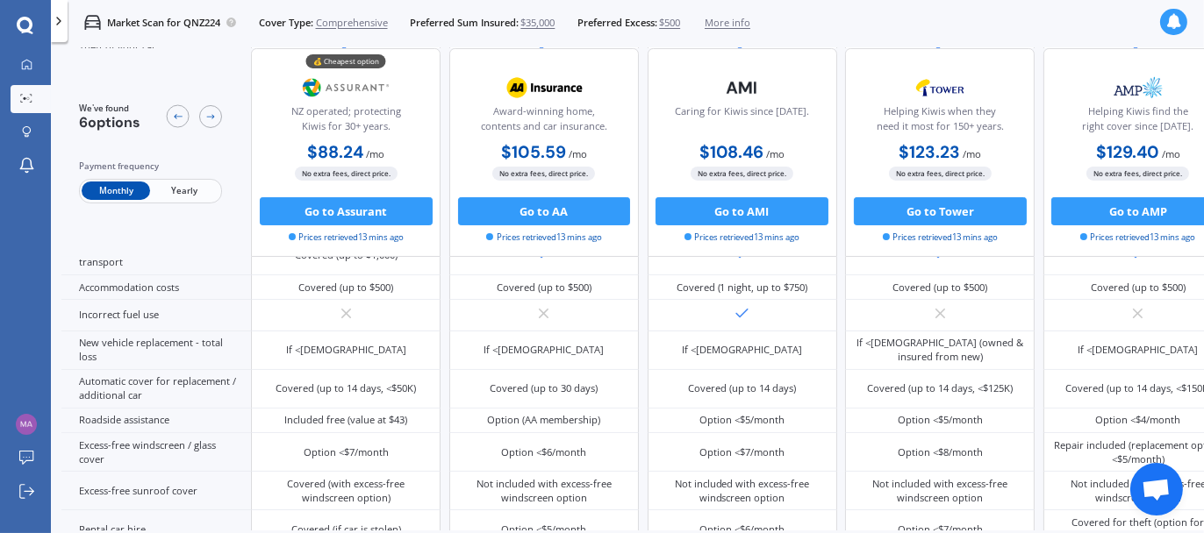
scroll to position [846, 0]
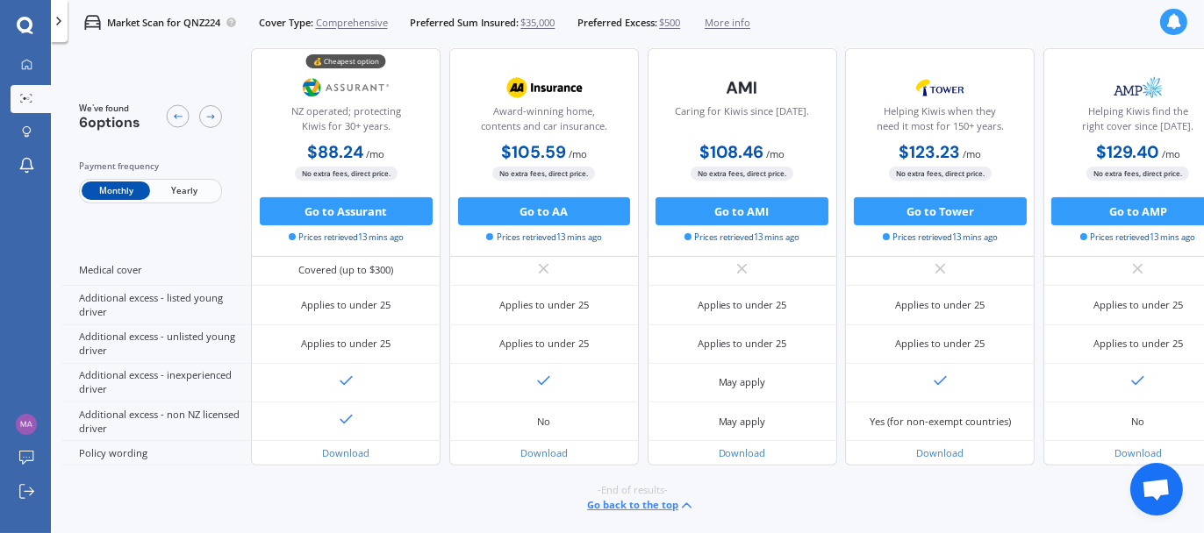
click at [199, 198] on span "Yearly" at bounding box center [184, 191] width 68 height 18
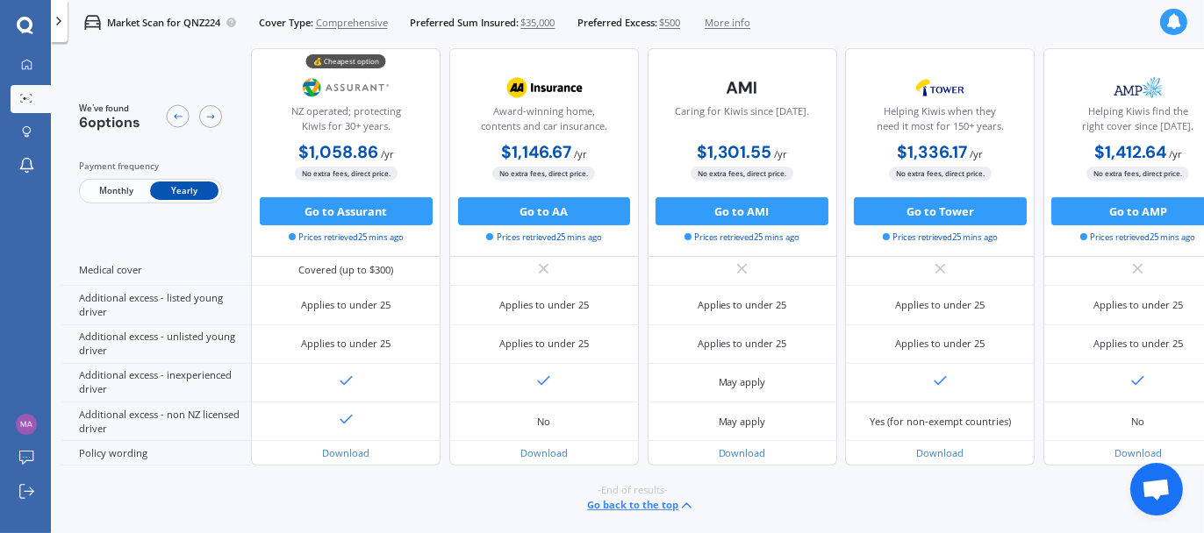
click at [129, 193] on span "Monthly" at bounding box center [116, 191] width 68 height 18
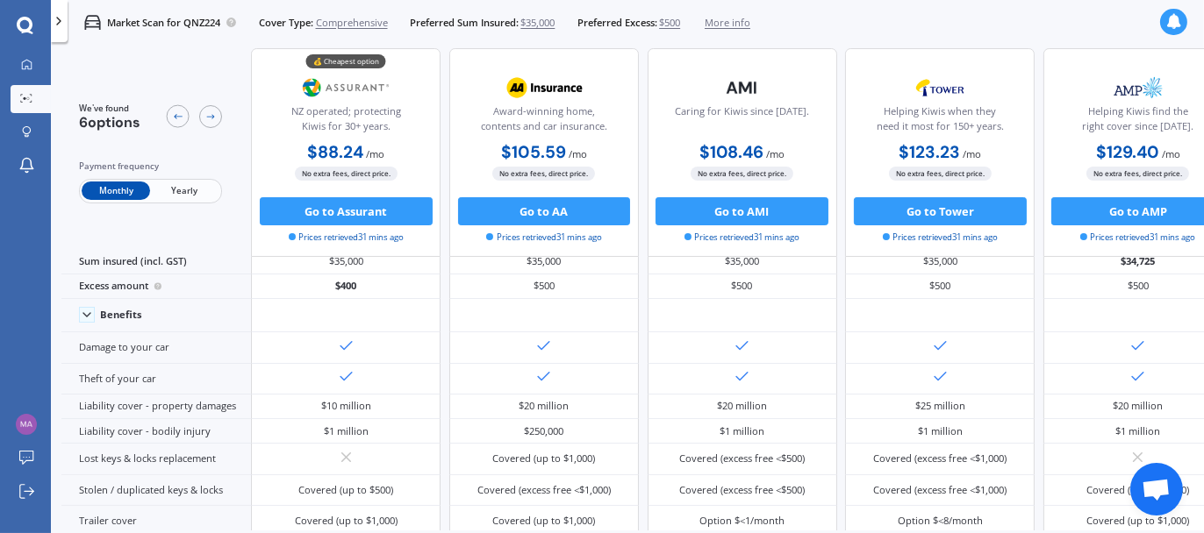
scroll to position [0, 0]
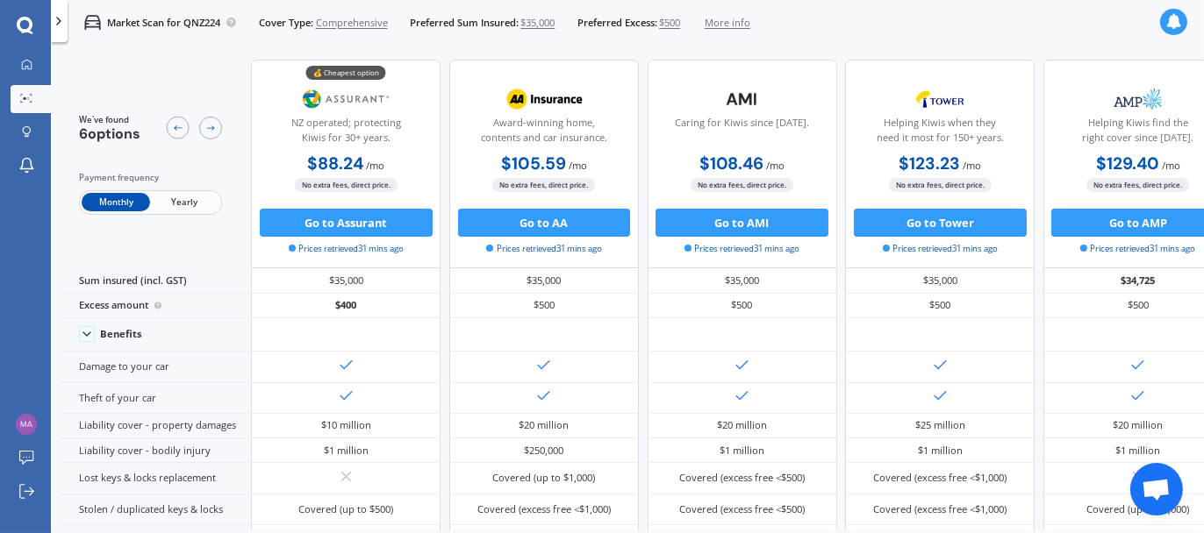
click at [63, 27] on icon at bounding box center [59, 21] width 14 height 14
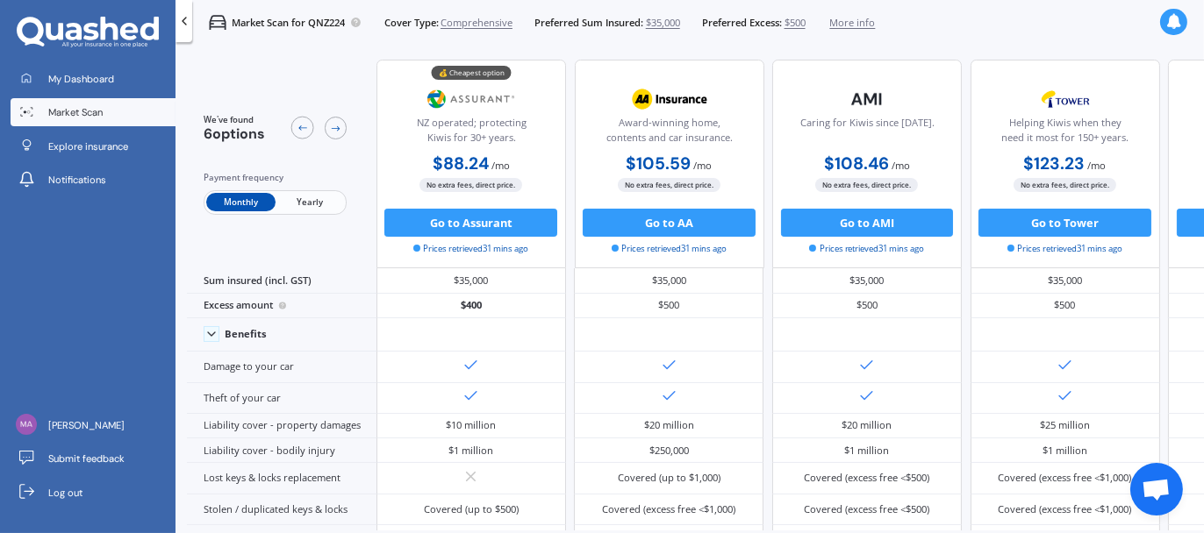
click at [177, 25] on icon at bounding box center [184, 21] width 14 height 14
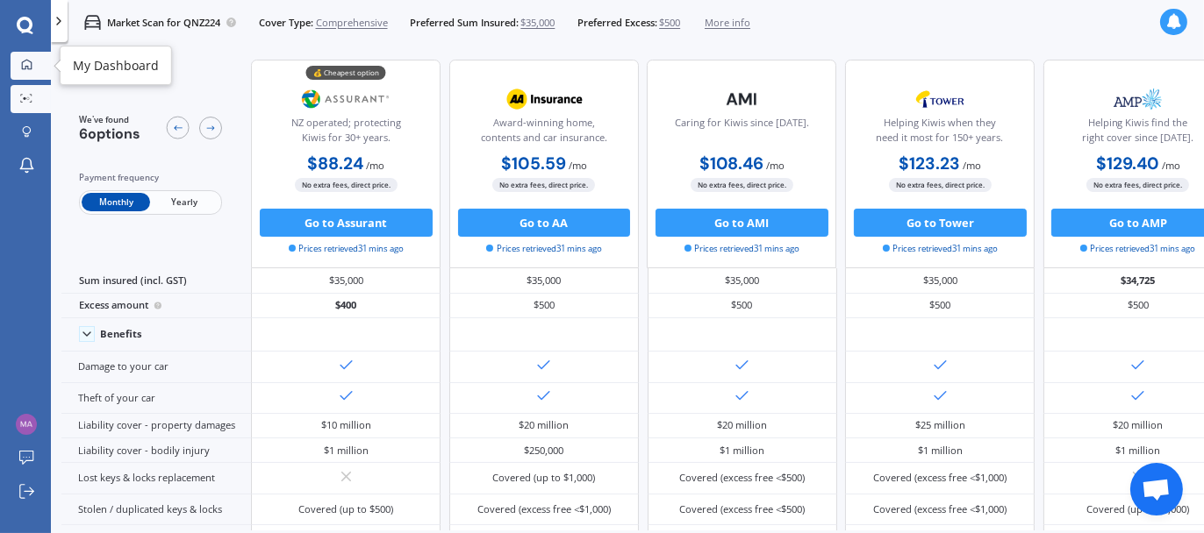
click at [28, 74] on link "My Dashboard" at bounding box center [31, 66] width 40 height 28
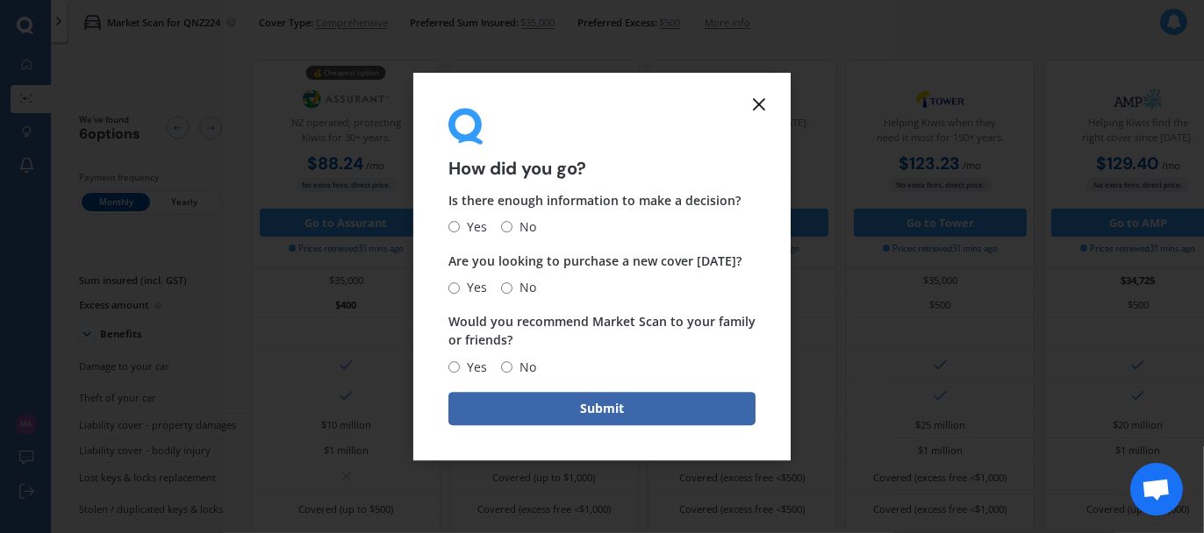
click at [457, 226] on input "Yes" at bounding box center [453, 227] width 11 height 11
radio input "true"
click at [453, 369] on input "Yes" at bounding box center [453, 366] width 11 height 11
radio input "true"
click at [454, 286] on input "Yes" at bounding box center [453, 288] width 11 height 11
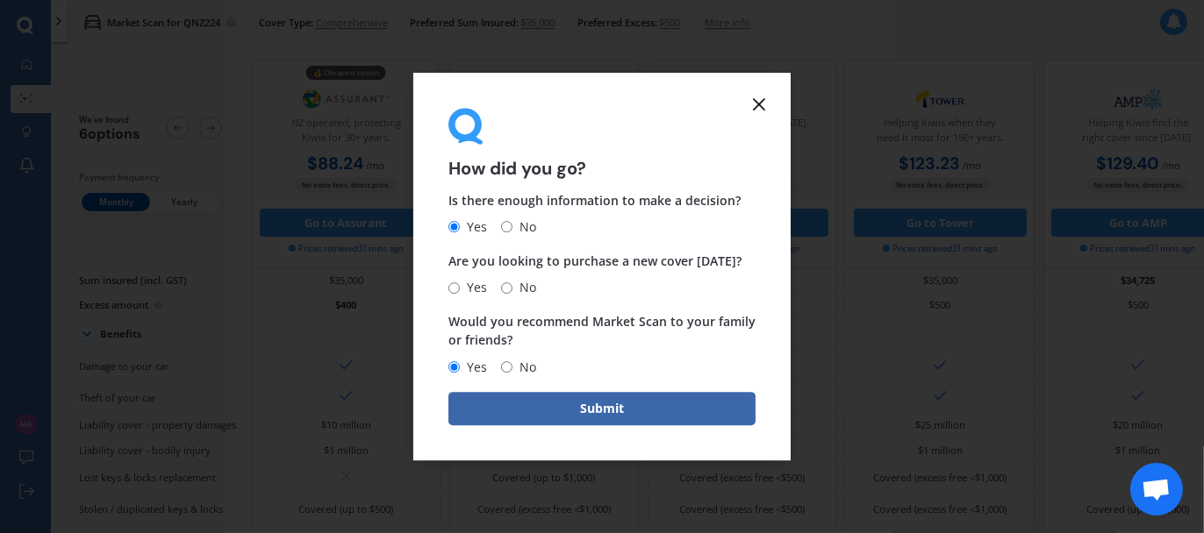
radio input "true"
click at [547, 422] on button "Submit" at bounding box center [601, 408] width 307 height 33
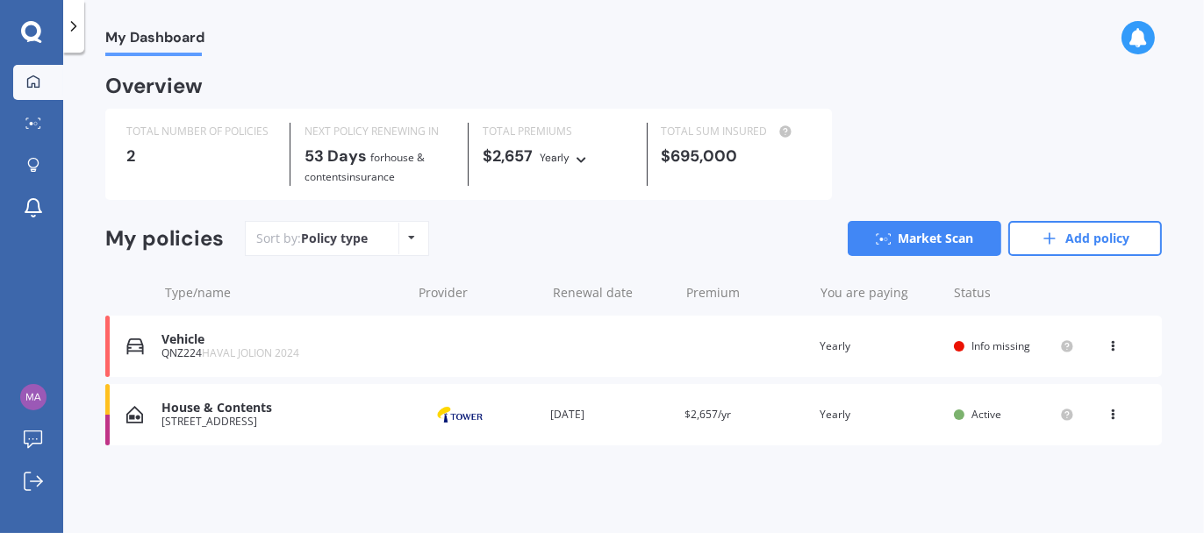
click at [32, 36] on icon at bounding box center [31, 32] width 21 height 23
click at [39, 27] on icon at bounding box center [31, 31] width 20 height 20
click at [35, 121] on icon at bounding box center [33, 123] width 16 height 11
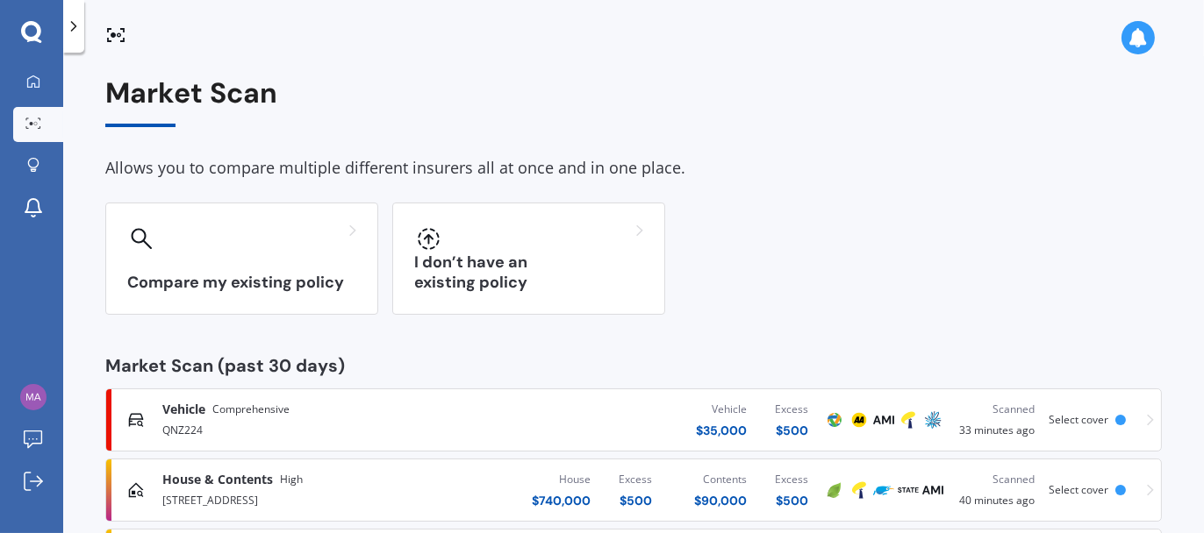
scroll to position [167, 0]
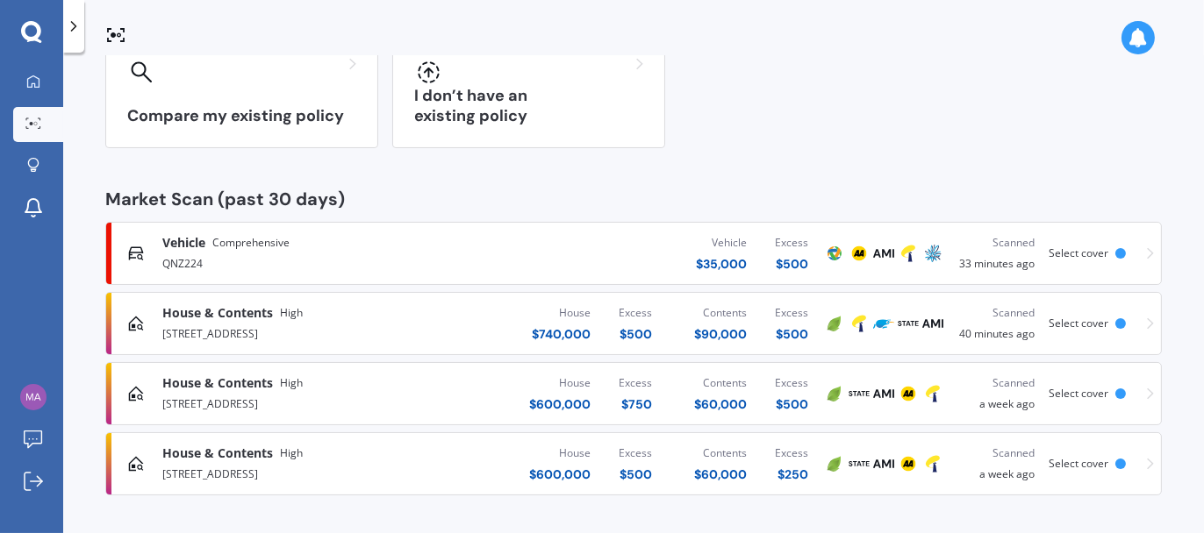
click at [328, 328] on div "[STREET_ADDRESS]" at bounding box center [318, 332] width 312 height 21
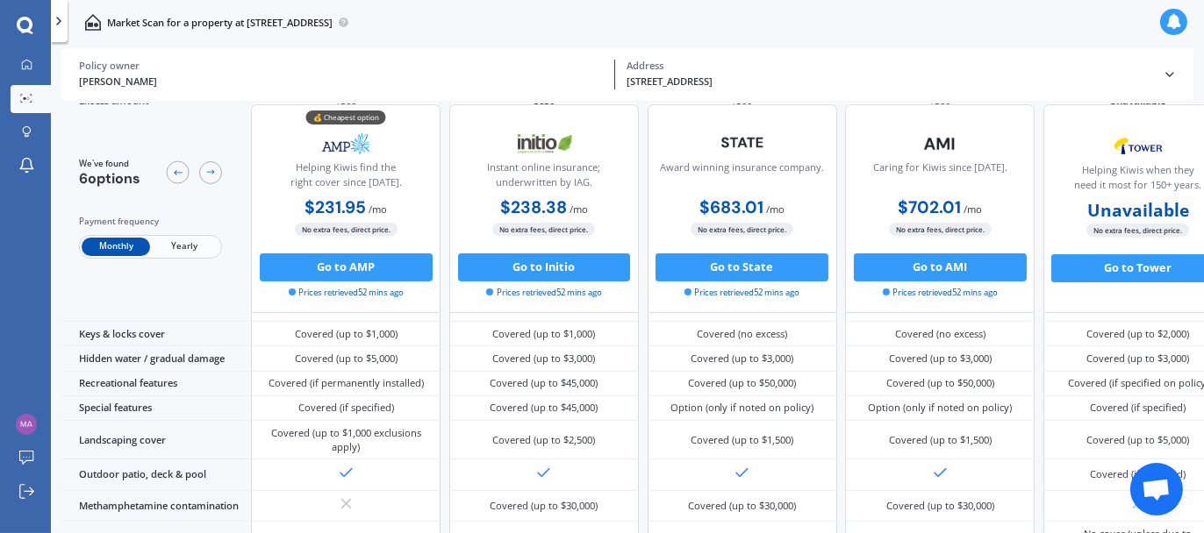
scroll to position [329, 0]
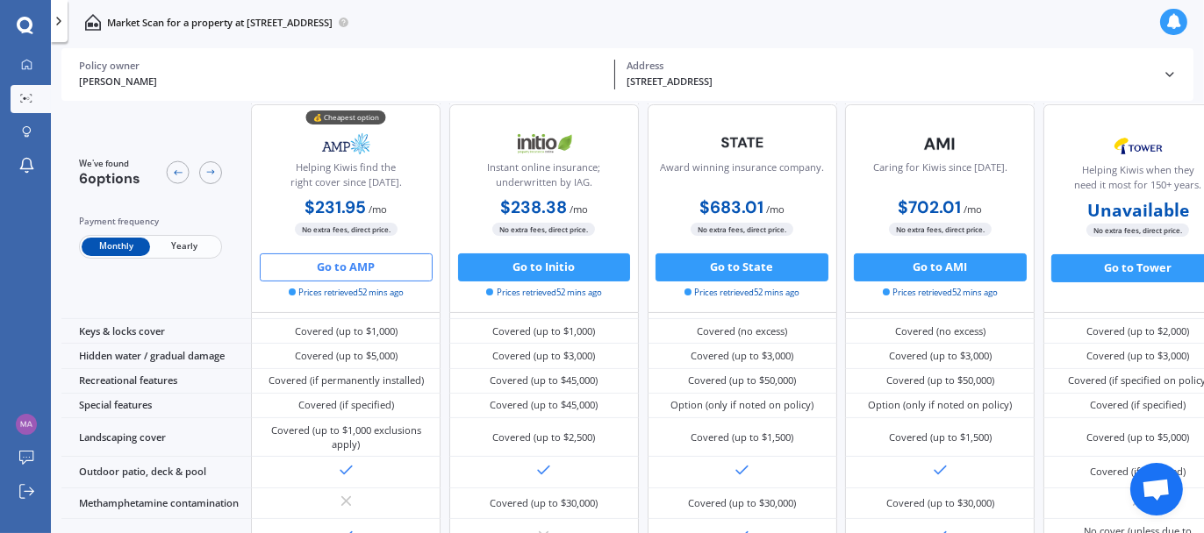
click at [376, 262] on button "Go to AMP" at bounding box center [346, 268] width 173 height 28
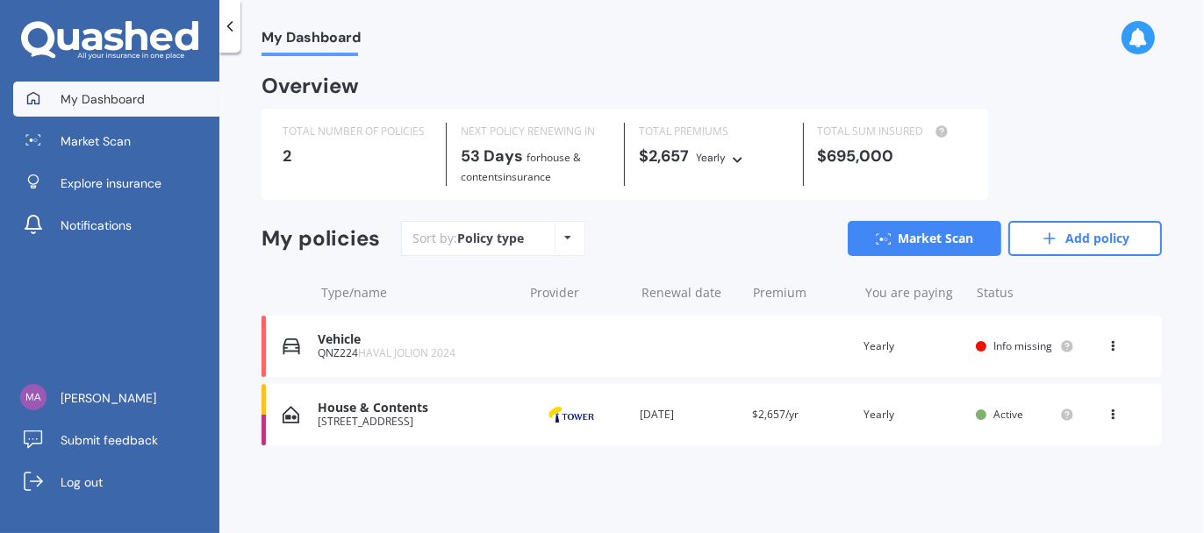
click at [390, 416] on div "[STREET_ADDRESS]" at bounding box center [416, 422] width 196 height 12
click at [1060, 347] on icon at bounding box center [1067, 347] width 14 height 14
click at [1068, 345] on icon at bounding box center [1067, 346] width 4 height 4
click at [1114, 343] on icon at bounding box center [1112, 343] width 12 height 11
click at [1097, 286] on div at bounding box center [1114, 293] width 53 height 18
